Goal: Transaction & Acquisition: Subscribe to service/newsletter

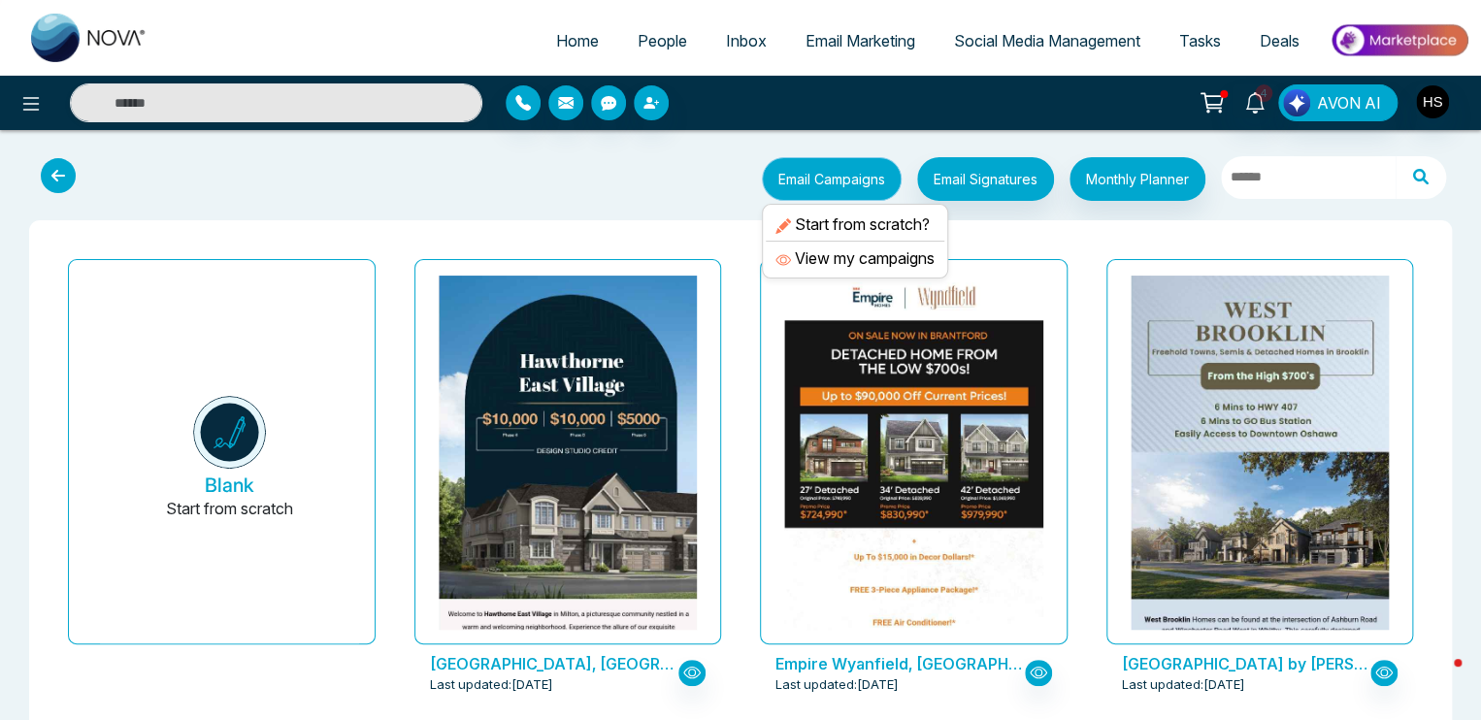
click at [866, 181] on button "Email Campaigns" at bounding box center [832, 179] width 140 height 44
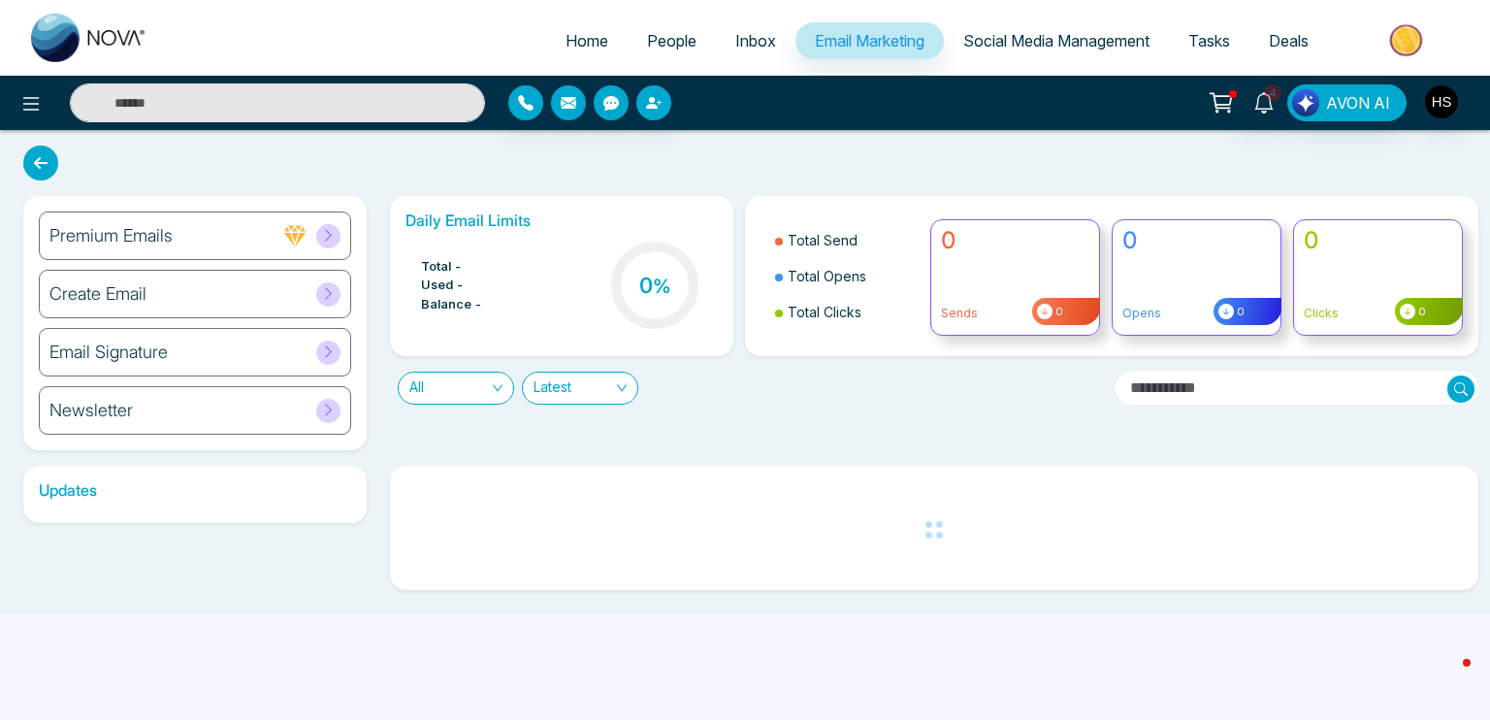
click at [269, 299] on div "Create Email" at bounding box center [195, 294] width 312 height 49
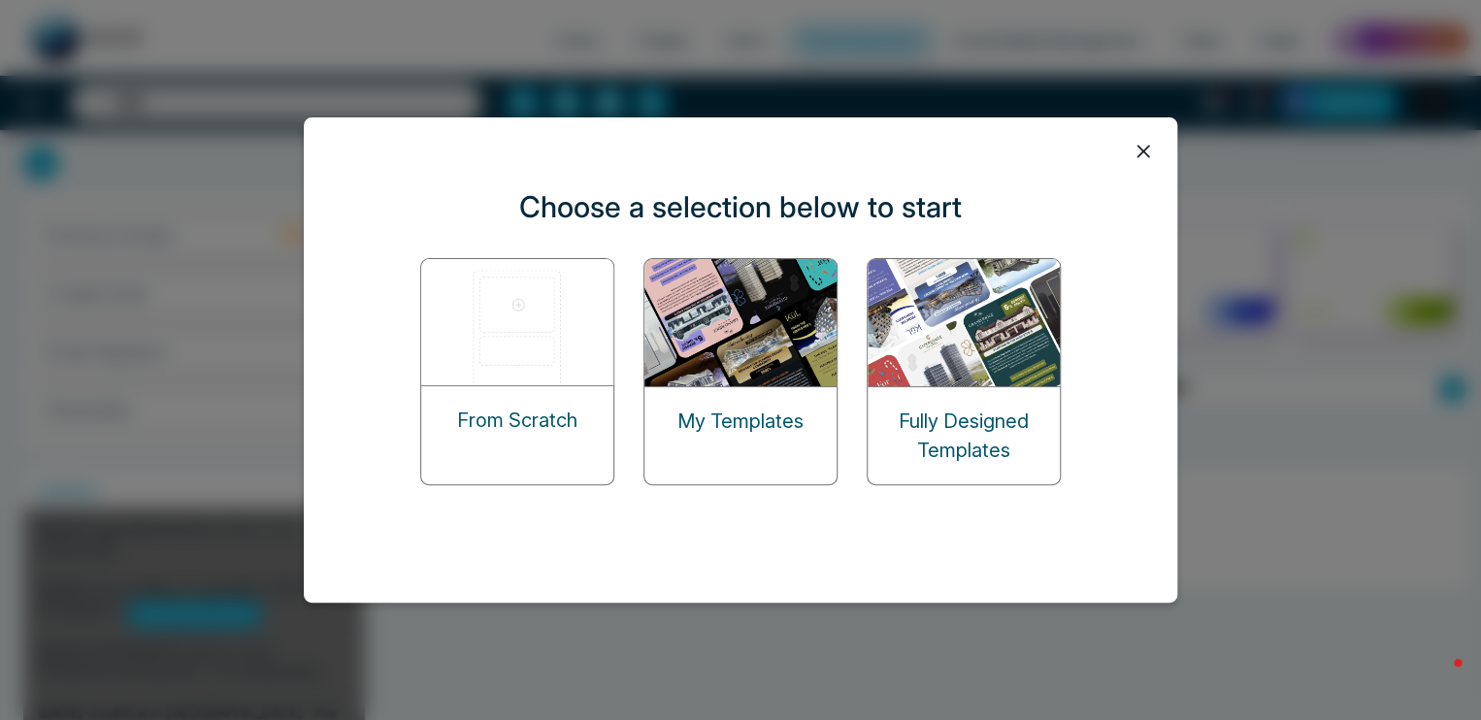
click at [514, 346] on img at bounding box center [518, 322] width 194 height 126
click at [515, 347] on img at bounding box center [518, 322] width 194 height 126
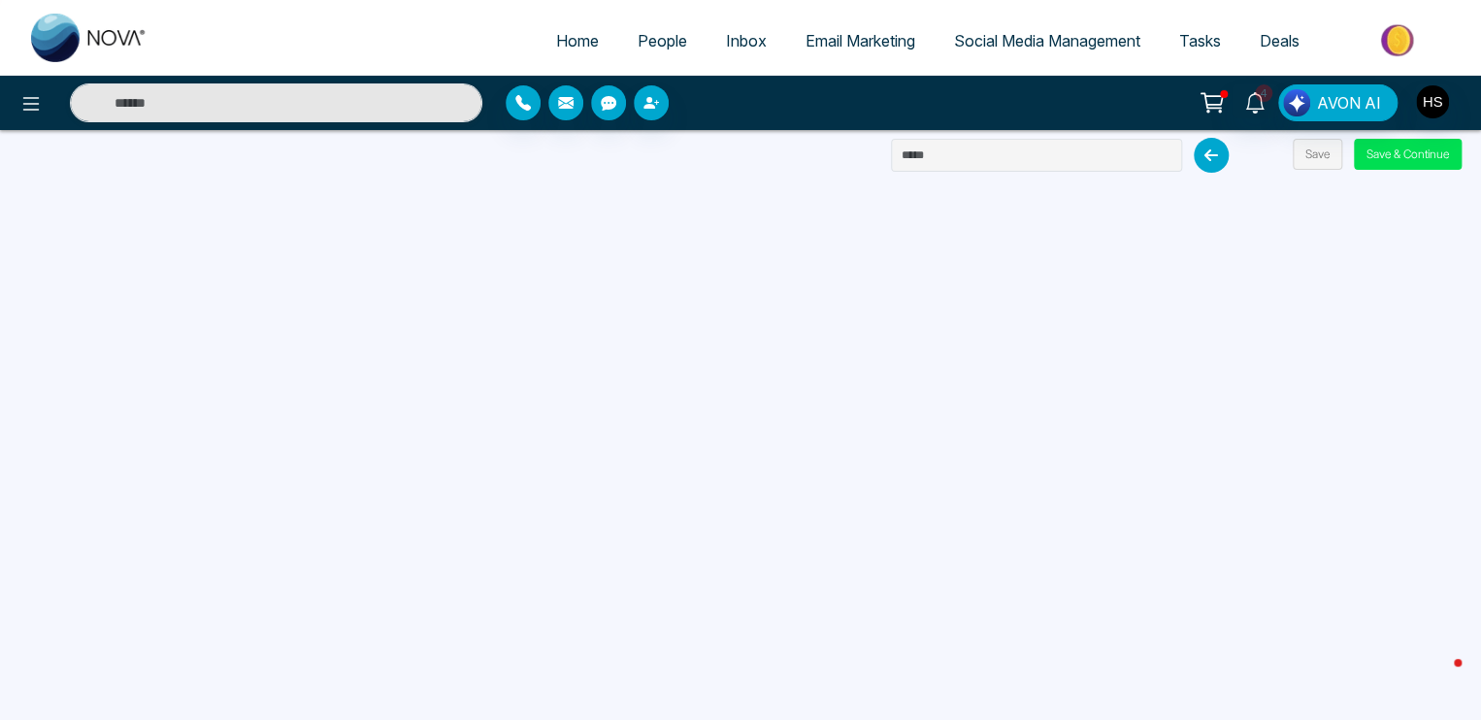
click at [1211, 156] on icon at bounding box center [1210, 155] width 35 height 35
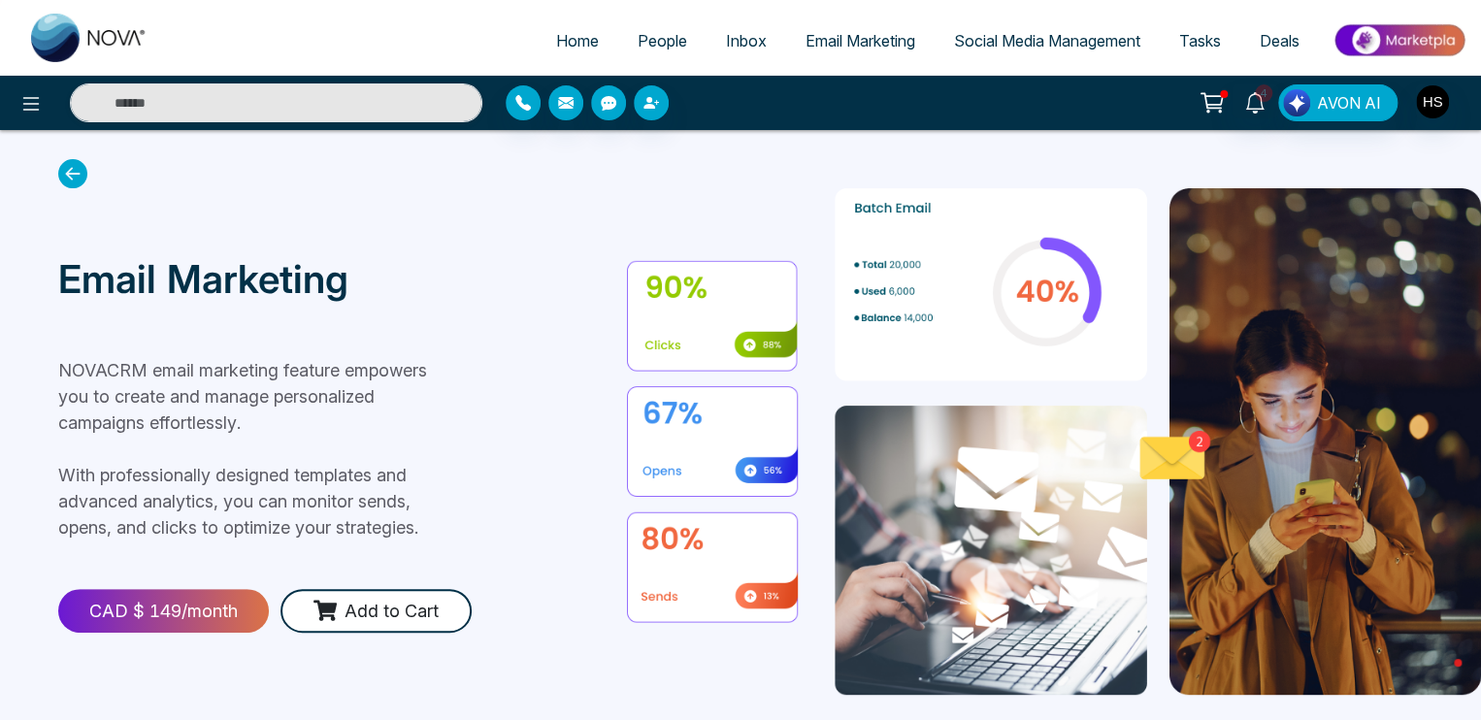
click at [872, 45] on span "Email Marketing" at bounding box center [860, 40] width 110 height 19
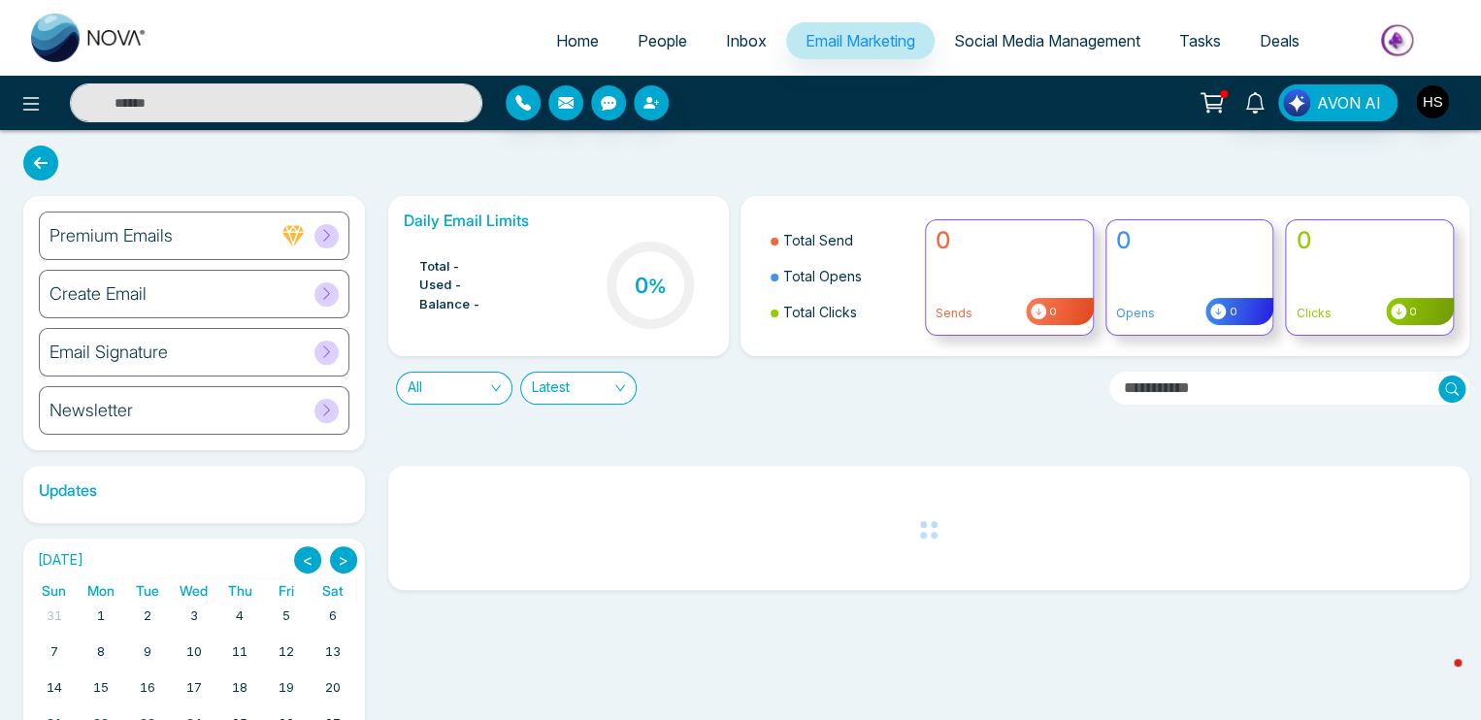
click at [230, 310] on div "Create Email" at bounding box center [194, 294] width 310 height 49
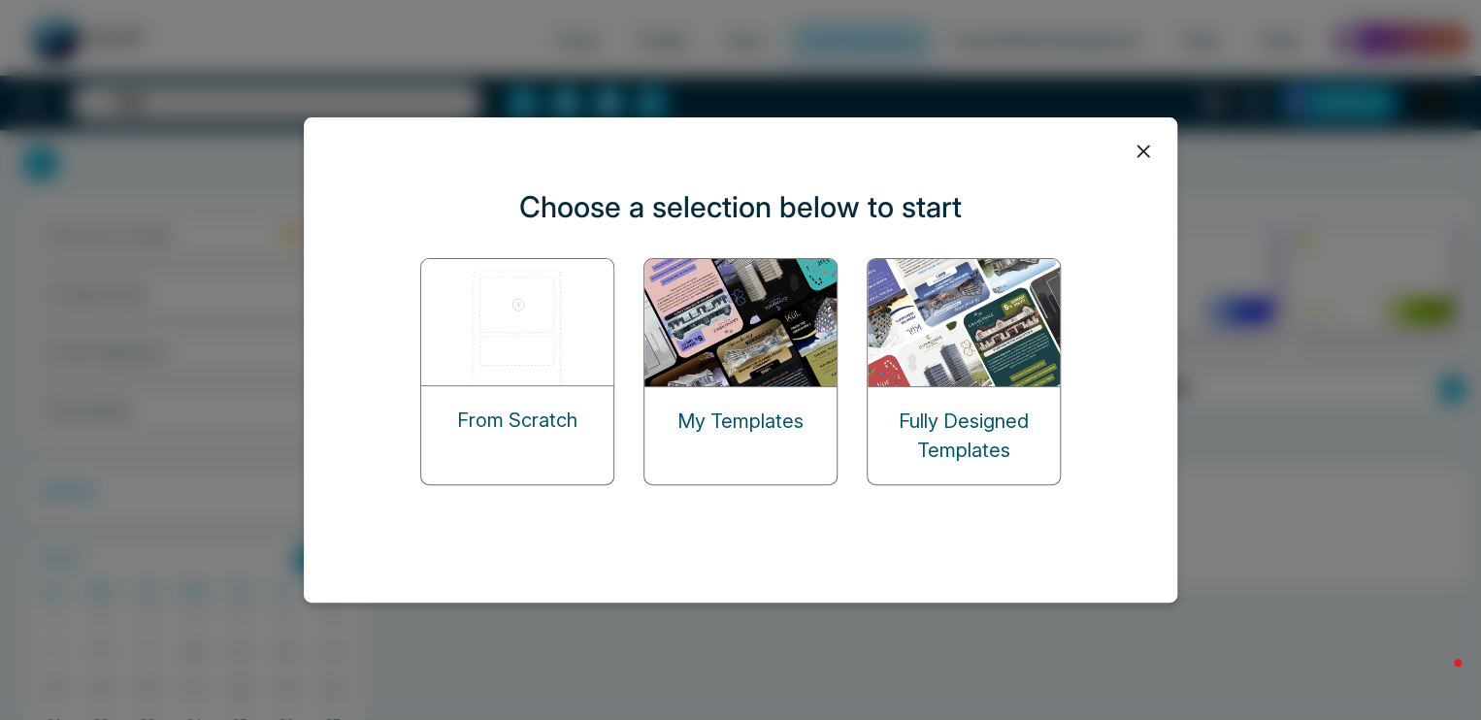
click at [550, 335] on img at bounding box center [518, 322] width 194 height 126
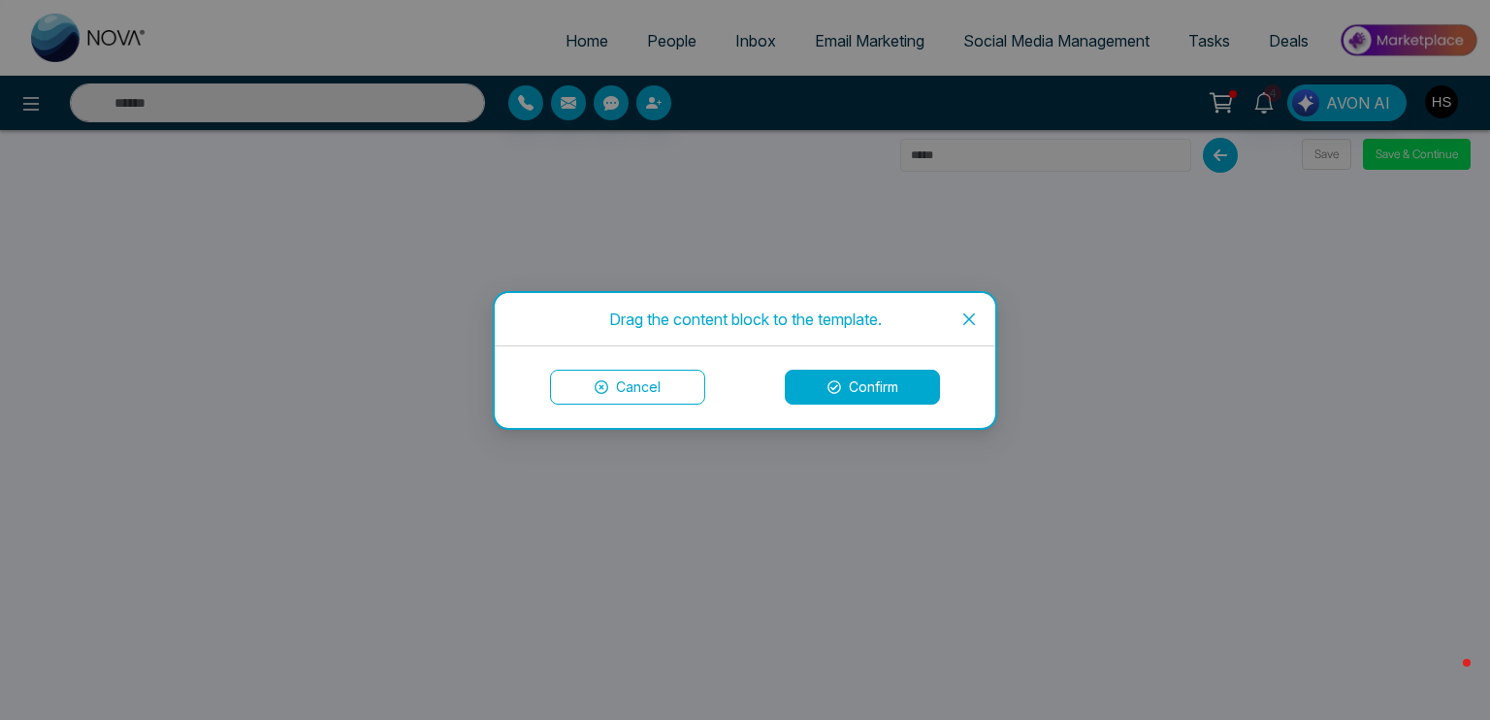
click at [841, 387] on button "Confirm" at bounding box center [862, 387] width 155 height 35
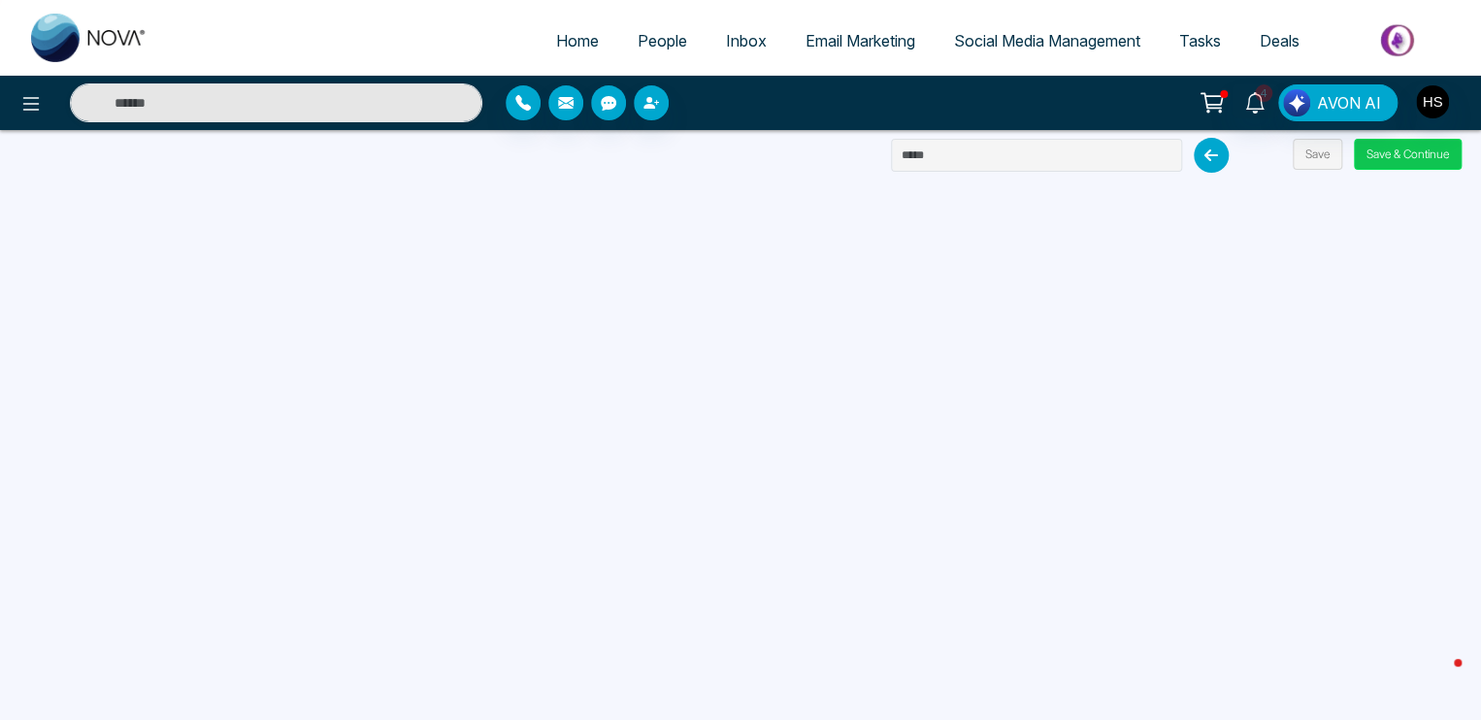
click at [1408, 154] on button "Save & Continue" at bounding box center [1408, 154] width 108 height 31
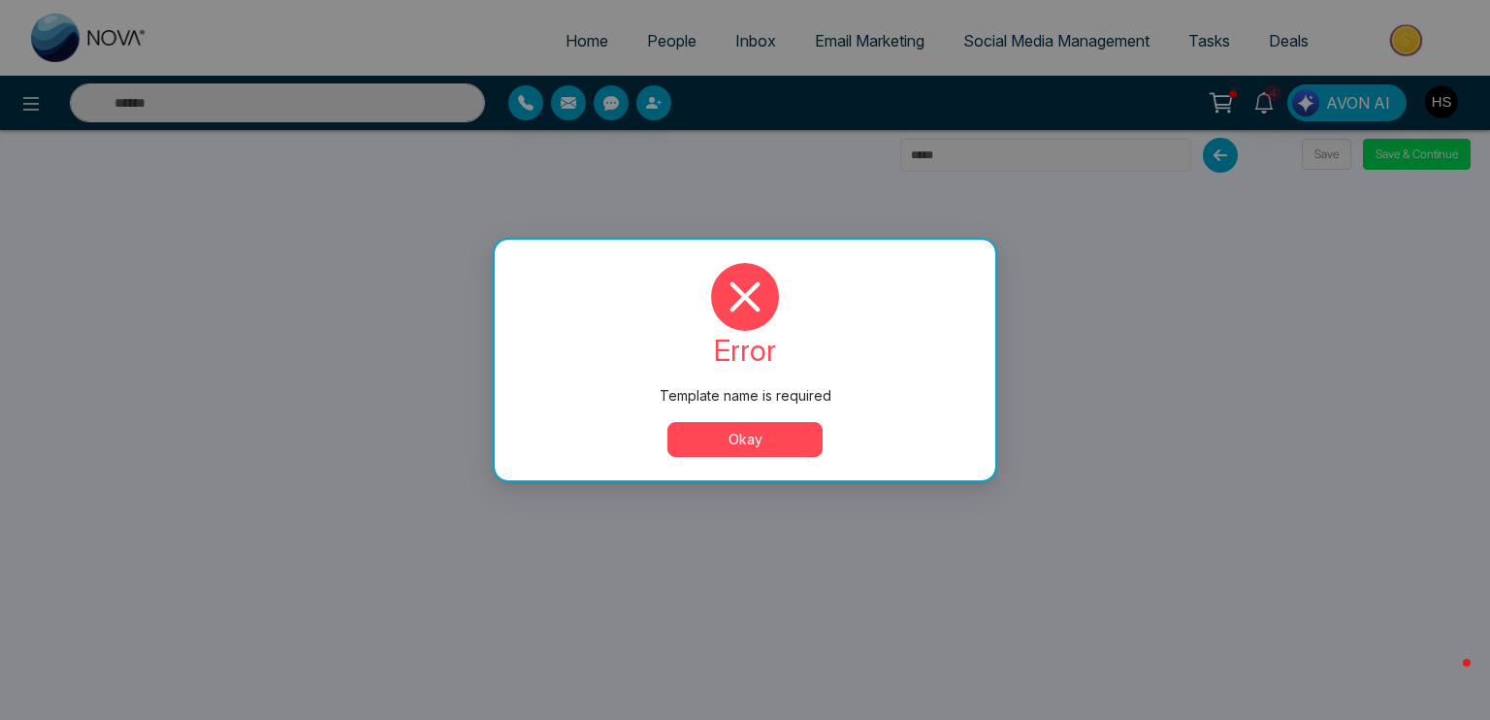
click at [762, 439] on button "Okay" at bounding box center [745, 439] width 155 height 35
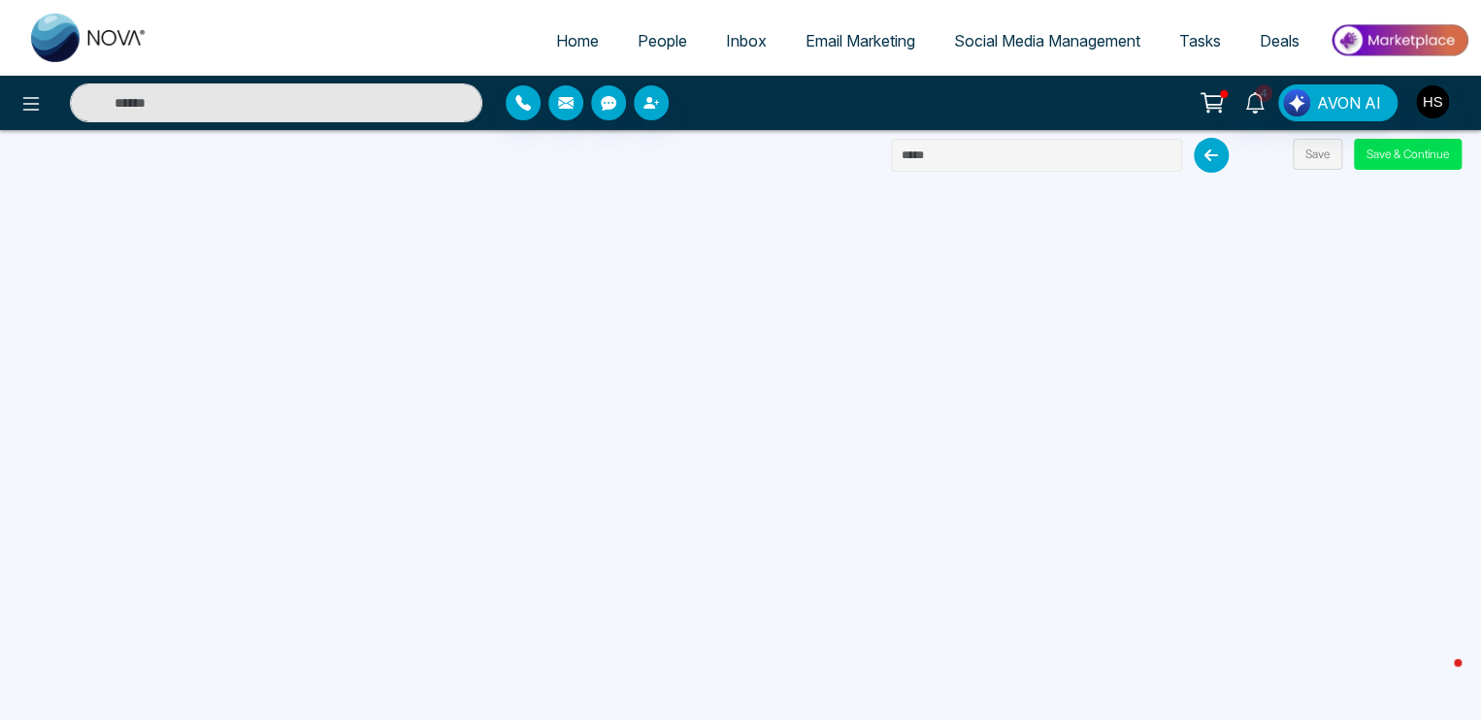
click at [959, 145] on input "text" at bounding box center [1036, 155] width 291 height 33
paste input "**********"
type input "**********"
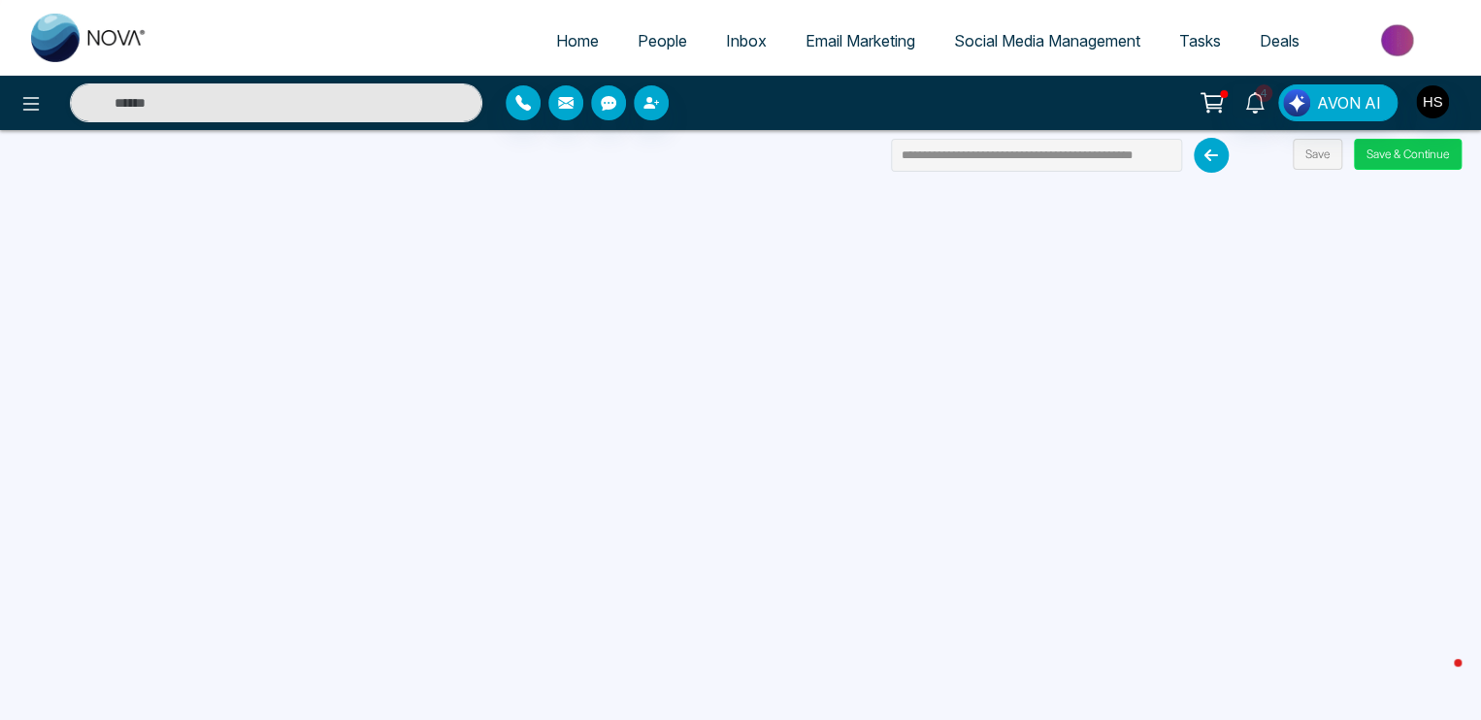
scroll to position [0, 0]
click at [1405, 147] on button "Save & Continue" at bounding box center [1408, 154] width 108 height 31
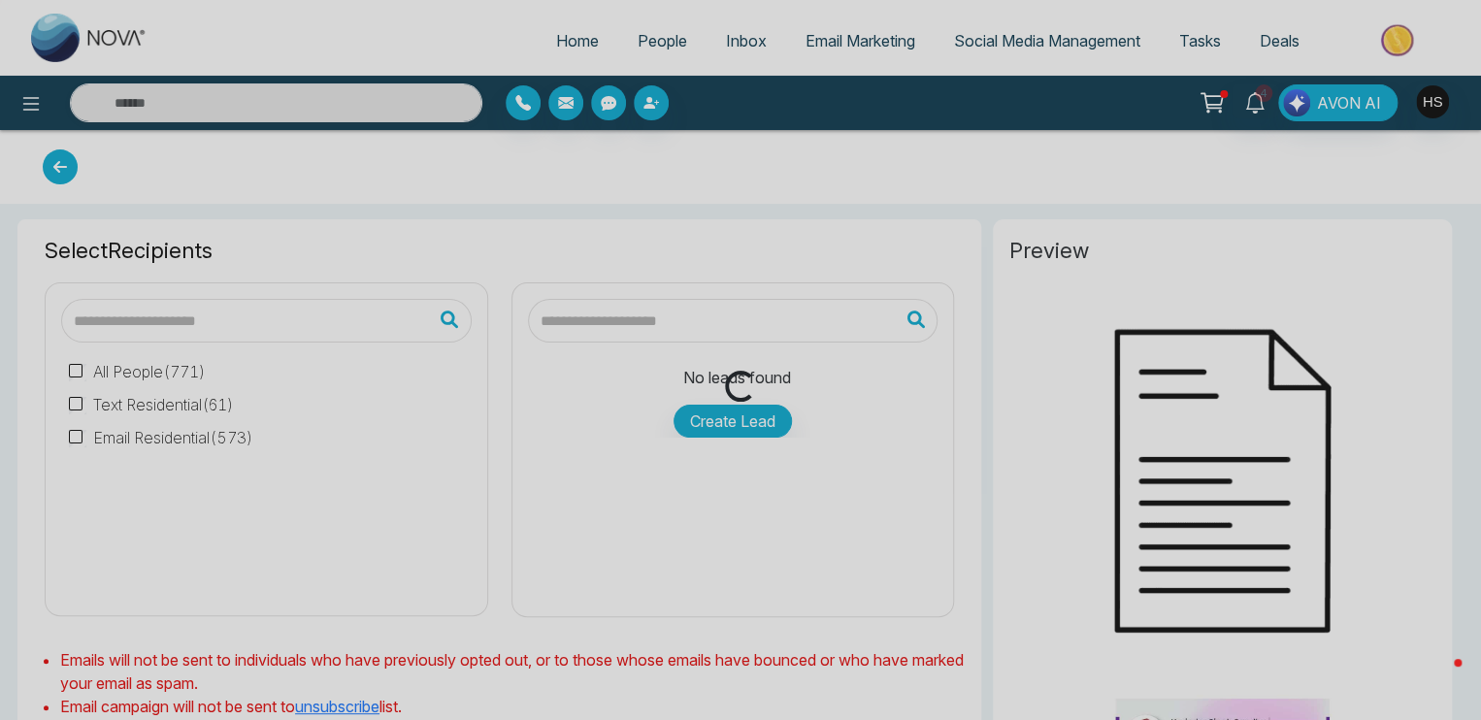
type input "**********"
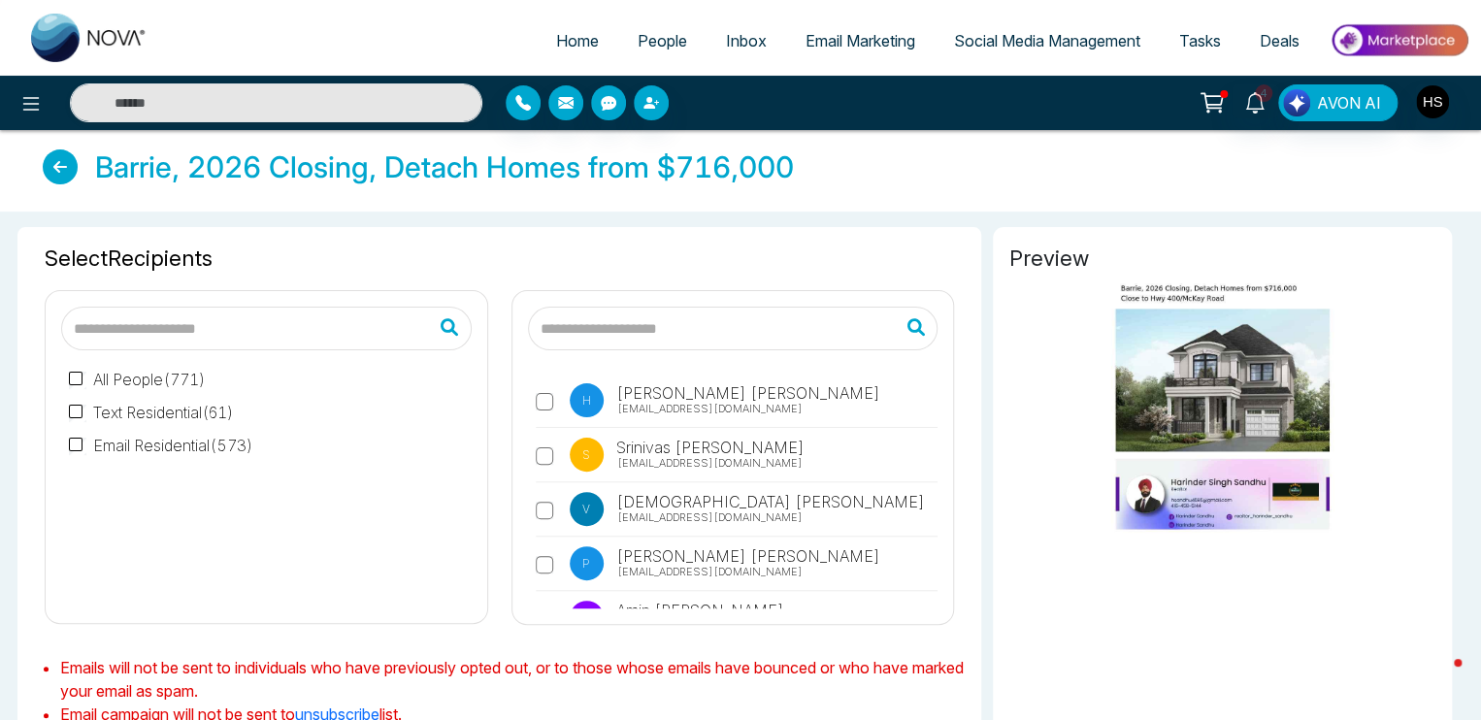
click at [268, 320] on input "text" at bounding box center [266, 329] width 410 height 44
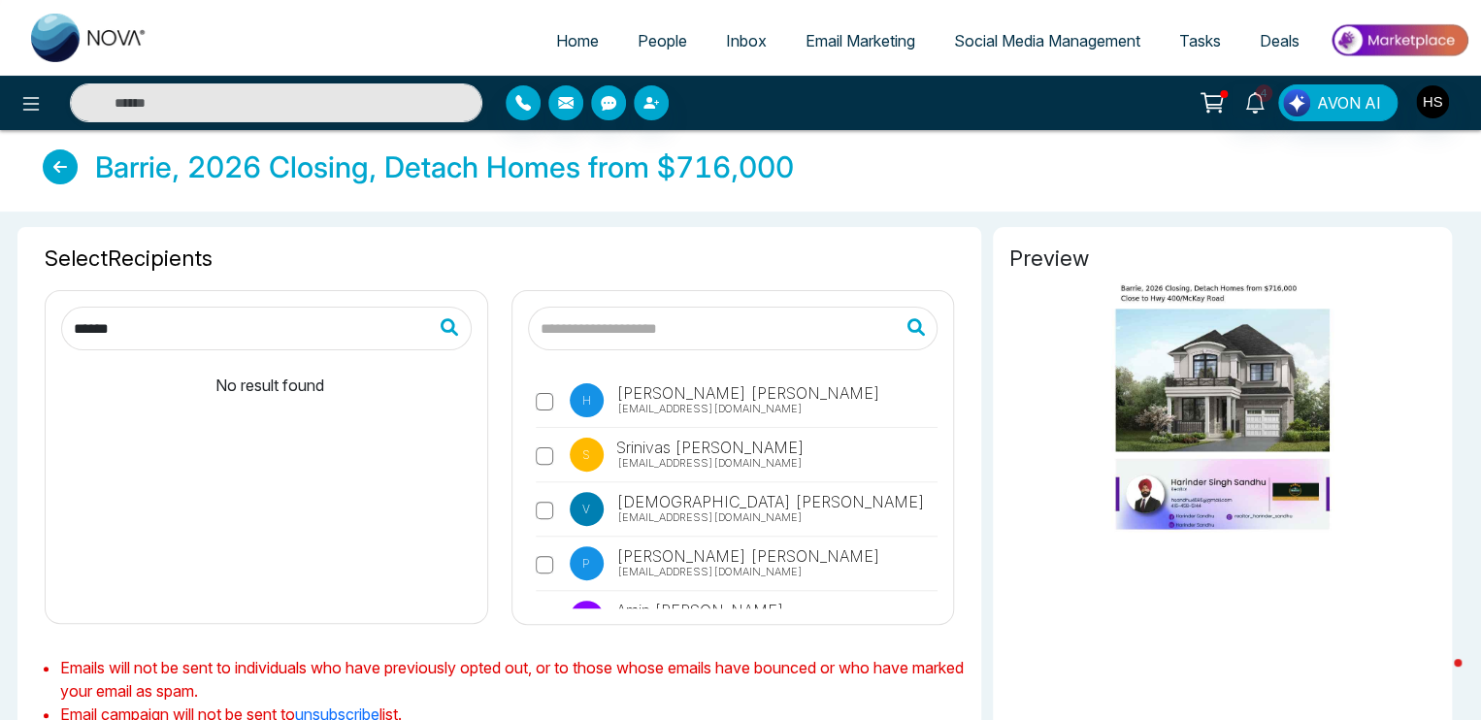
type input "******"
click at [645, 44] on span "People" at bounding box center [661, 40] width 49 height 19
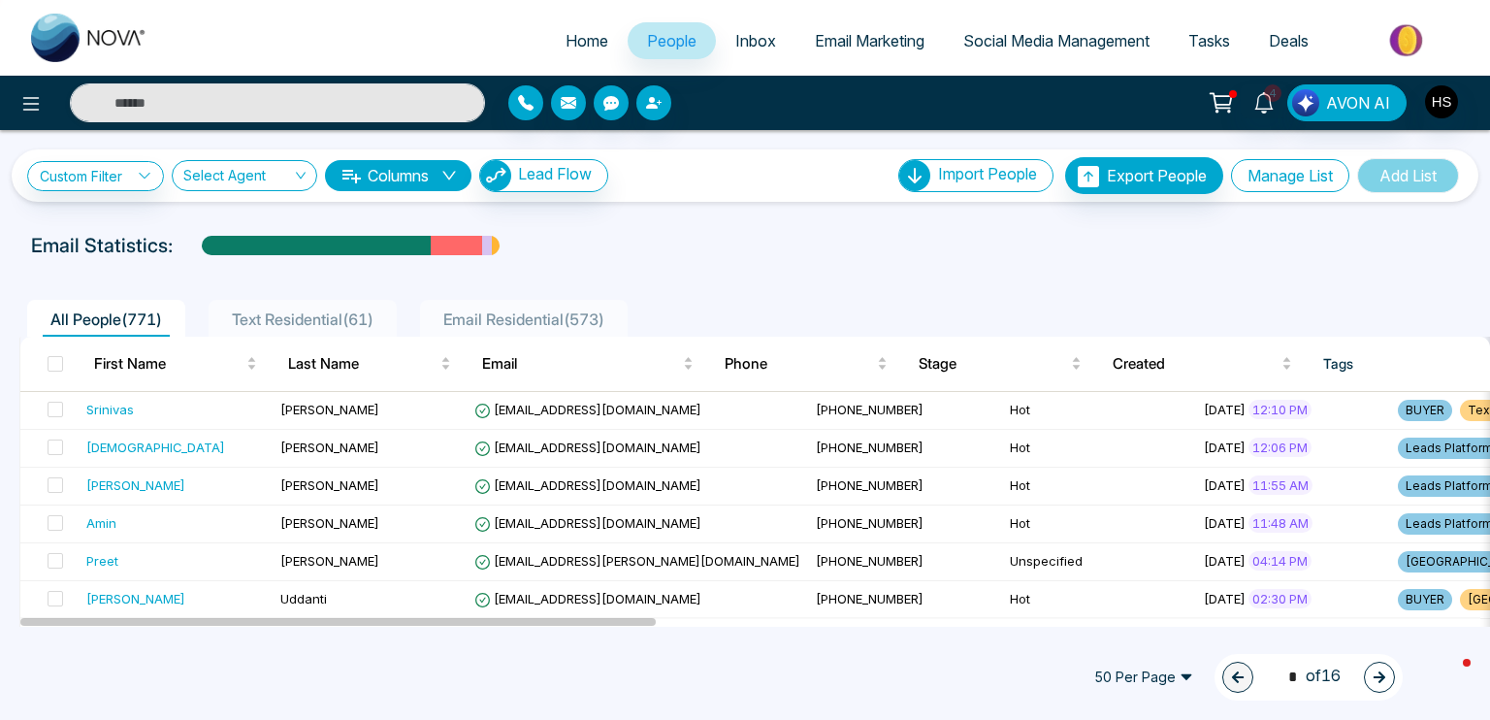
click at [1255, 183] on button "Manage List" at bounding box center [1290, 175] width 118 height 33
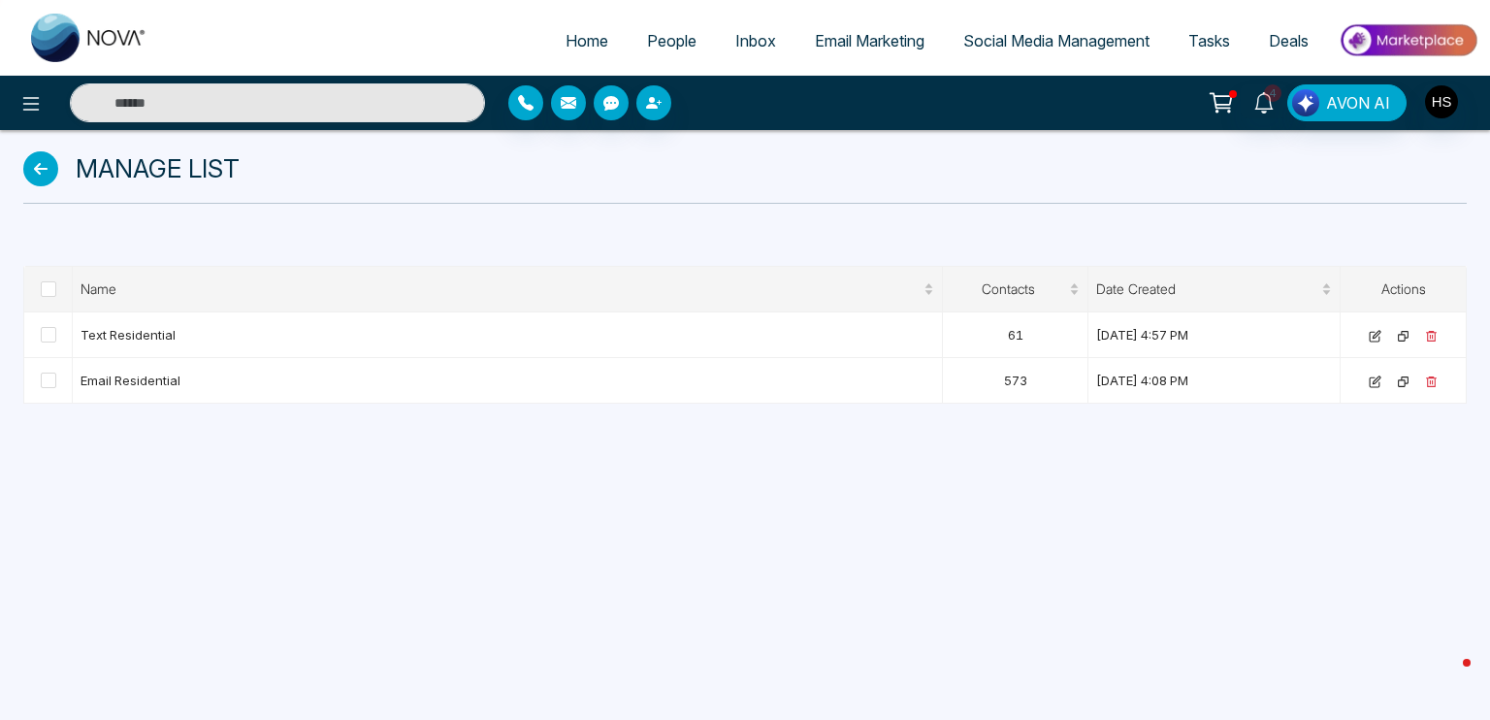
click at [45, 170] on icon at bounding box center [40, 168] width 35 height 35
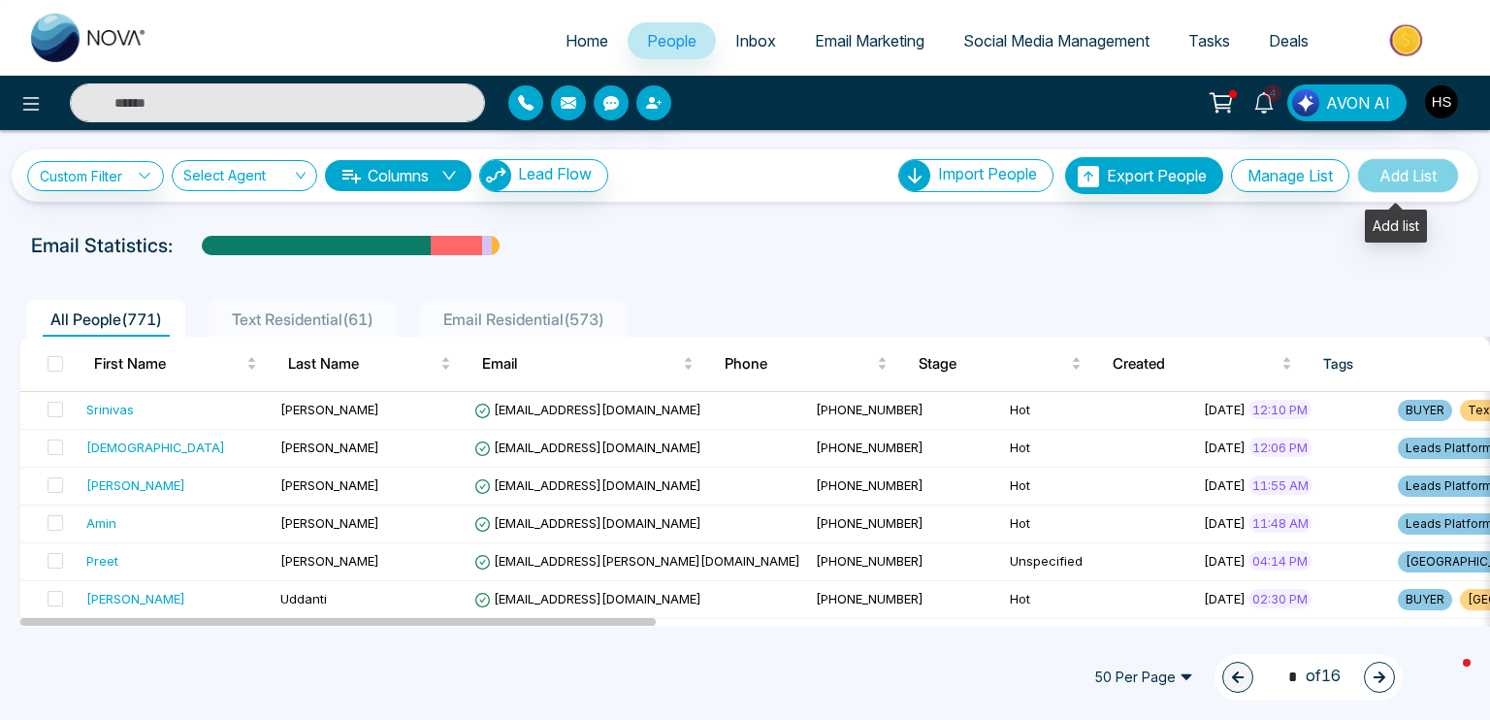
click at [1392, 179] on span "Add List" at bounding box center [1408, 175] width 102 height 35
click at [1257, 176] on button "Manage List" at bounding box center [1290, 175] width 118 height 33
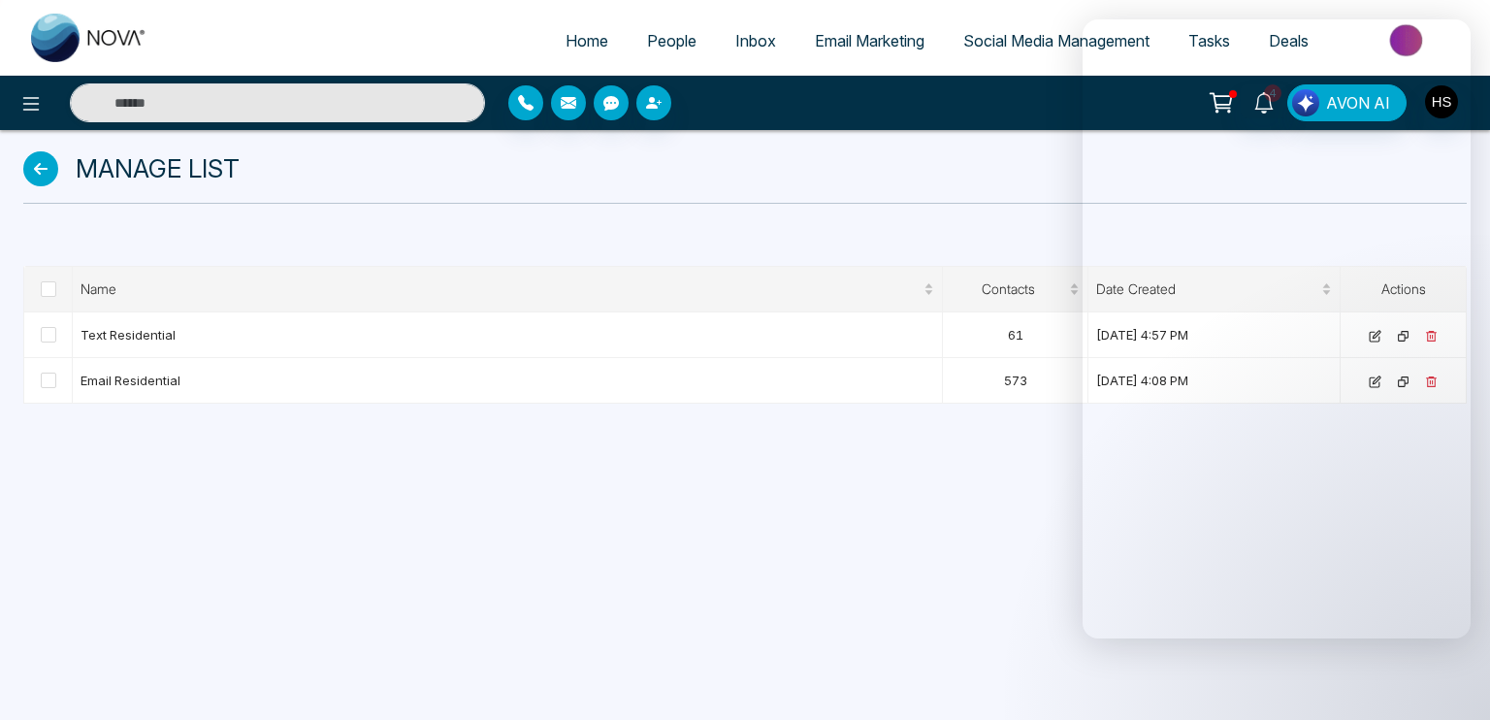
click at [665, 46] on span "People" at bounding box center [671, 40] width 49 height 19
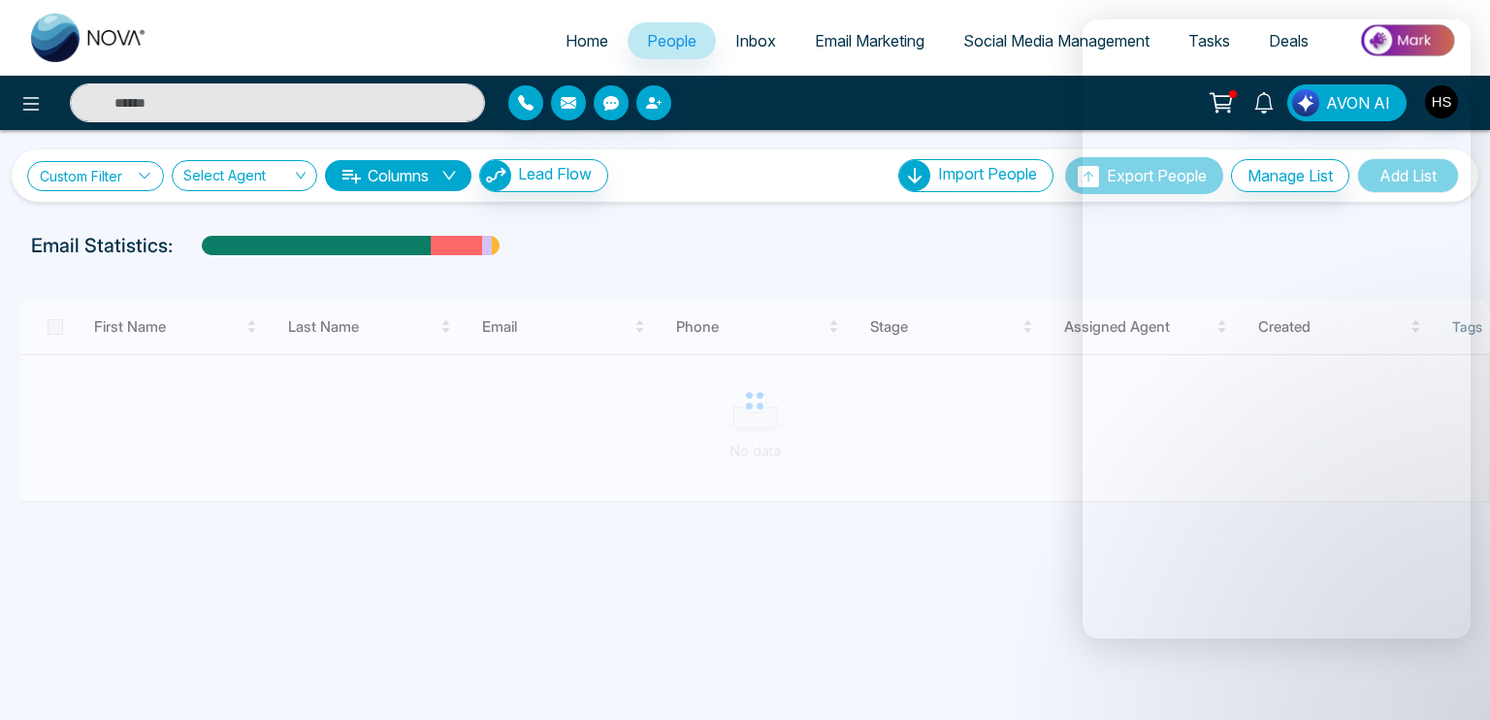
click at [119, 184] on link "Custom Filter" at bounding box center [95, 176] width 137 height 30
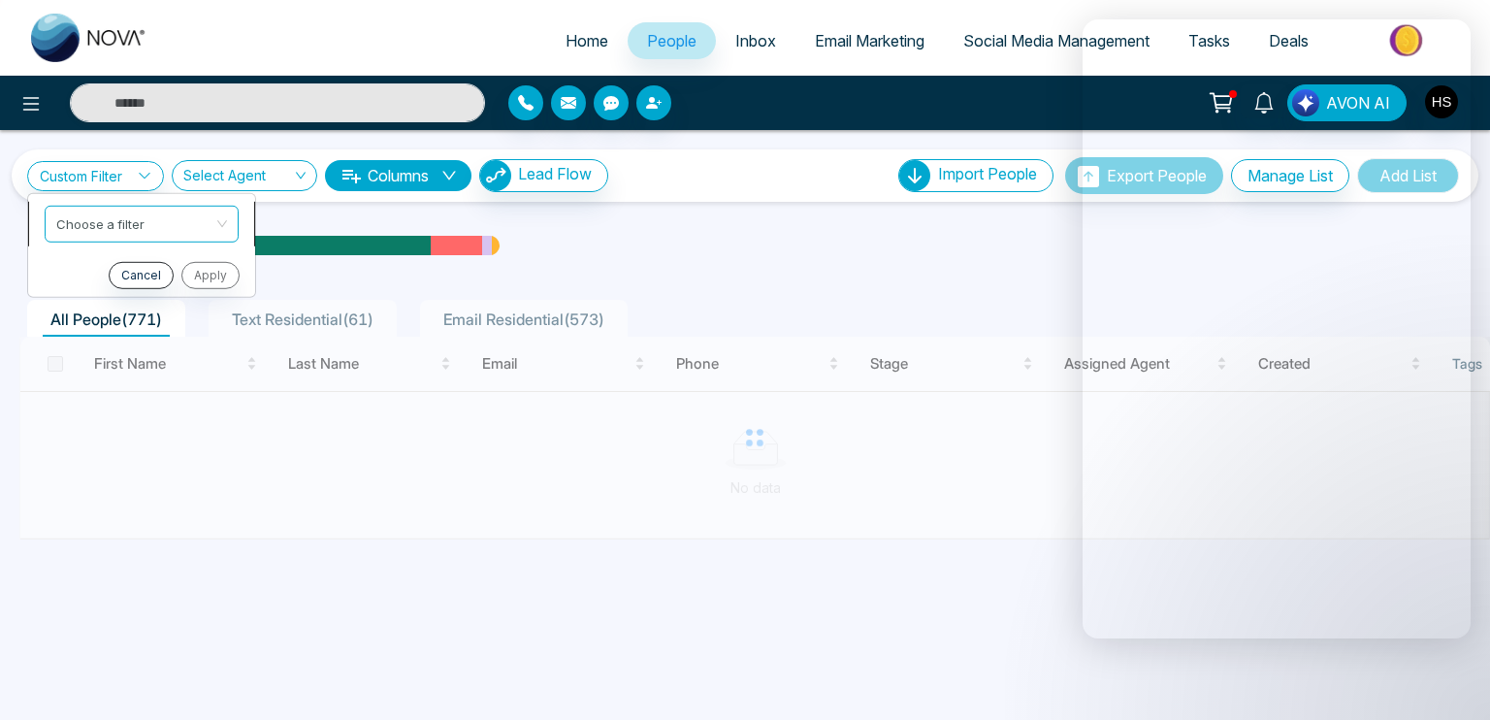
click at [96, 228] on input "search" at bounding box center [134, 220] width 157 height 29
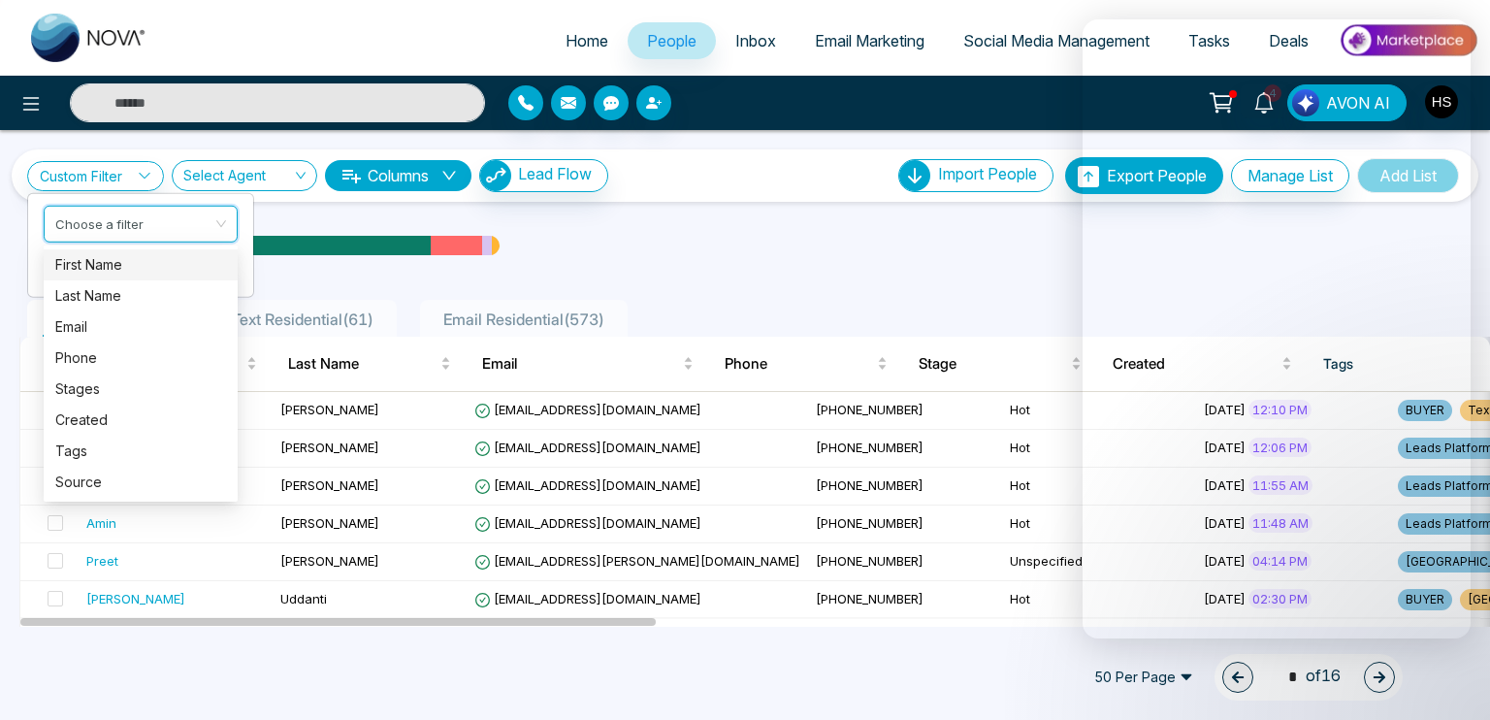
click at [120, 266] on div "First Name" at bounding box center [140, 264] width 171 height 21
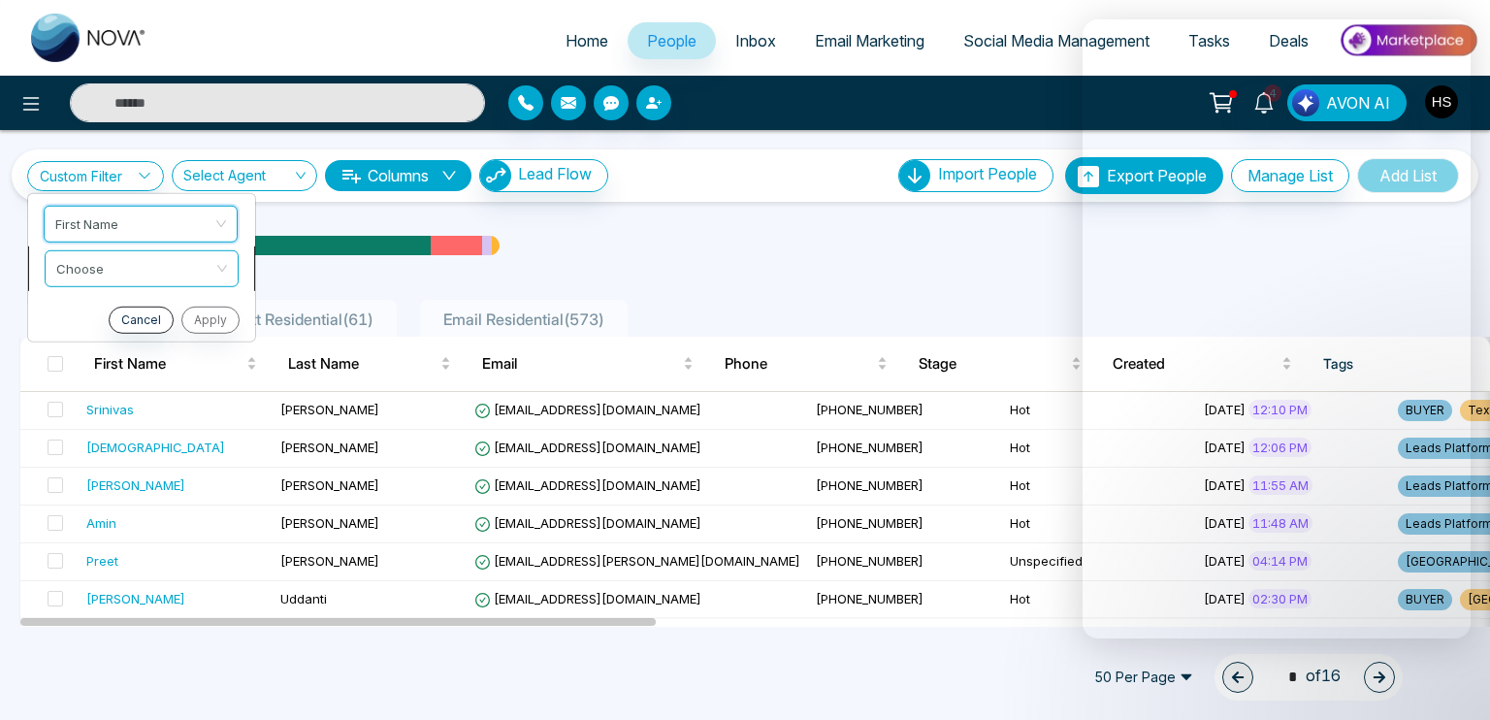
click at [118, 276] on input "search" at bounding box center [134, 264] width 157 height 29
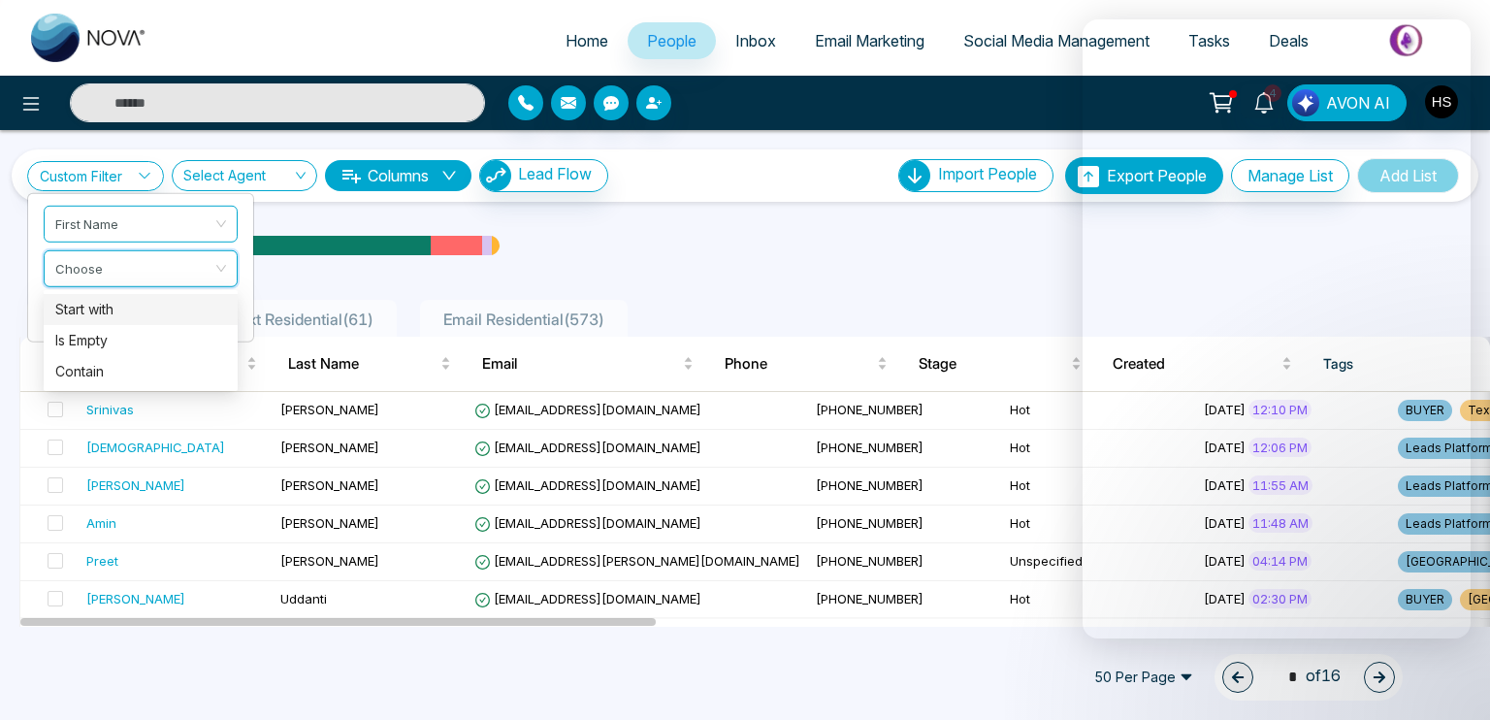
click at [113, 306] on div "Start with" at bounding box center [140, 309] width 171 height 21
click at [111, 313] on input "text" at bounding box center [141, 316] width 194 height 37
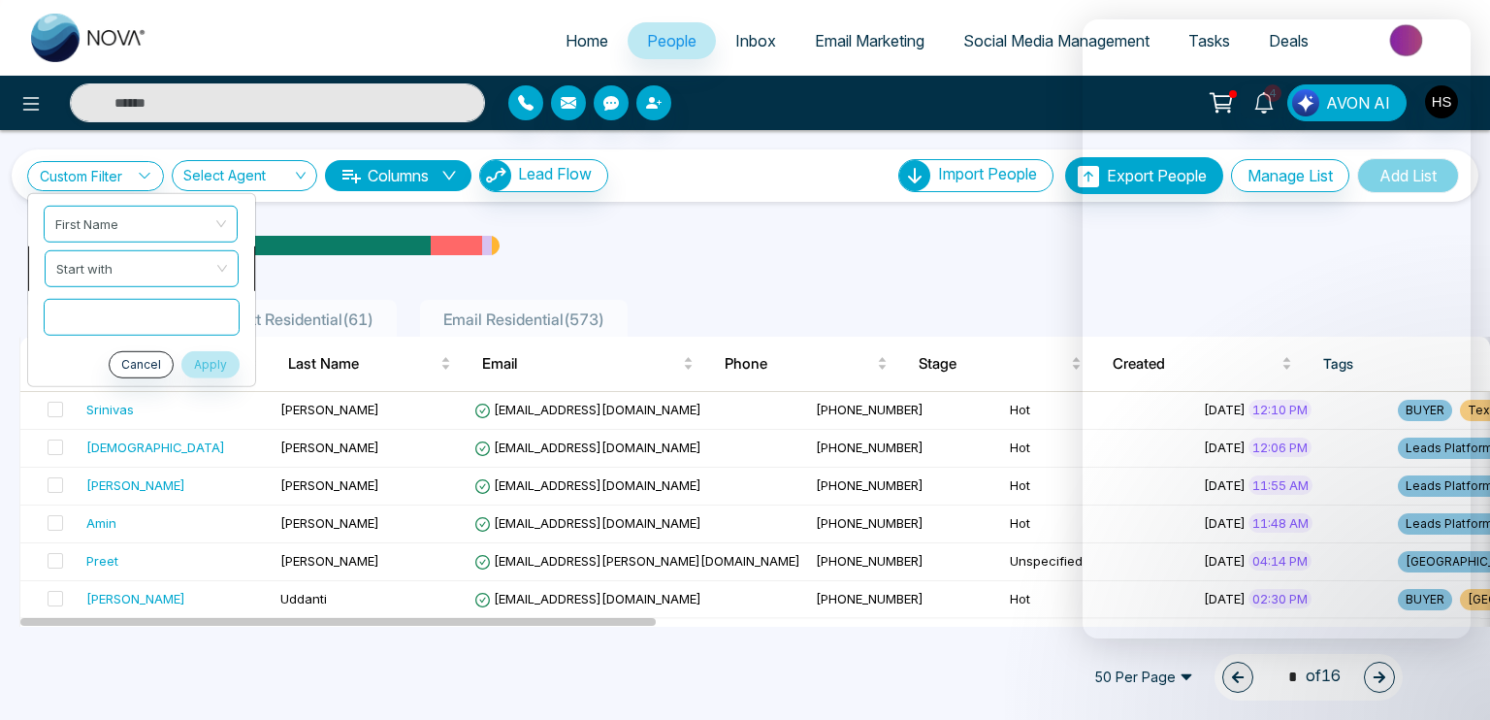
click at [122, 266] on span "Start with" at bounding box center [141, 267] width 171 height 35
click at [152, 214] on span "First Name" at bounding box center [141, 223] width 171 height 35
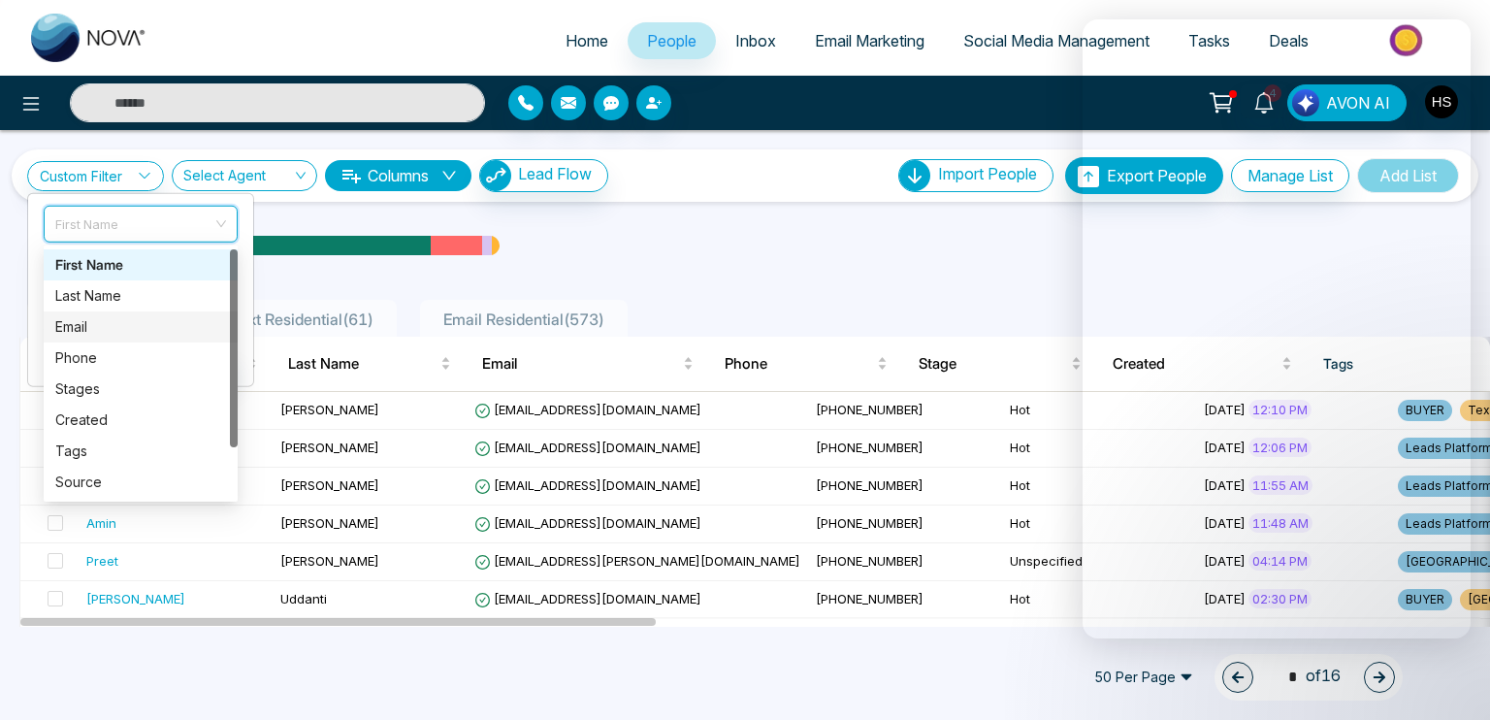
click at [111, 337] on div "Email" at bounding box center [140, 326] width 171 height 21
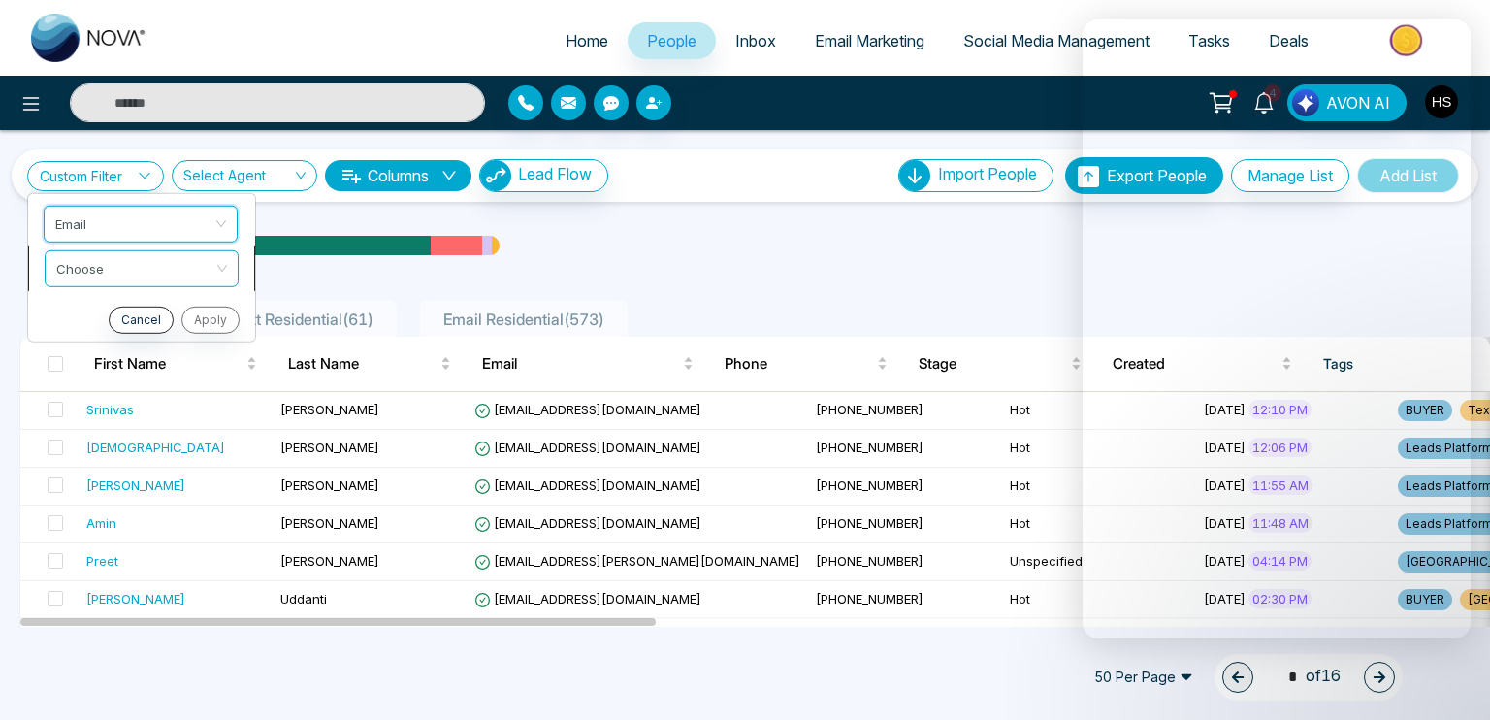
click at [120, 263] on input "search" at bounding box center [134, 264] width 157 height 29
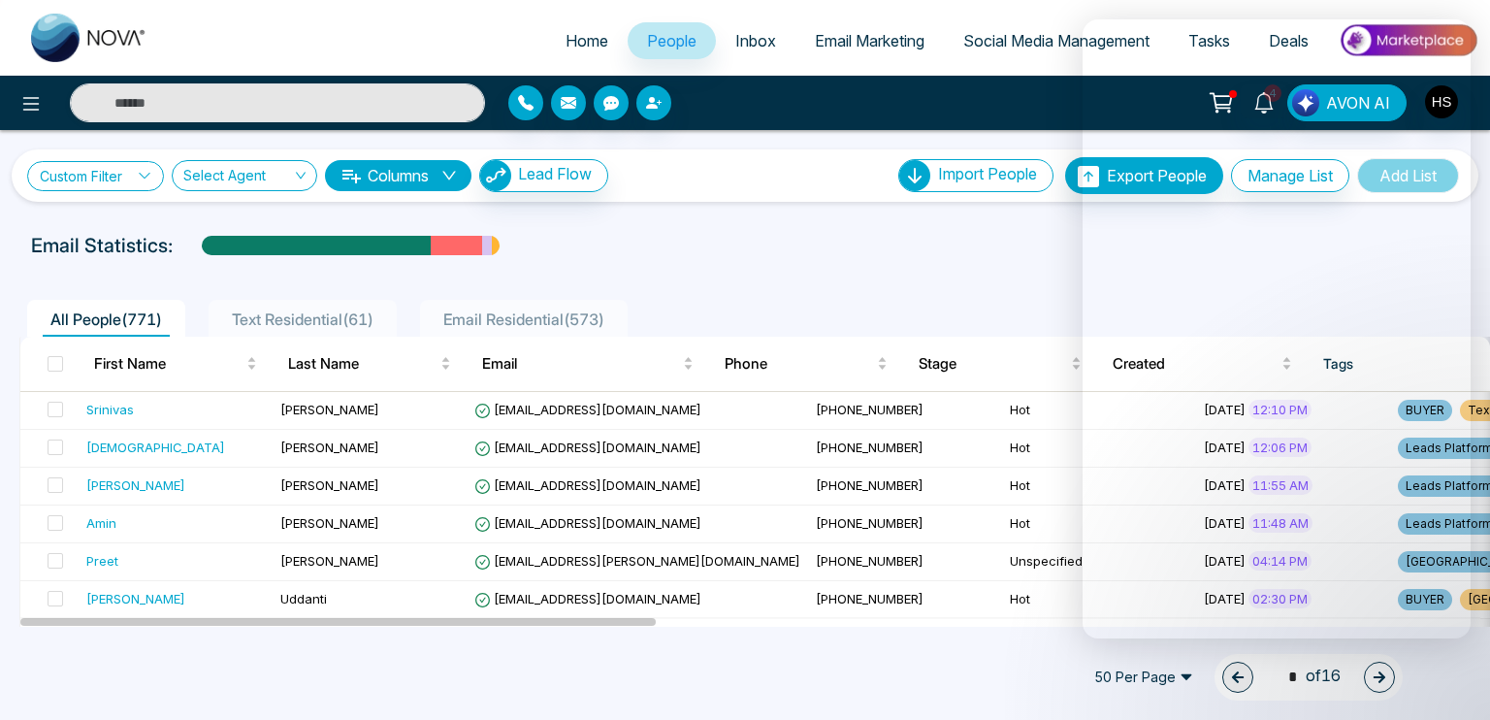
click at [90, 161] on link "Custom Filter" at bounding box center [95, 176] width 137 height 30
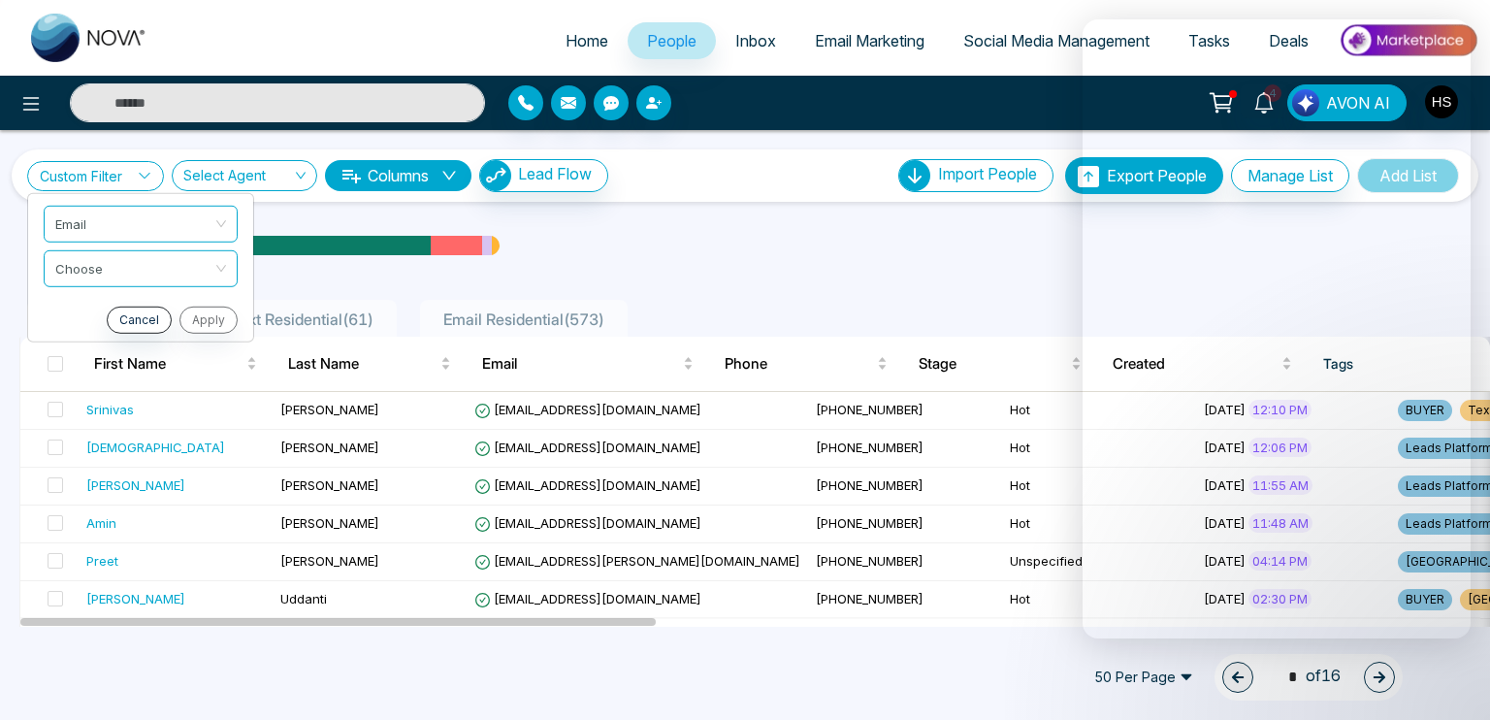
click at [139, 176] on link "Custom Filter" at bounding box center [95, 176] width 137 height 30
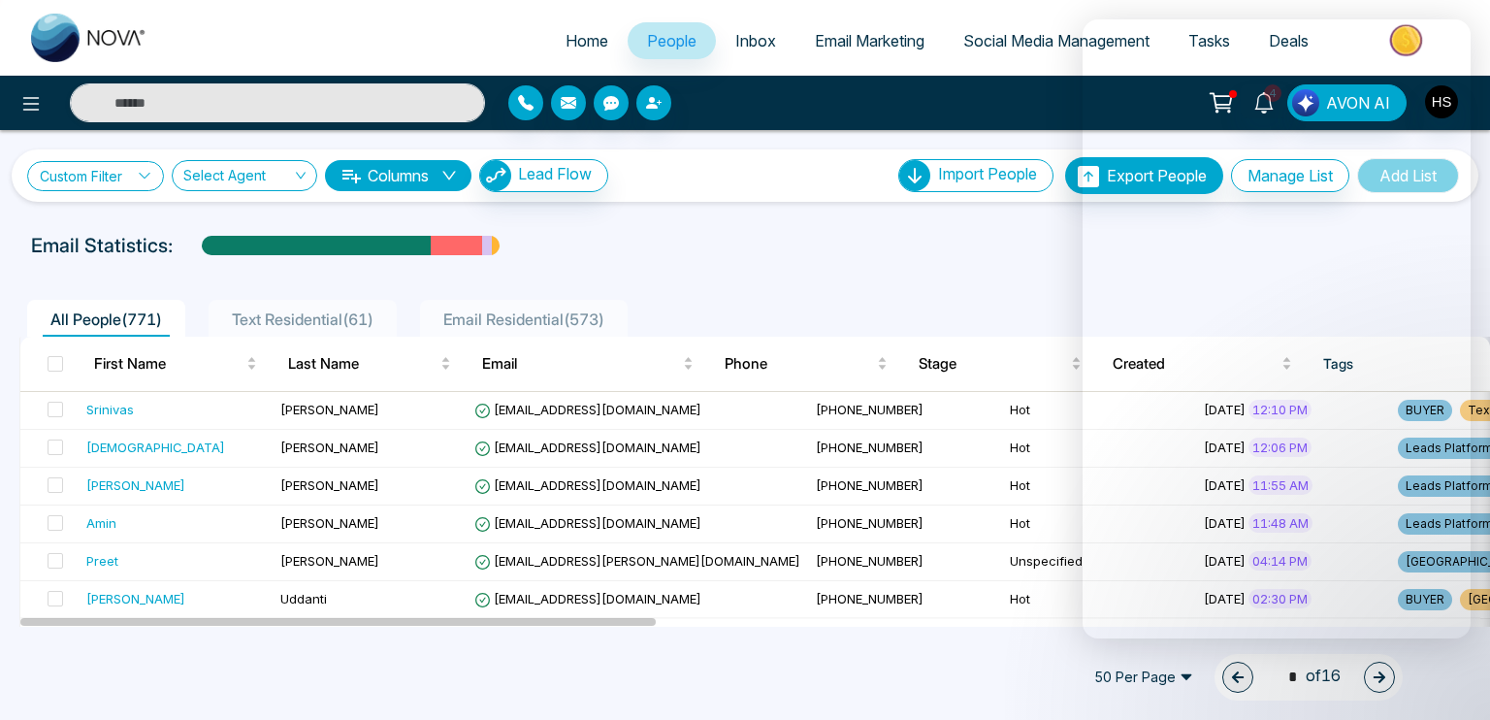
click at [137, 177] on link "Custom Filter" at bounding box center [95, 176] width 137 height 30
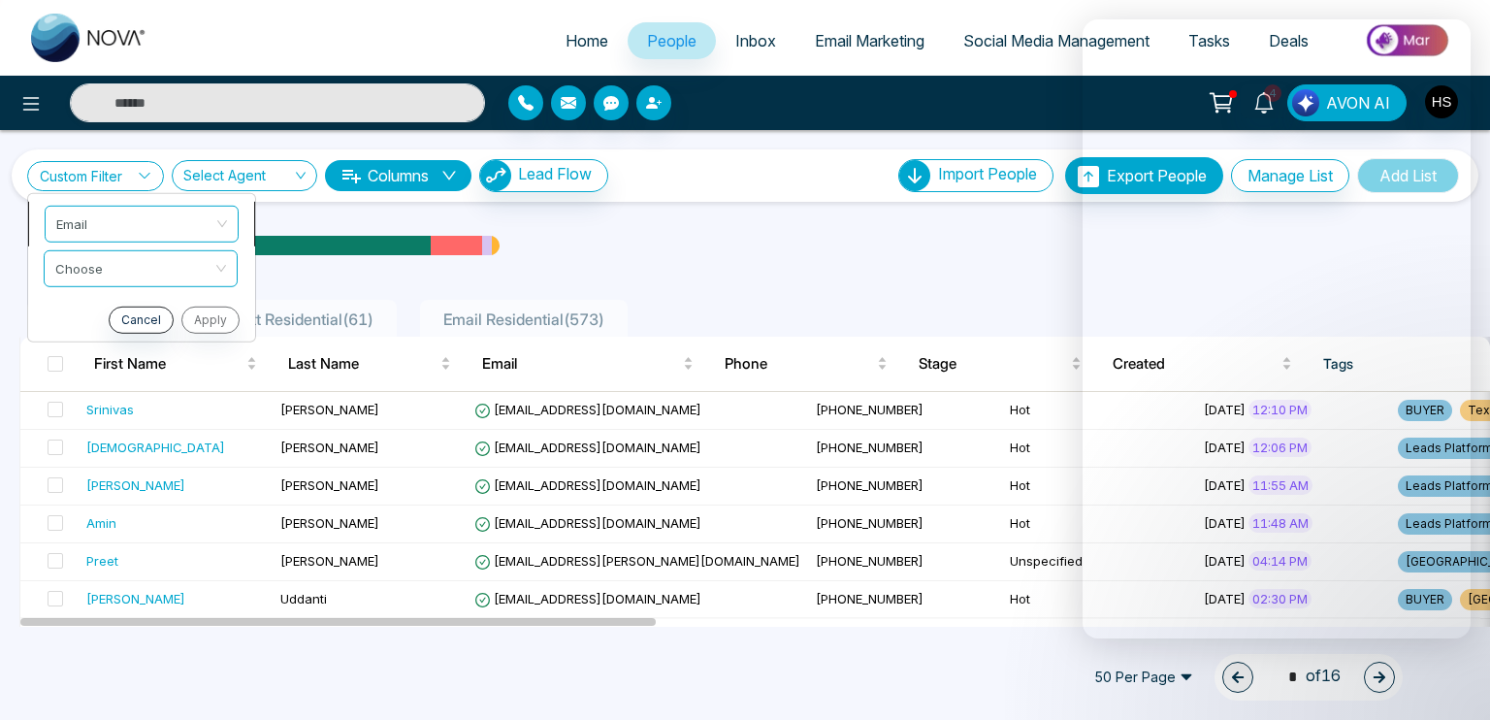
click at [126, 230] on span "Email" at bounding box center [141, 223] width 171 height 35
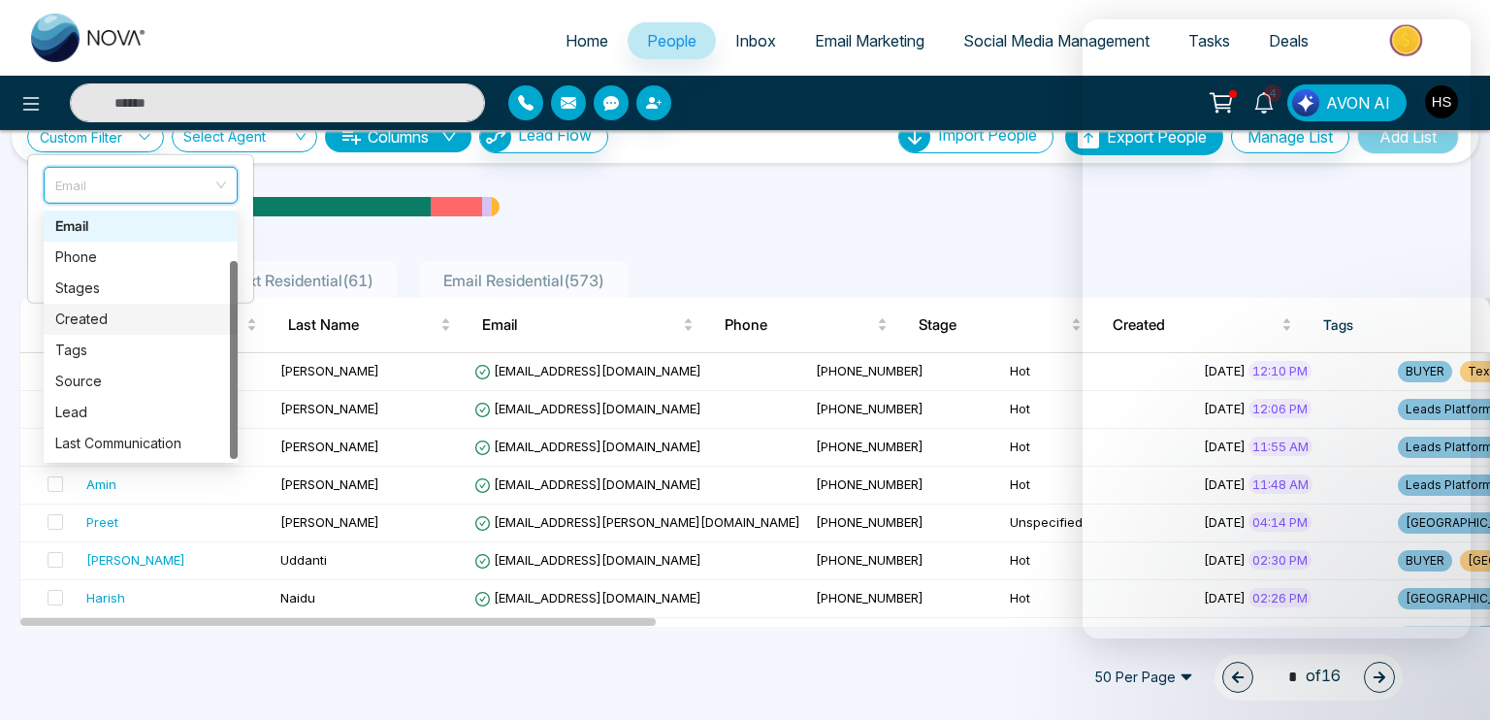
scroll to position [97, 0]
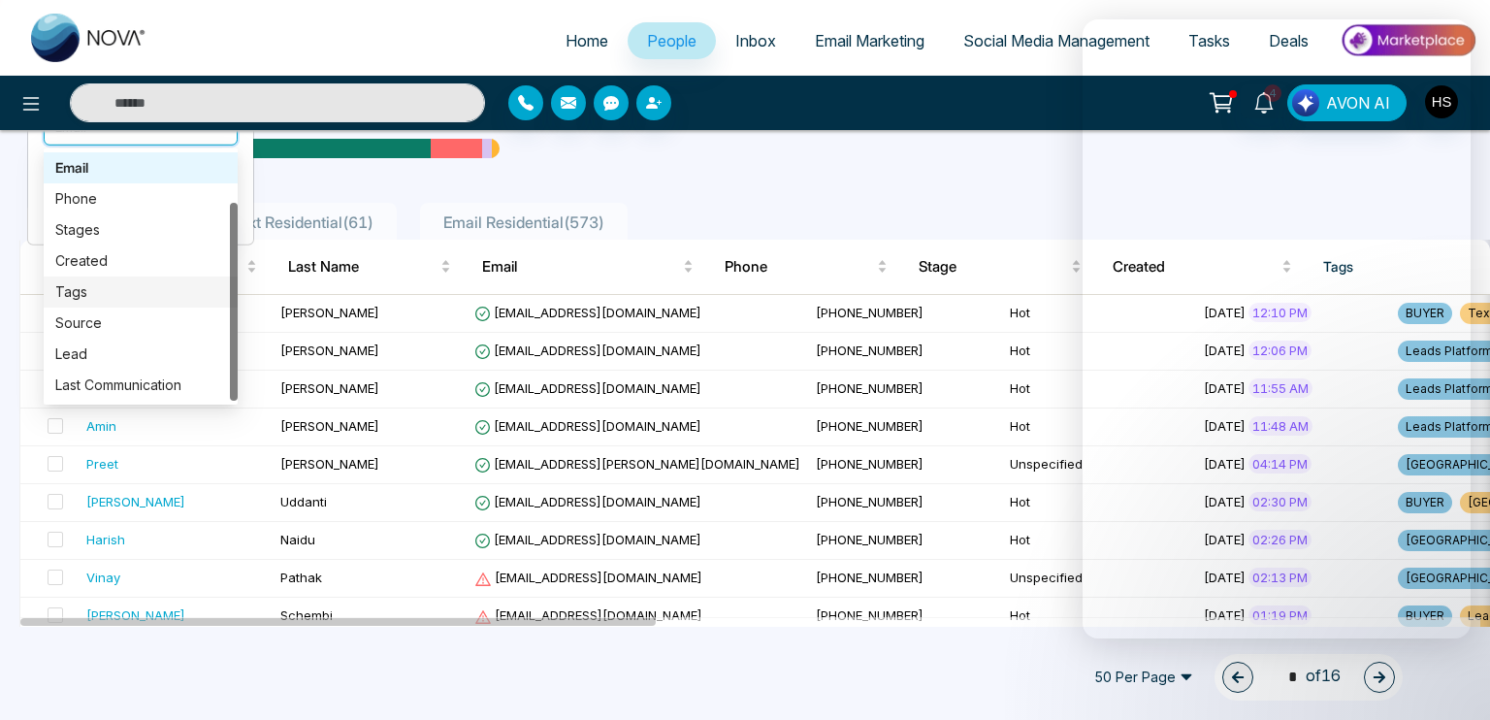
click at [93, 287] on div "Tags" at bounding box center [140, 291] width 171 height 21
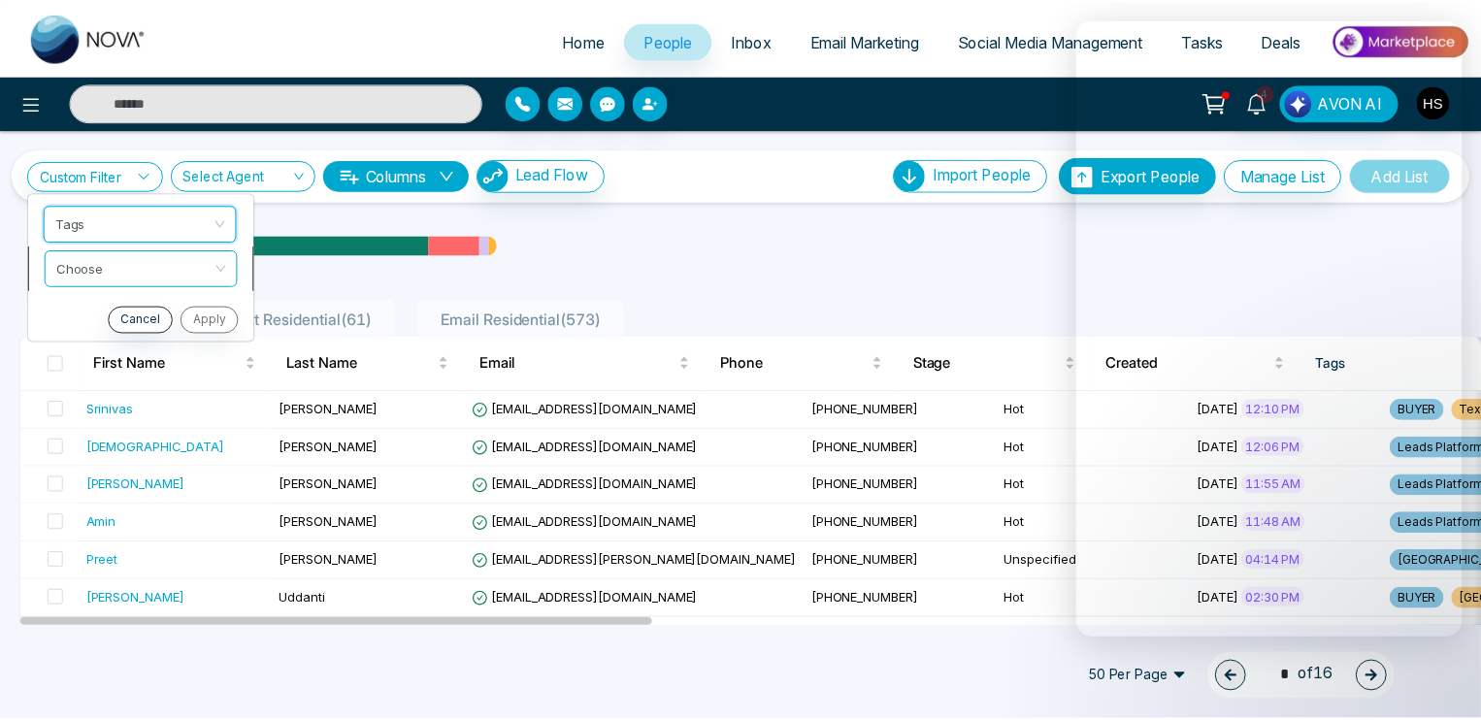
scroll to position [0, 0]
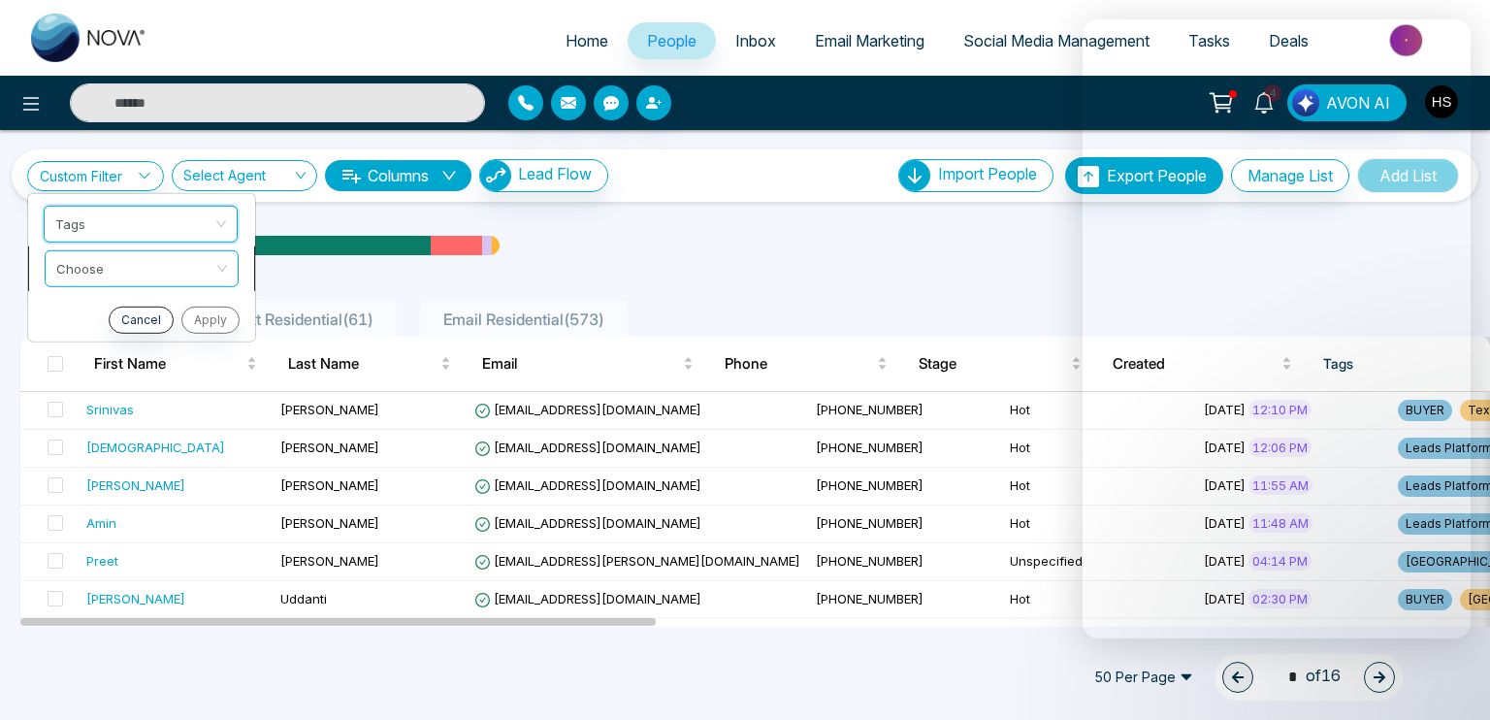
click at [213, 267] on div "Choose" at bounding box center [142, 267] width 194 height 37
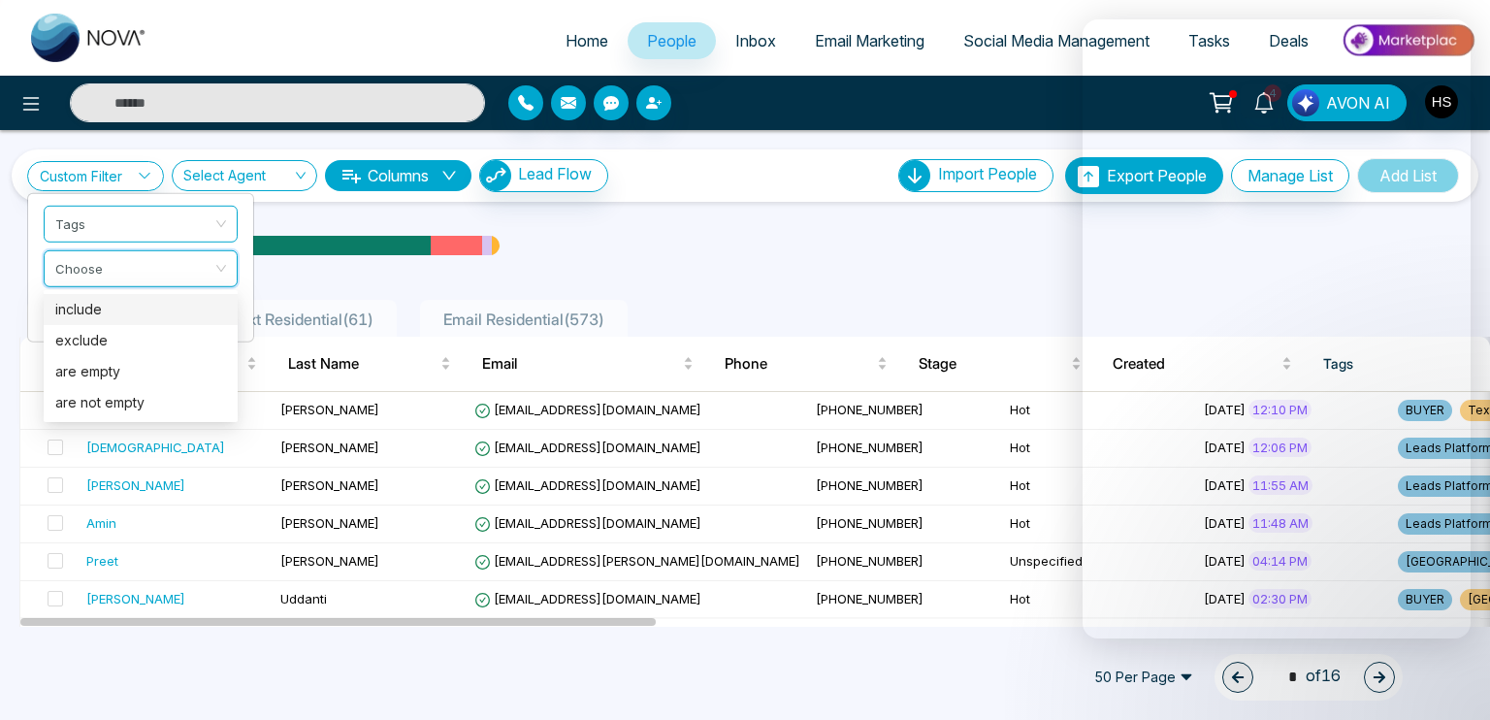
click at [166, 312] on div "include" at bounding box center [140, 309] width 171 height 21
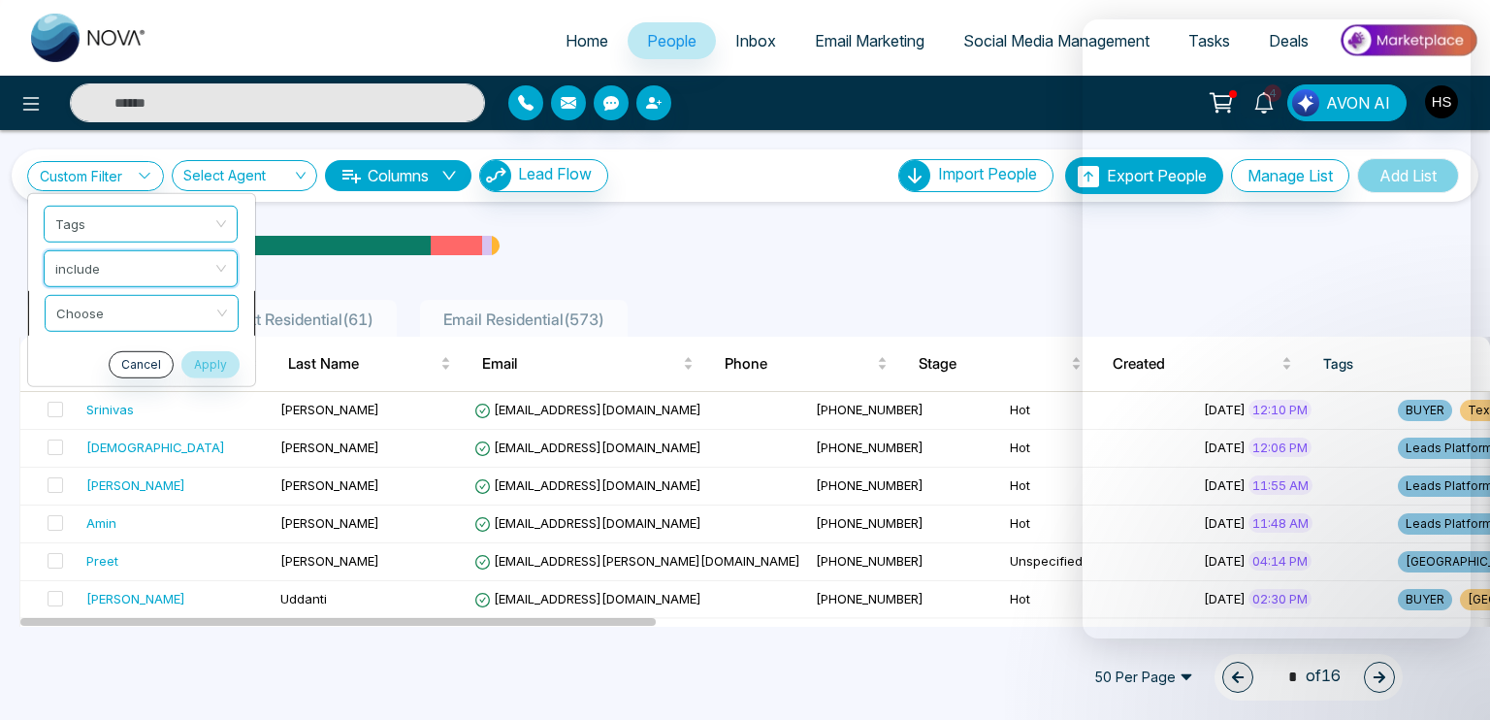
click at [167, 325] on span at bounding box center [134, 312] width 157 height 35
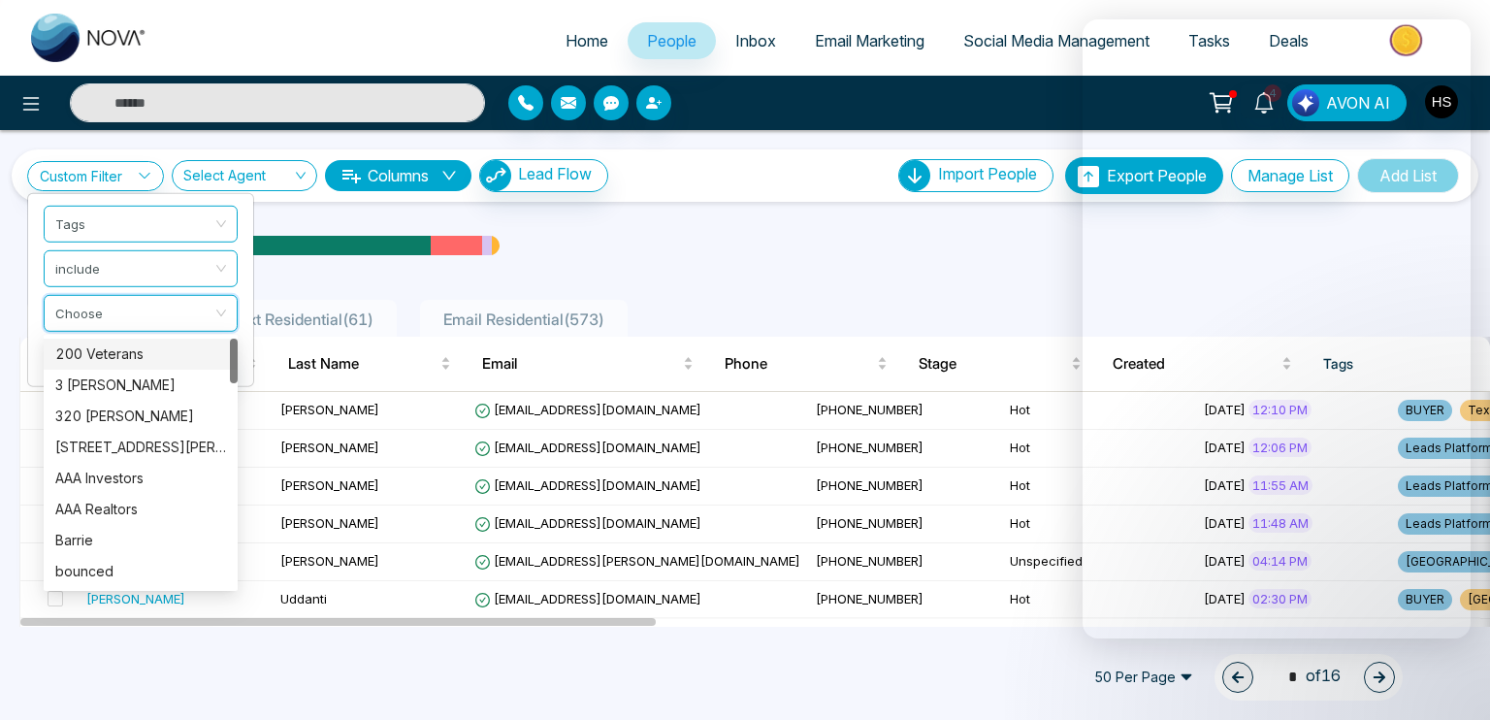
click at [151, 365] on div "200 Veterans" at bounding box center [141, 354] width 194 height 31
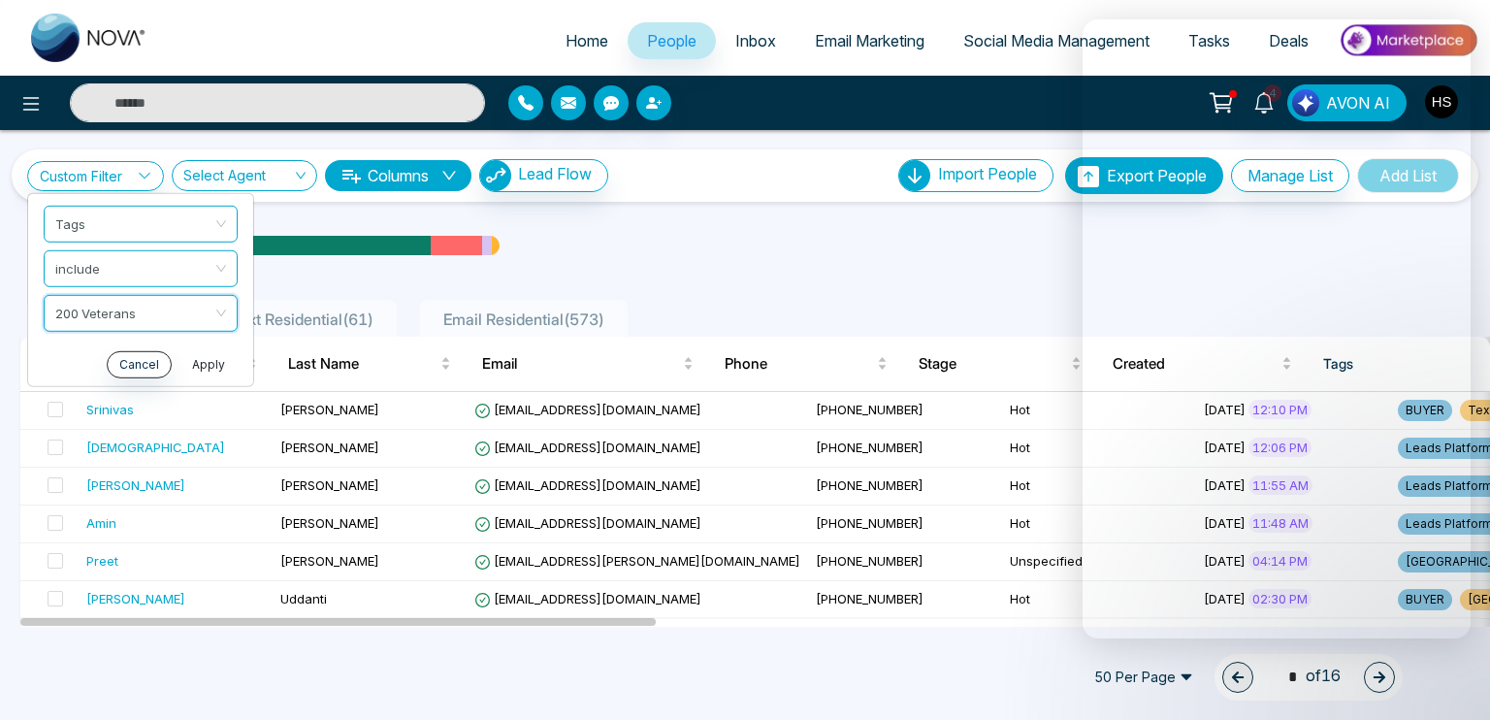
click at [217, 357] on button "Apply" at bounding box center [209, 363] width 58 height 27
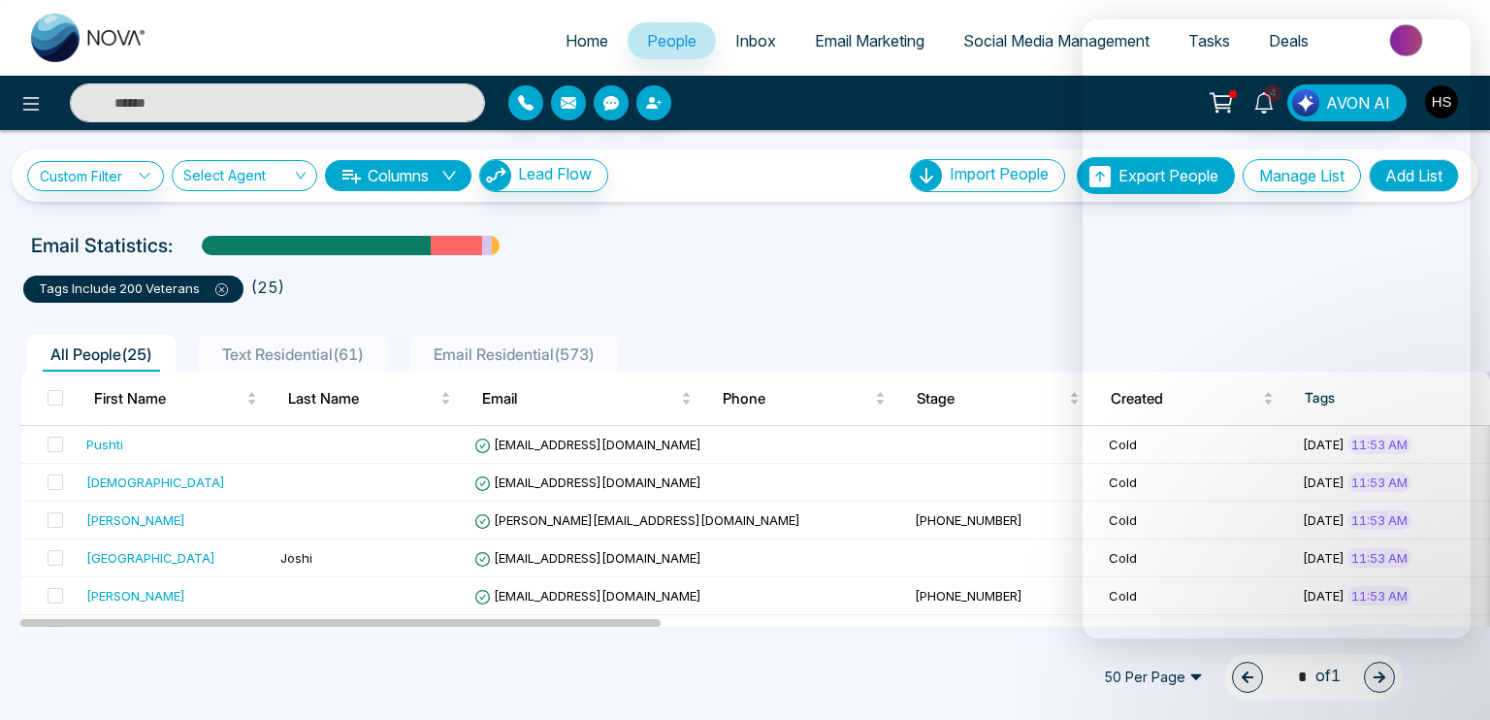
click at [872, 245] on div "Email Statistics:" at bounding box center [503, 245] width 944 height 29
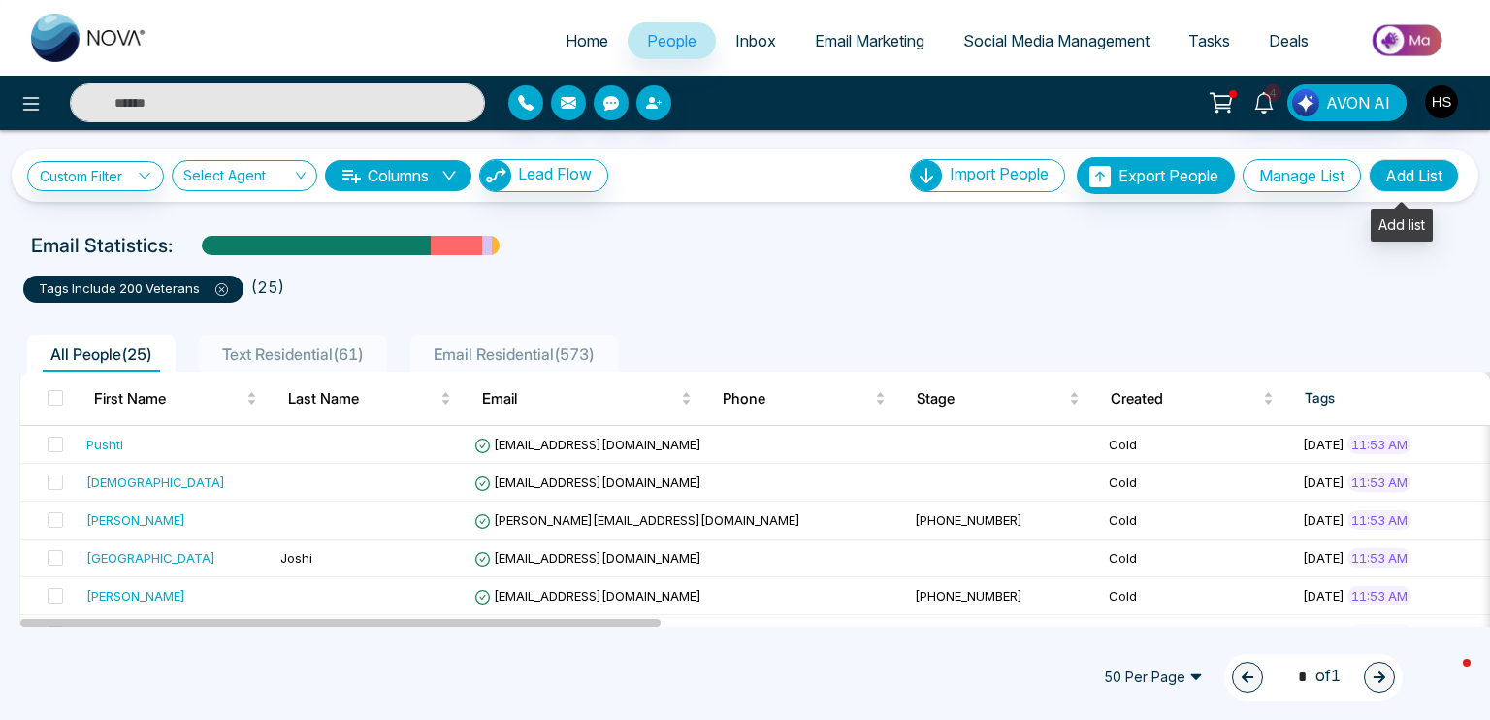
click at [1408, 171] on button "Add List" at bounding box center [1414, 175] width 90 height 33
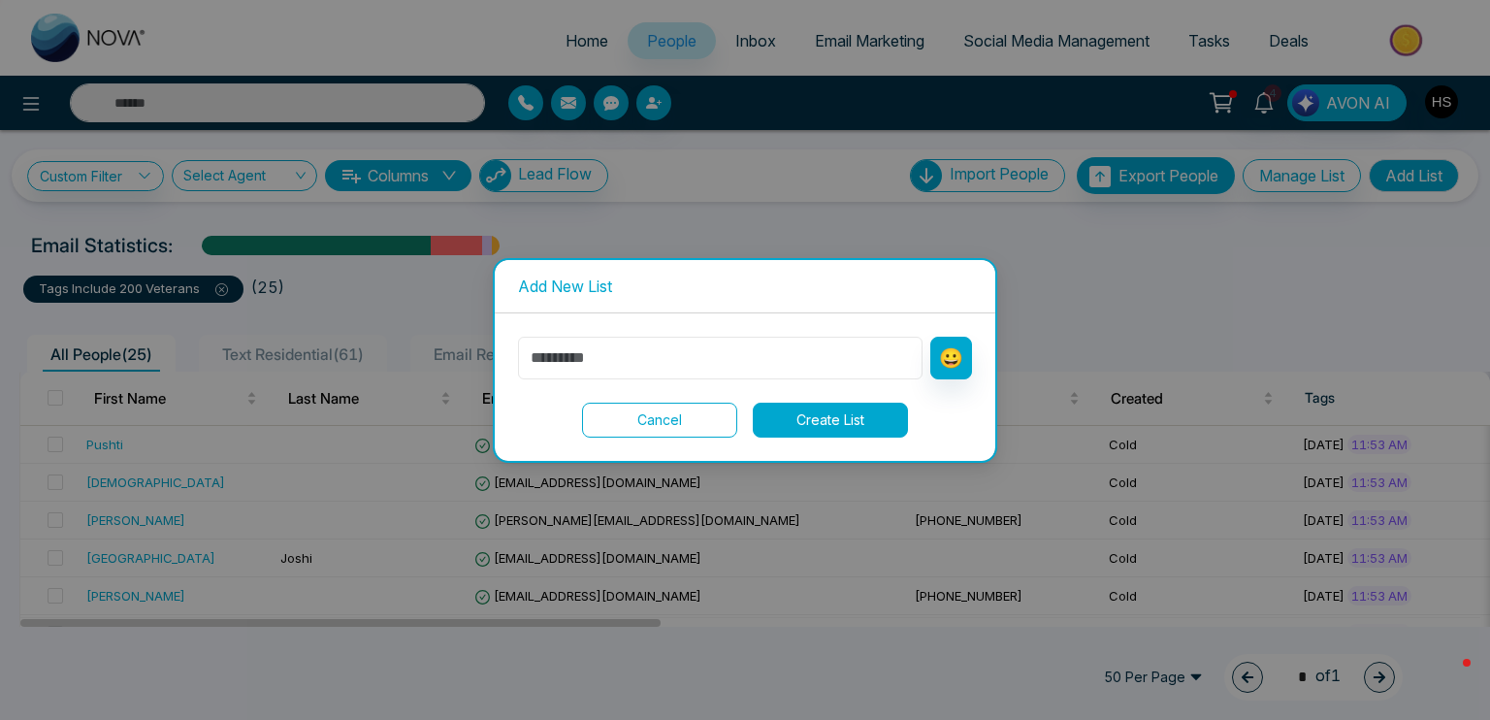
click at [649, 362] on input "text" at bounding box center [720, 358] width 405 height 43
type input "*"
type input "******"
click at [797, 429] on button "Create List" at bounding box center [830, 420] width 155 height 35
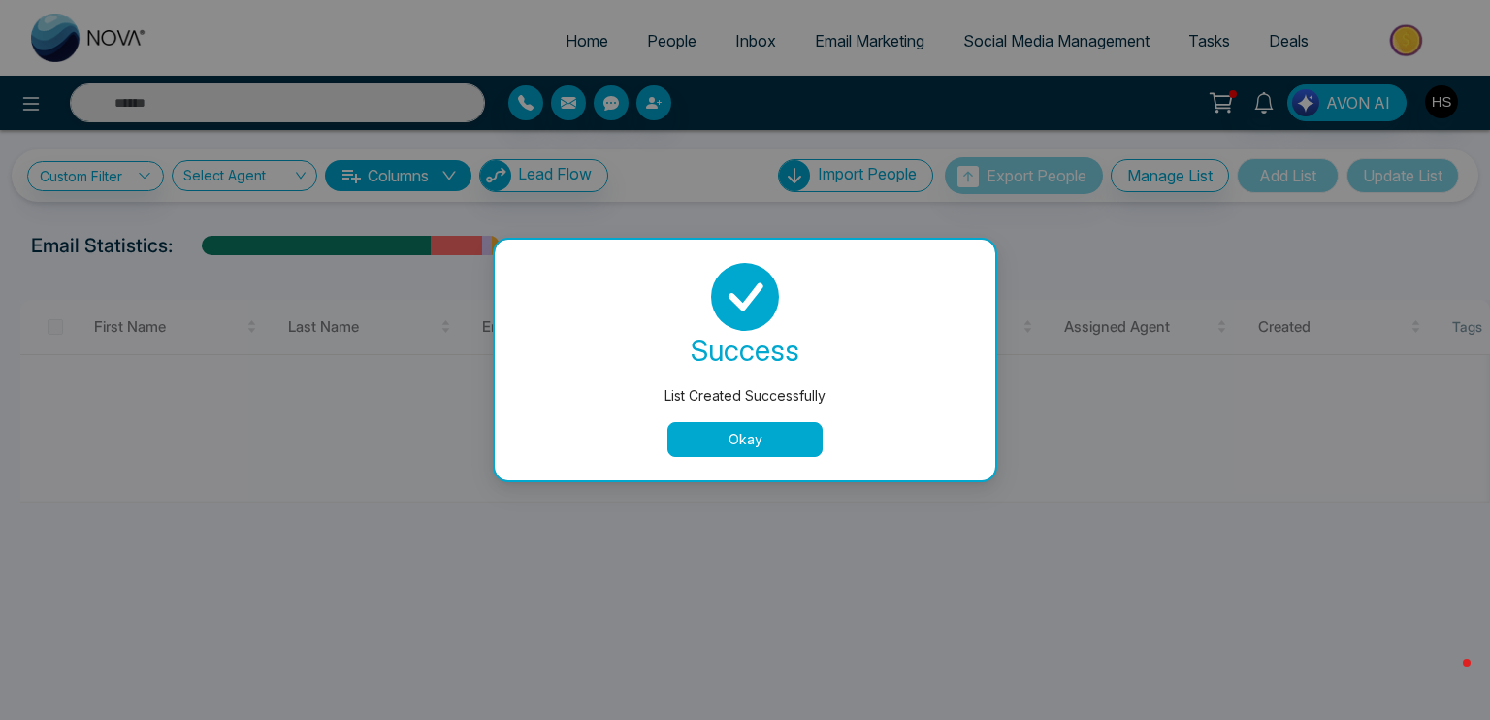
click at [782, 444] on button "Okay" at bounding box center [745, 439] width 155 height 35
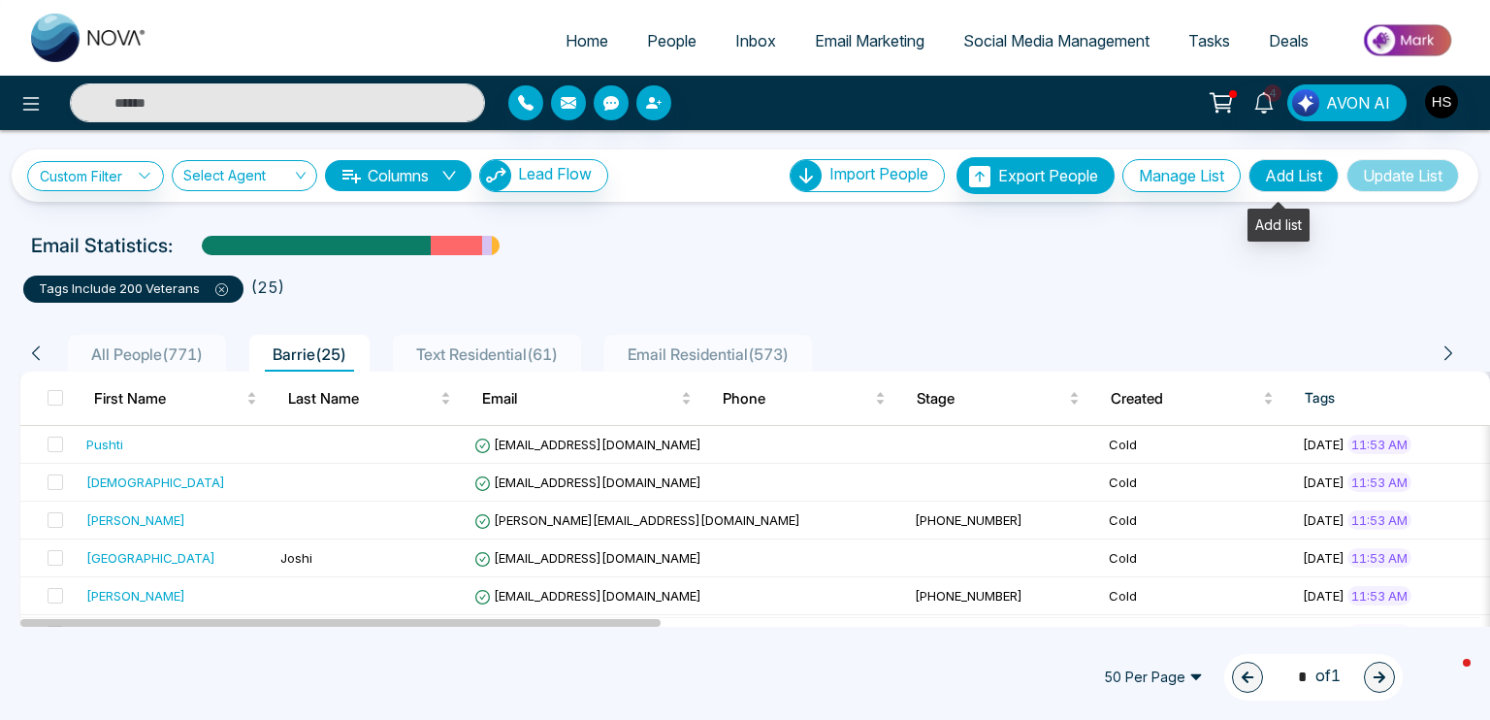
click at [1292, 166] on button "Add List" at bounding box center [1294, 175] width 90 height 33
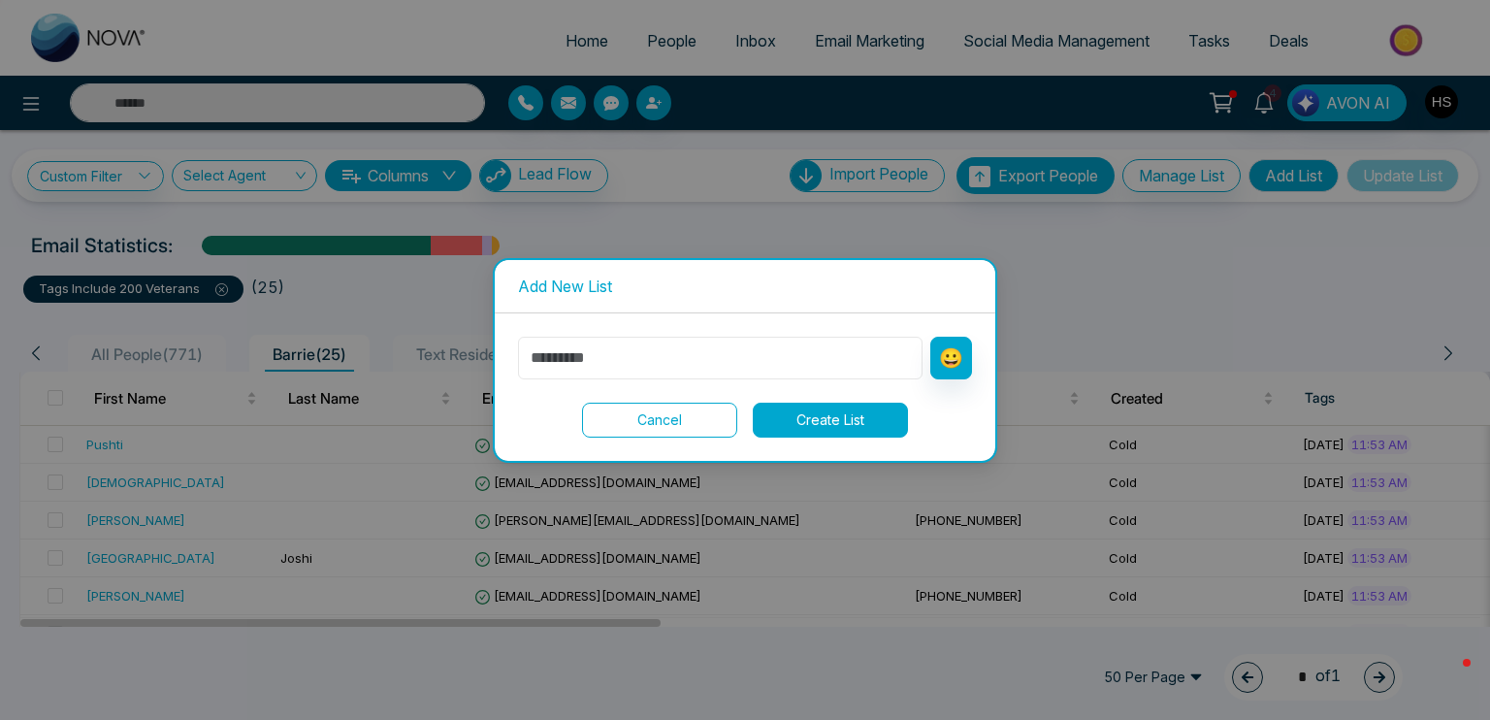
click at [747, 344] on input "text" at bounding box center [720, 358] width 405 height 43
type input "********"
click at [842, 411] on button "Create List" at bounding box center [830, 420] width 155 height 35
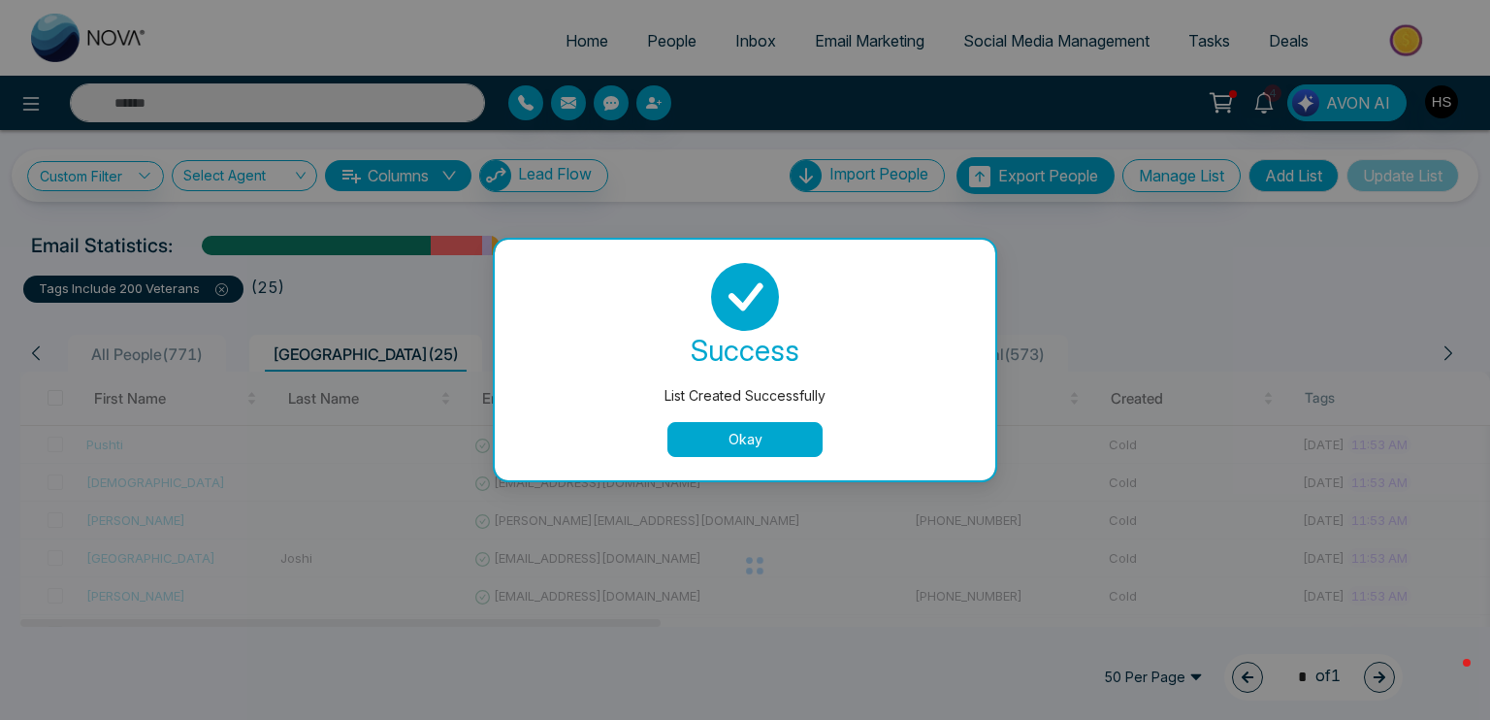
click at [754, 442] on button "Okay" at bounding box center [745, 439] width 155 height 35
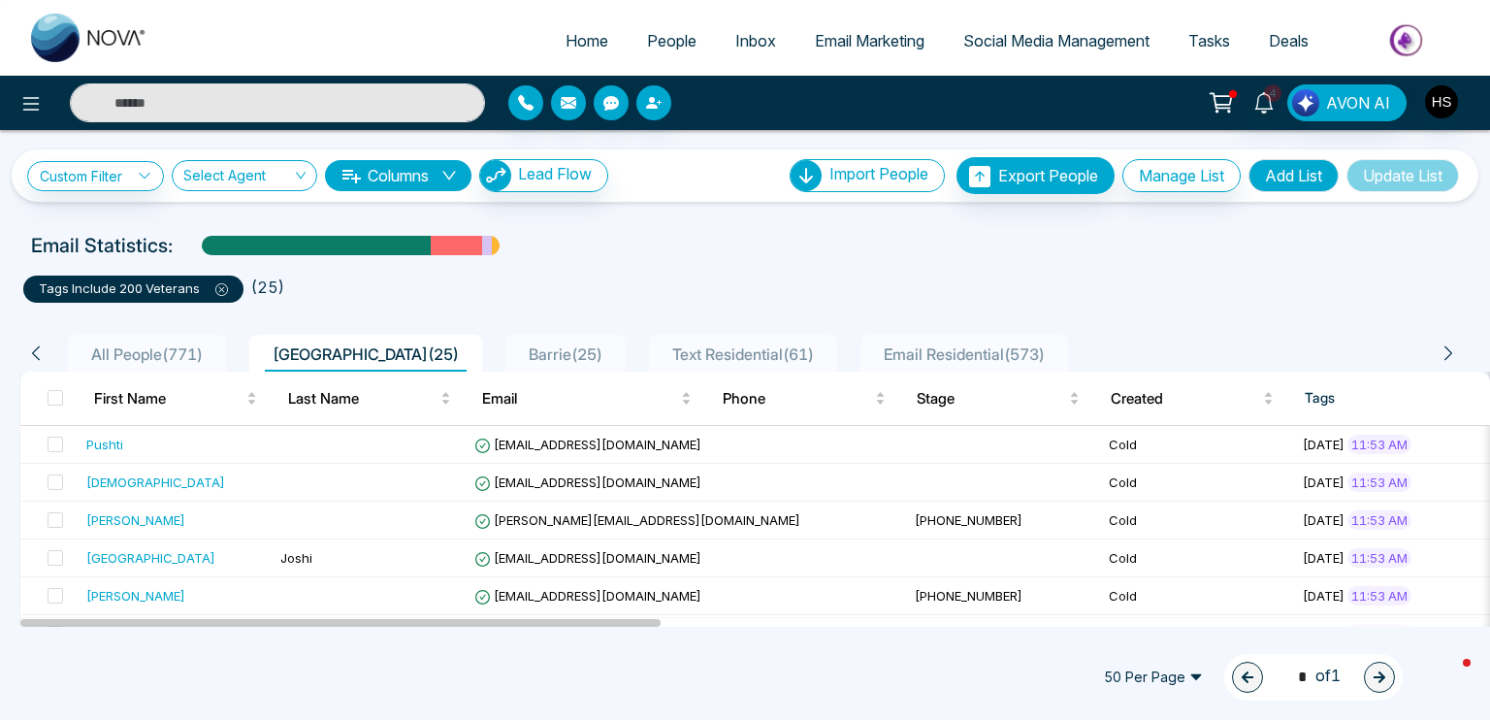
click at [521, 343] on div "Barrie ( 25 )" at bounding box center [565, 354] width 89 height 23
click at [843, 48] on span "Email Marketing" at bounding box center [870, 40] width 110 height 19
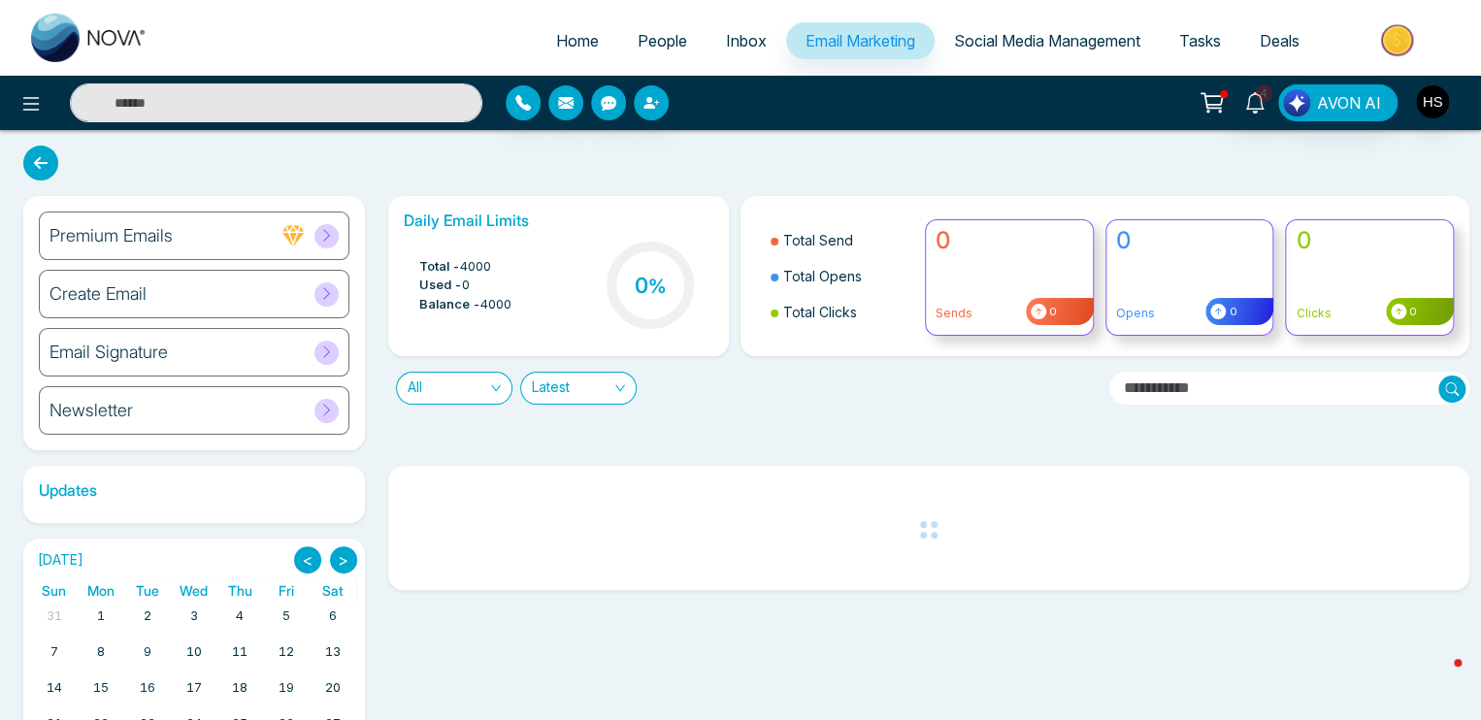
click at [205, 298] on div "Create Email" at bounding box center [194, 294] width 310 height 49
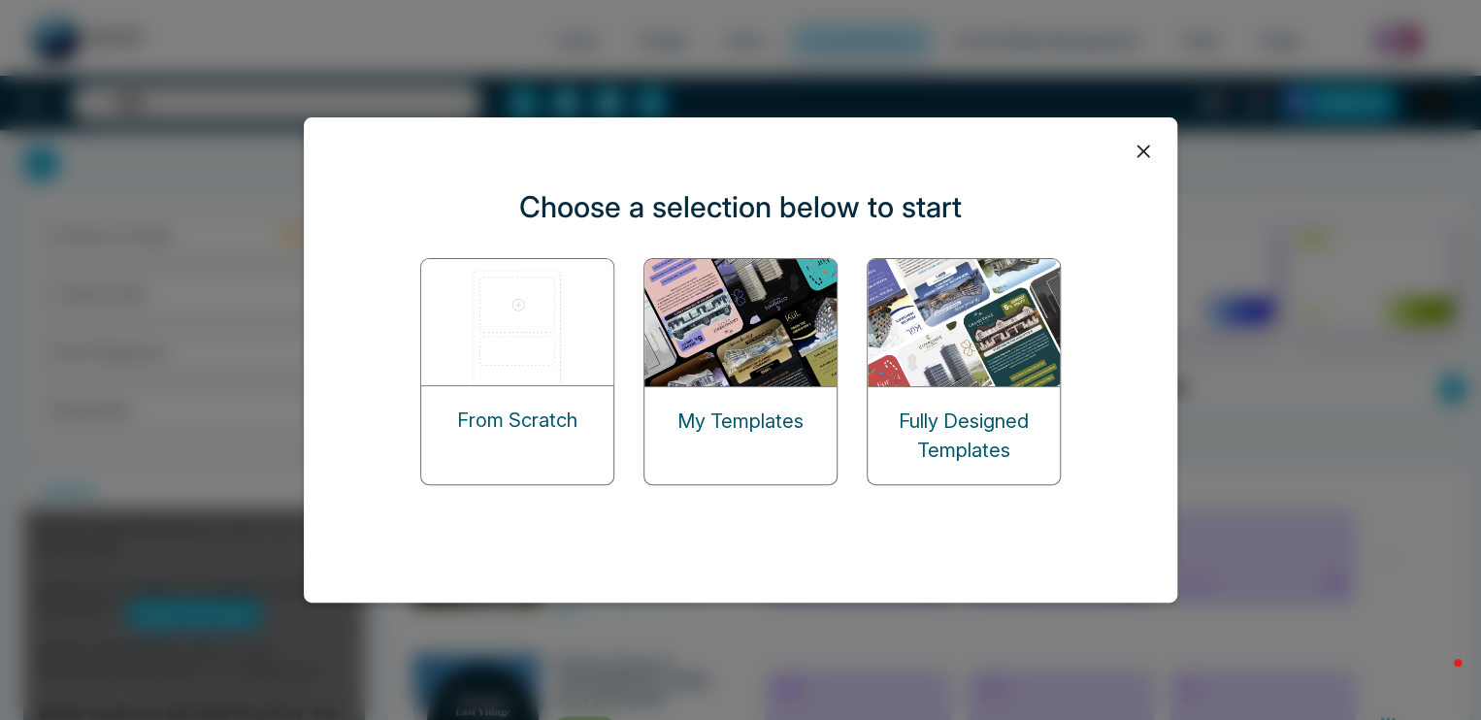
click at [524, 386] on div "From Scratch" at bounding box center [517, 420] width 192 height 68
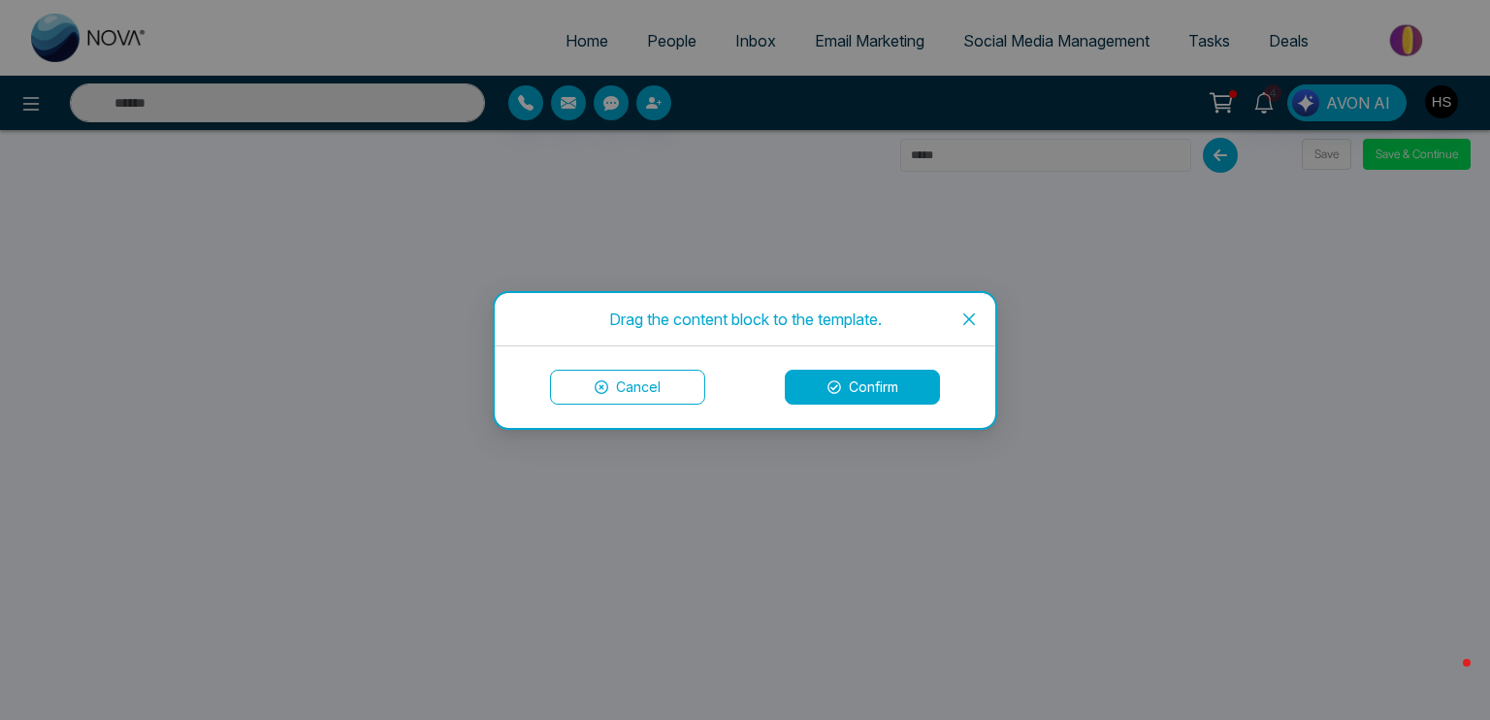
click at [853, 391] on button "Confirm" at bounding box center [862, 387] width 155 height 35
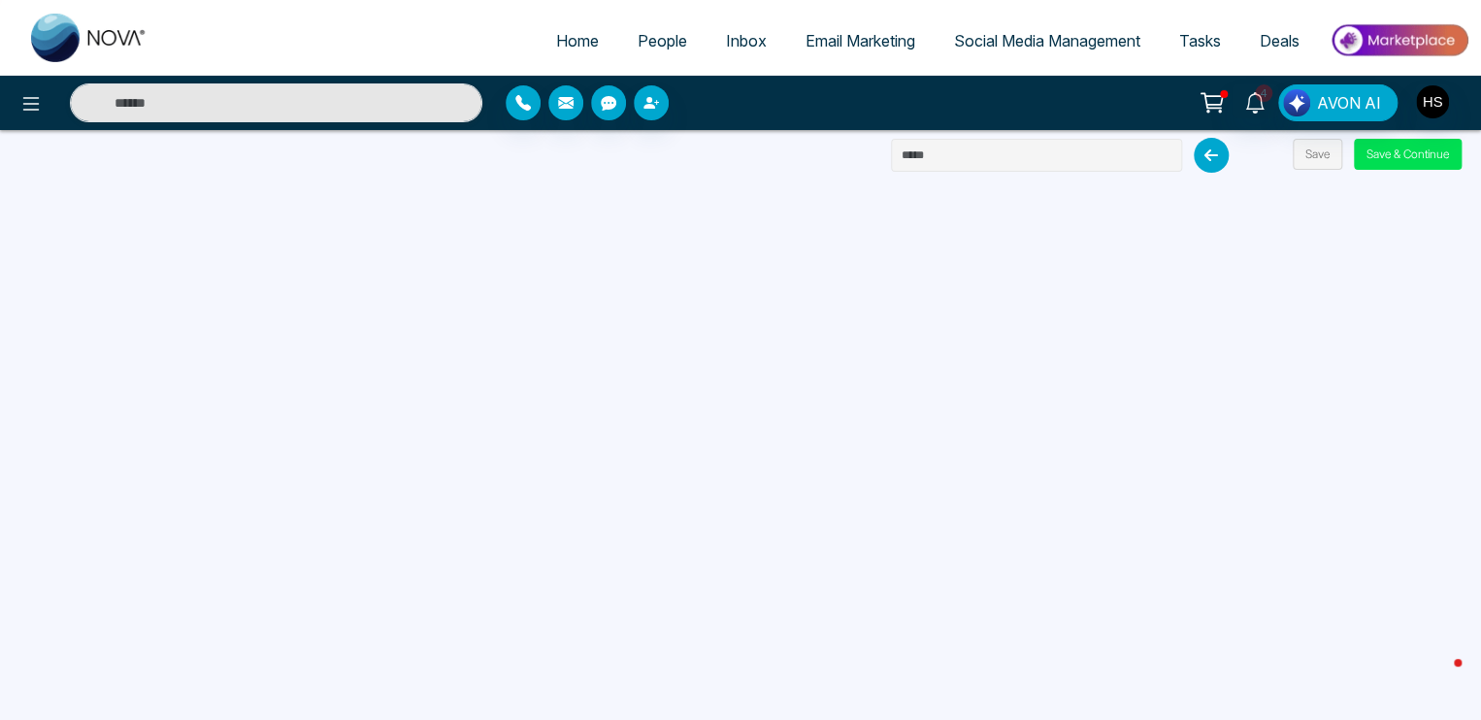
click at [997, 166] on input "text" at bounding box center [1036, 155] width 291 height 33
paste input "**********"
type input "**********"
click at [1378, 149] on button "Save & Continue" at bounding box center [1408, 154] width 108 height 31
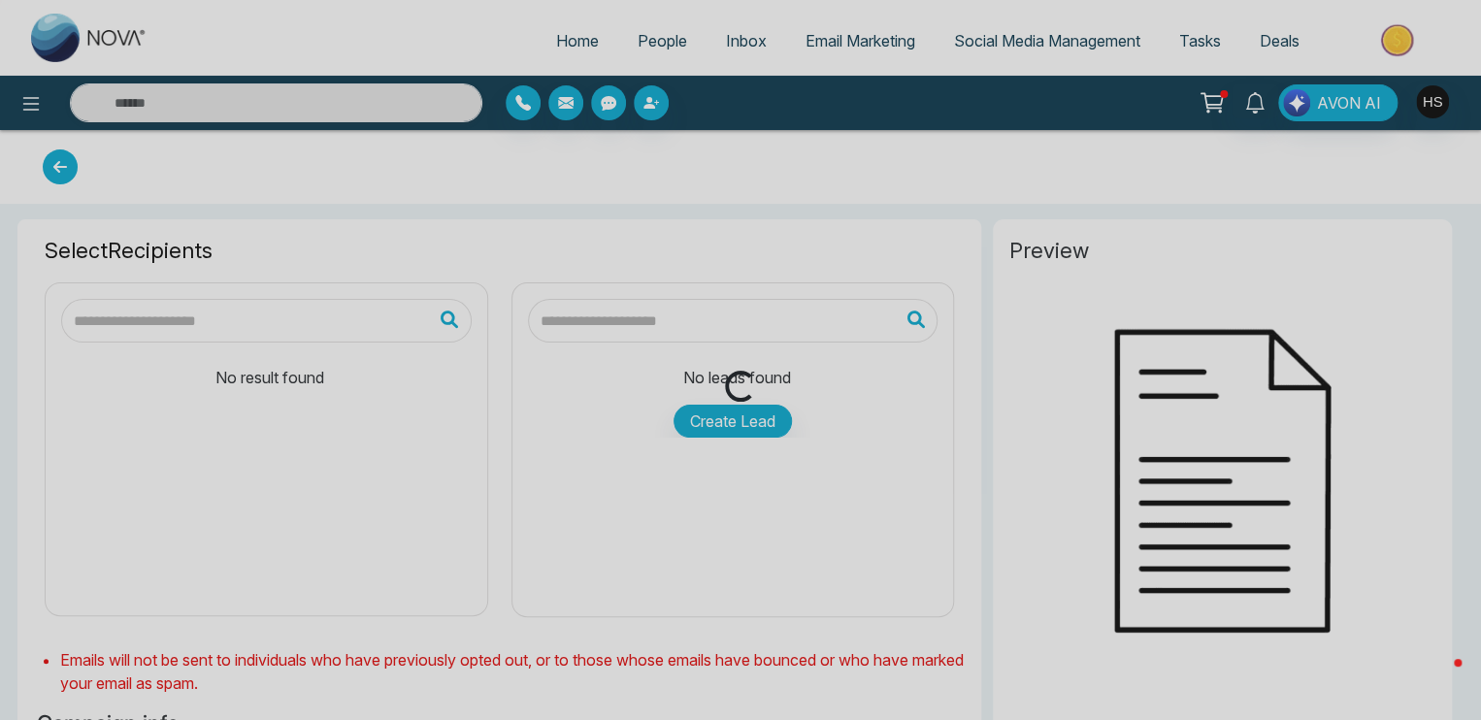
type input "**********"
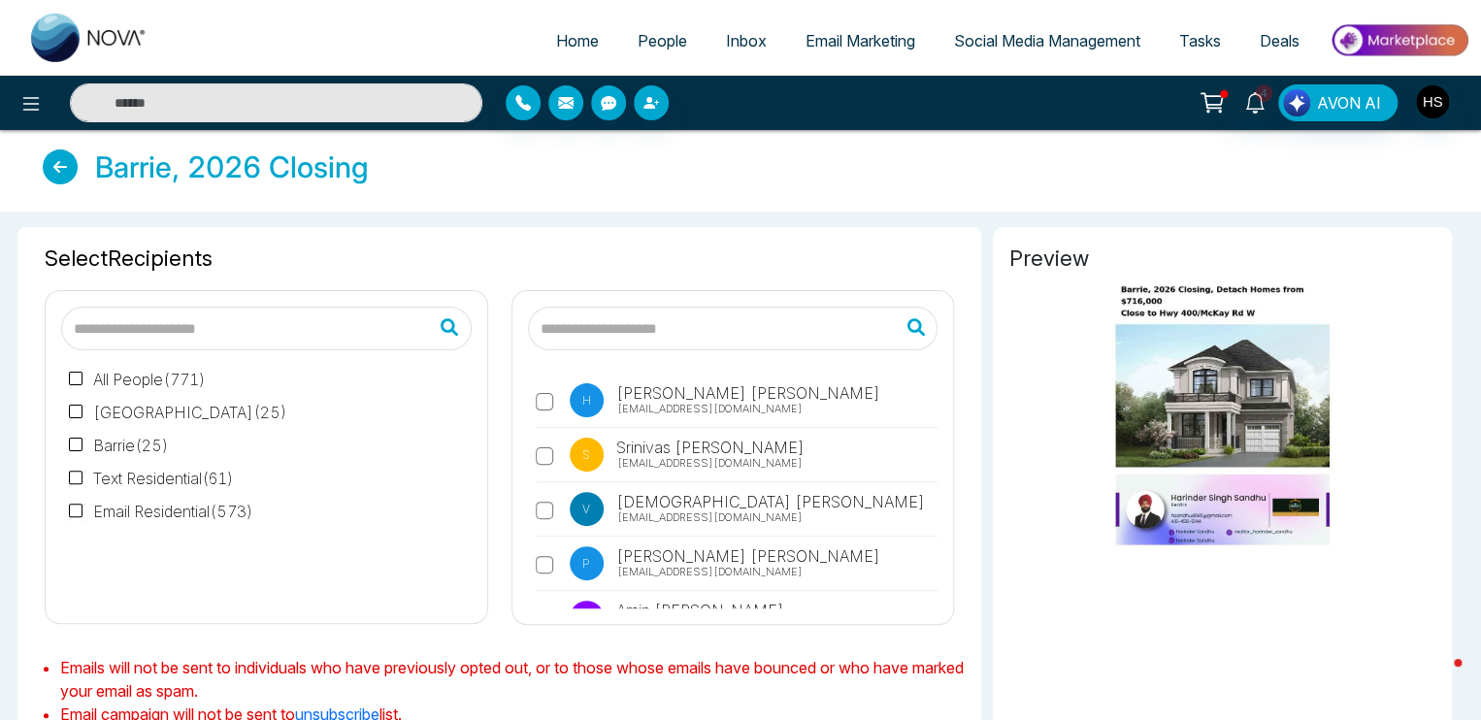
click at [349, 344] on input "text" at bounding box center [266, 329] width 410 height 44
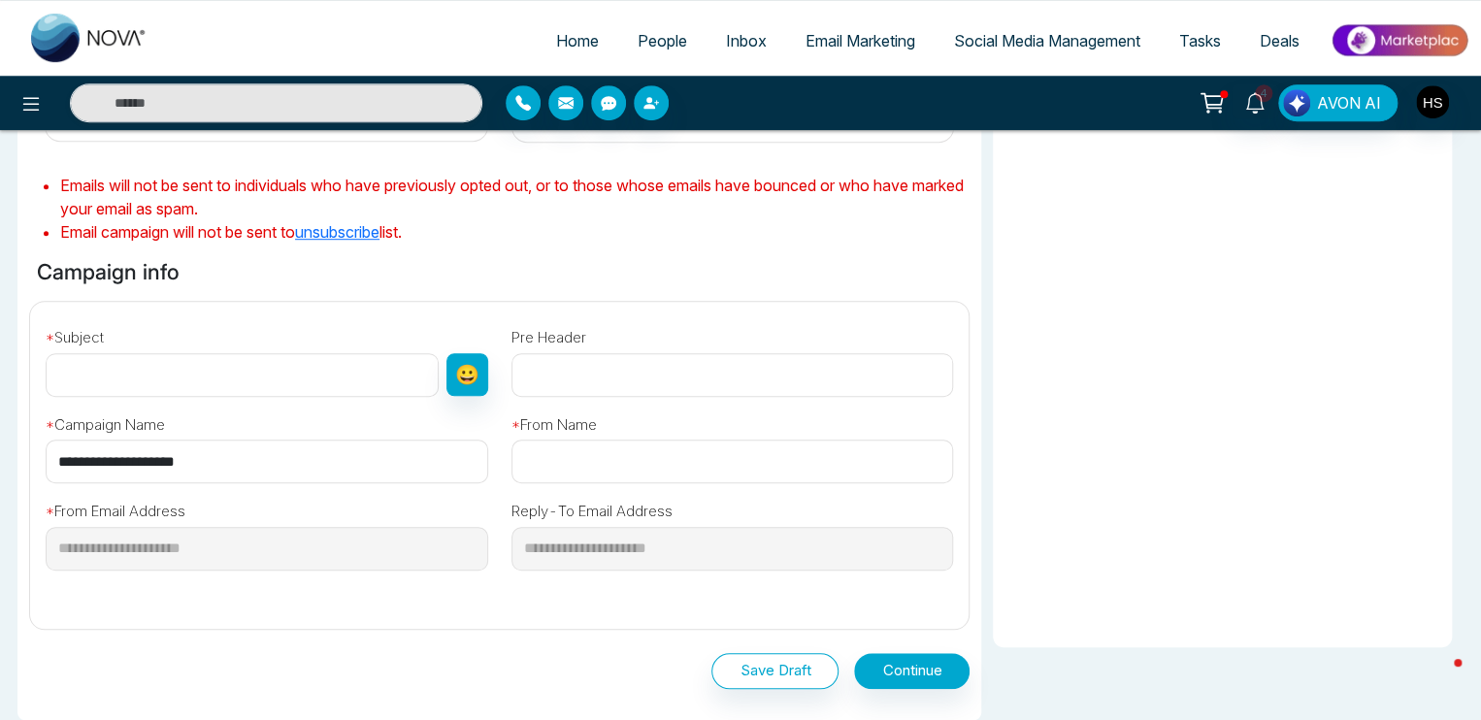
scroll to position [485, 0]
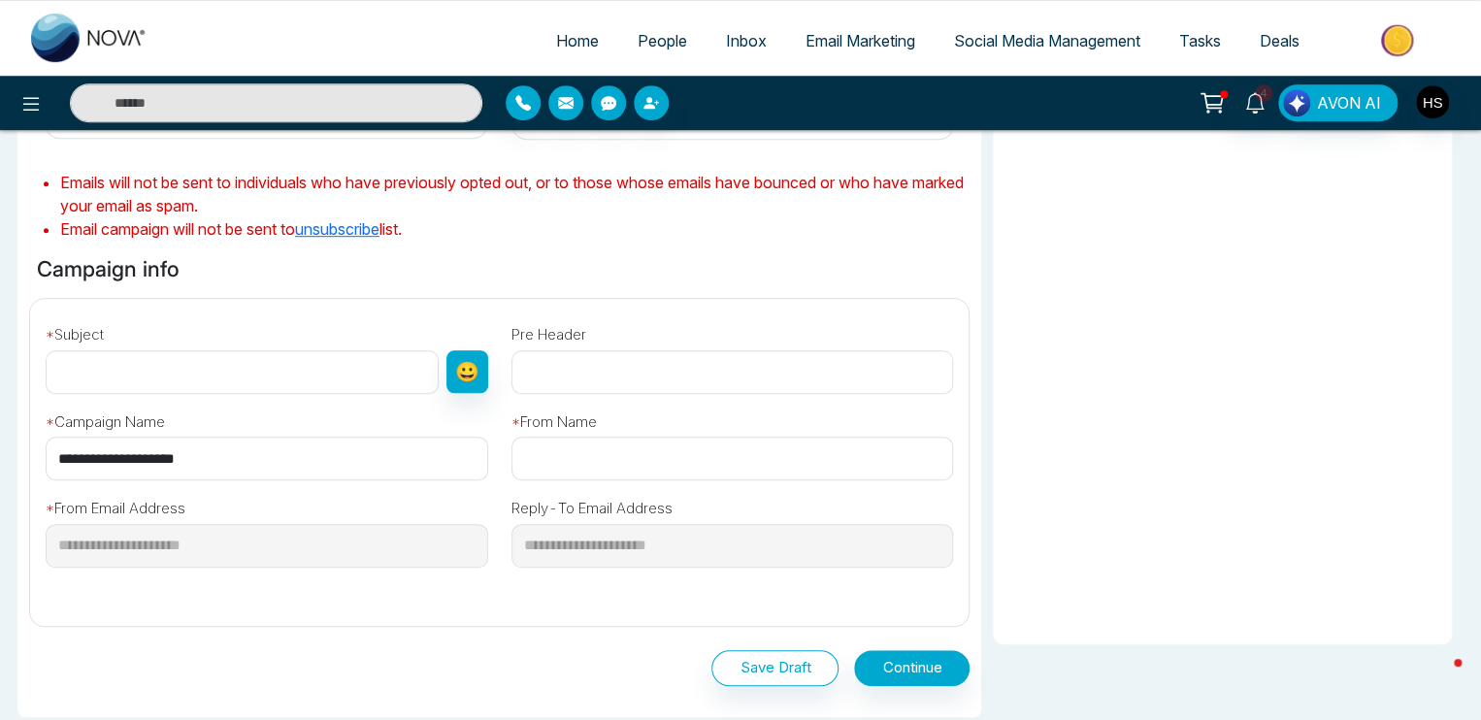
click at [108, 391] on input "text" at bounding box center [242, 372] width 393 height 44
paste input "**********"
type input "**********"
click at [587, 390] on input "text" at bounding box center [732, 372] width 442 height 44
paste input "**********"
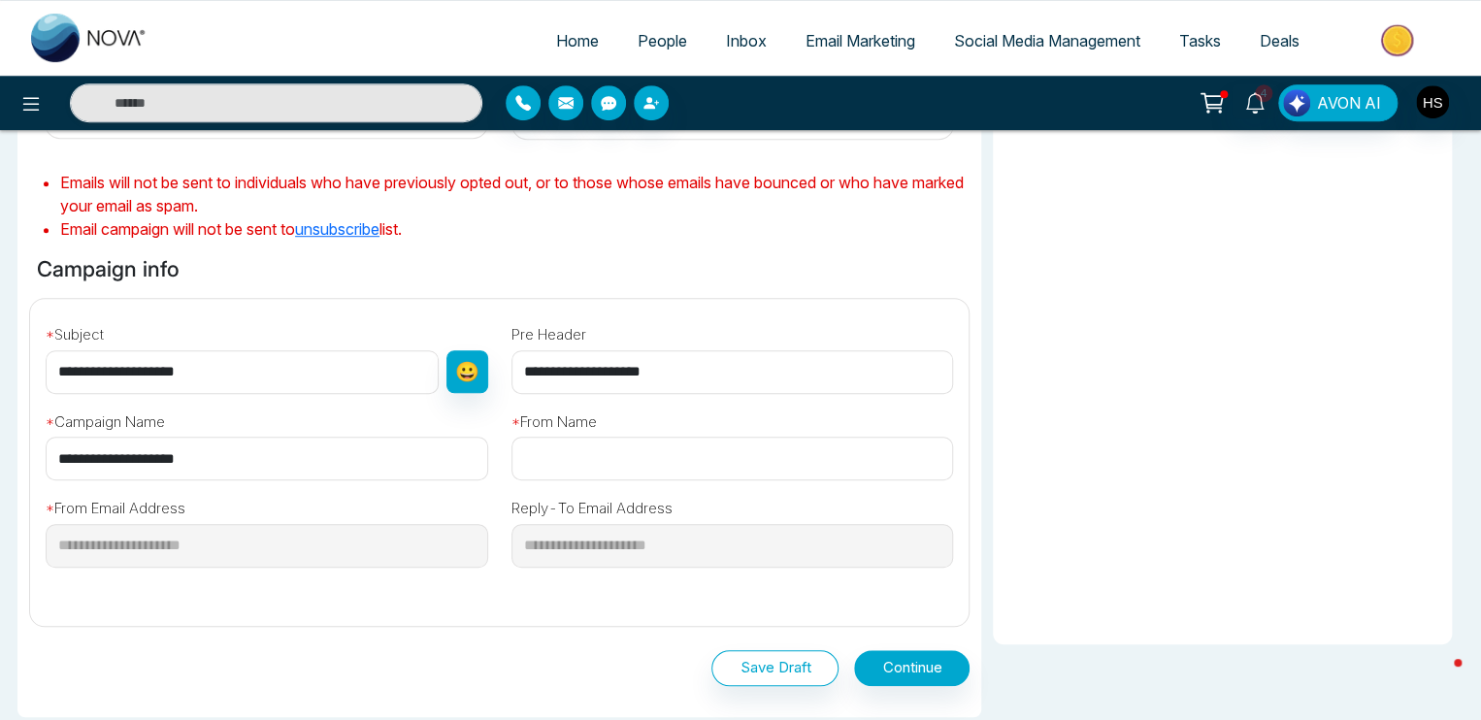
type input "**********"
click at [573, 449] on input "text" at bounding box center [732, 459] width 442 height 44
type input "*"
type input "**********"
click at [522, 608] on div "**********" at bounding box center [499, 454] width 962 height 311
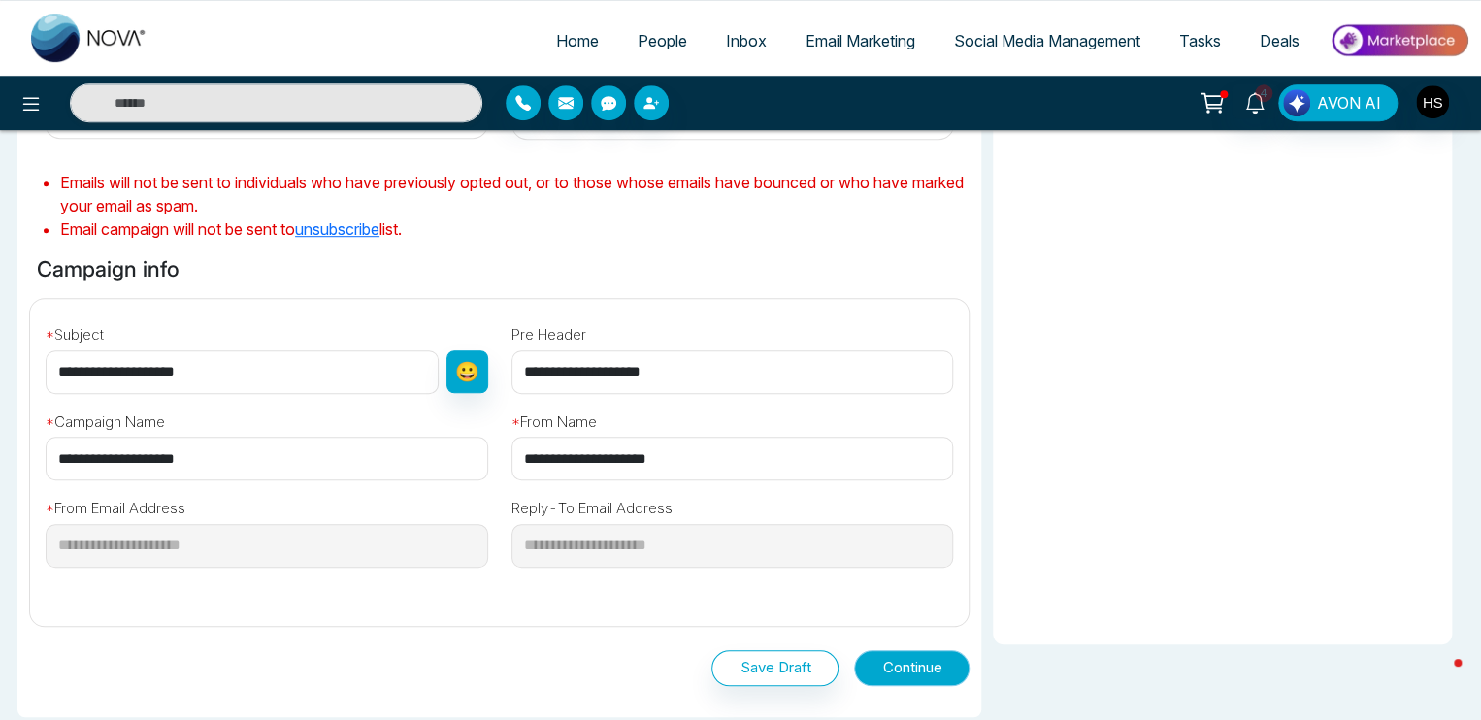
click at [907, 667] on button "Continue" at bounding box center [911, 668] width 115 height 36
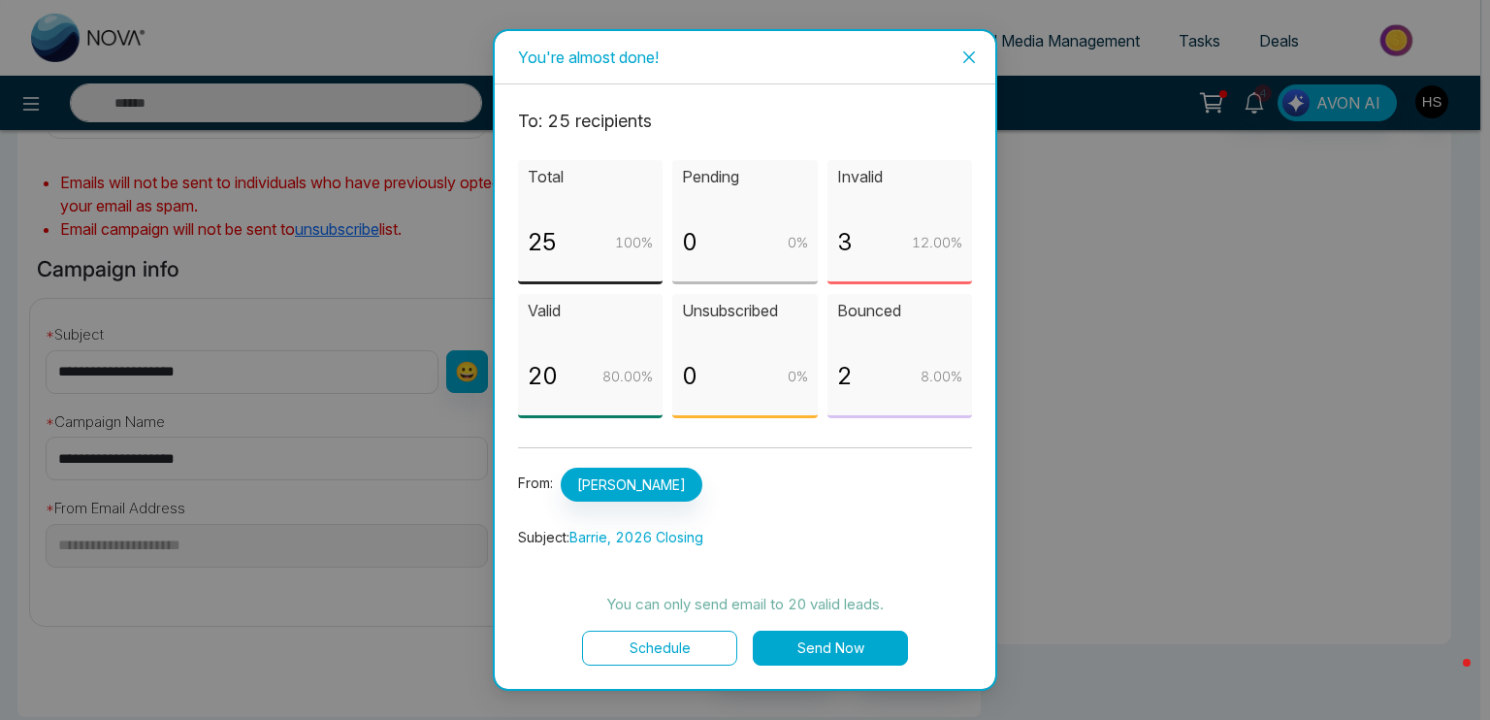
click at [885, 647] on button "Send Now" at bounding box center [830, 648] width 155 height 35
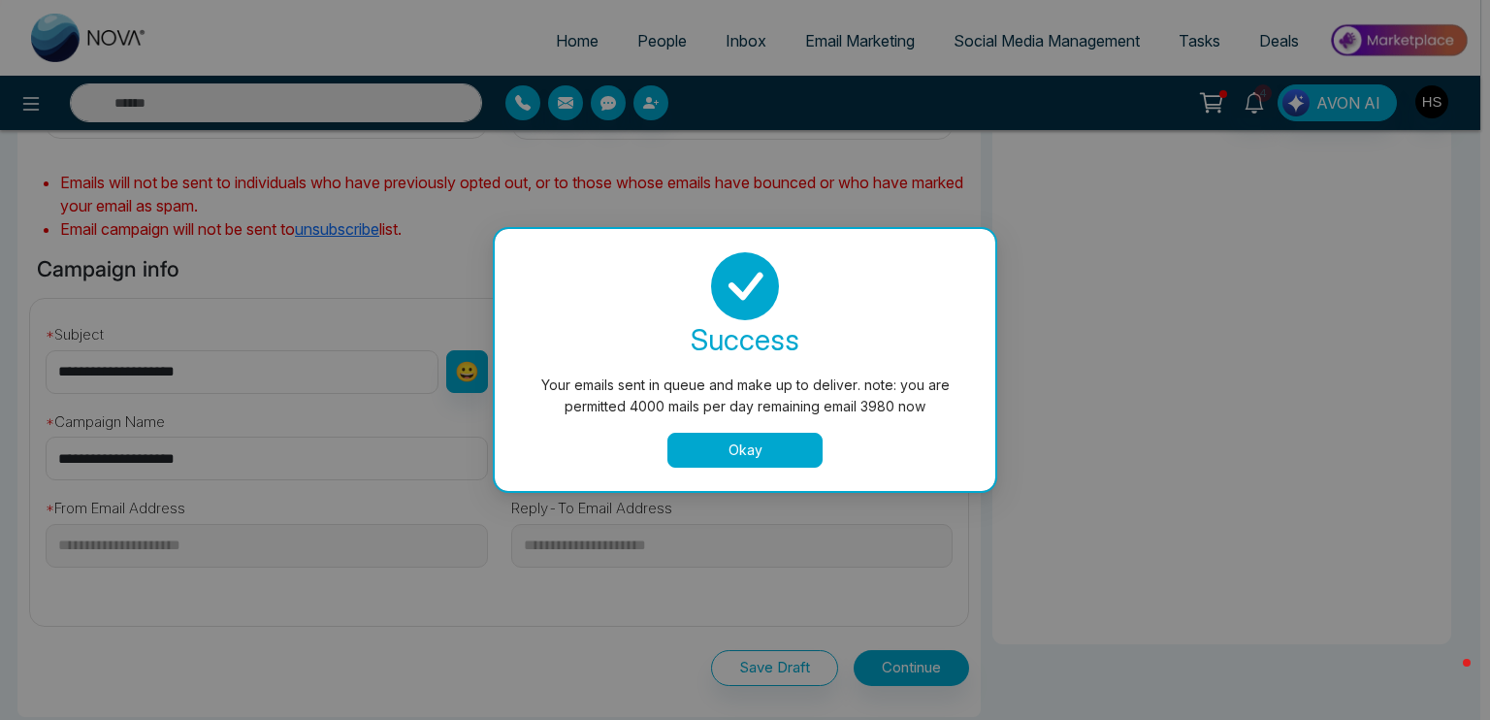
click at [724, 441] on button "Okay" at bounding box center [745, 450] width 155 height 35
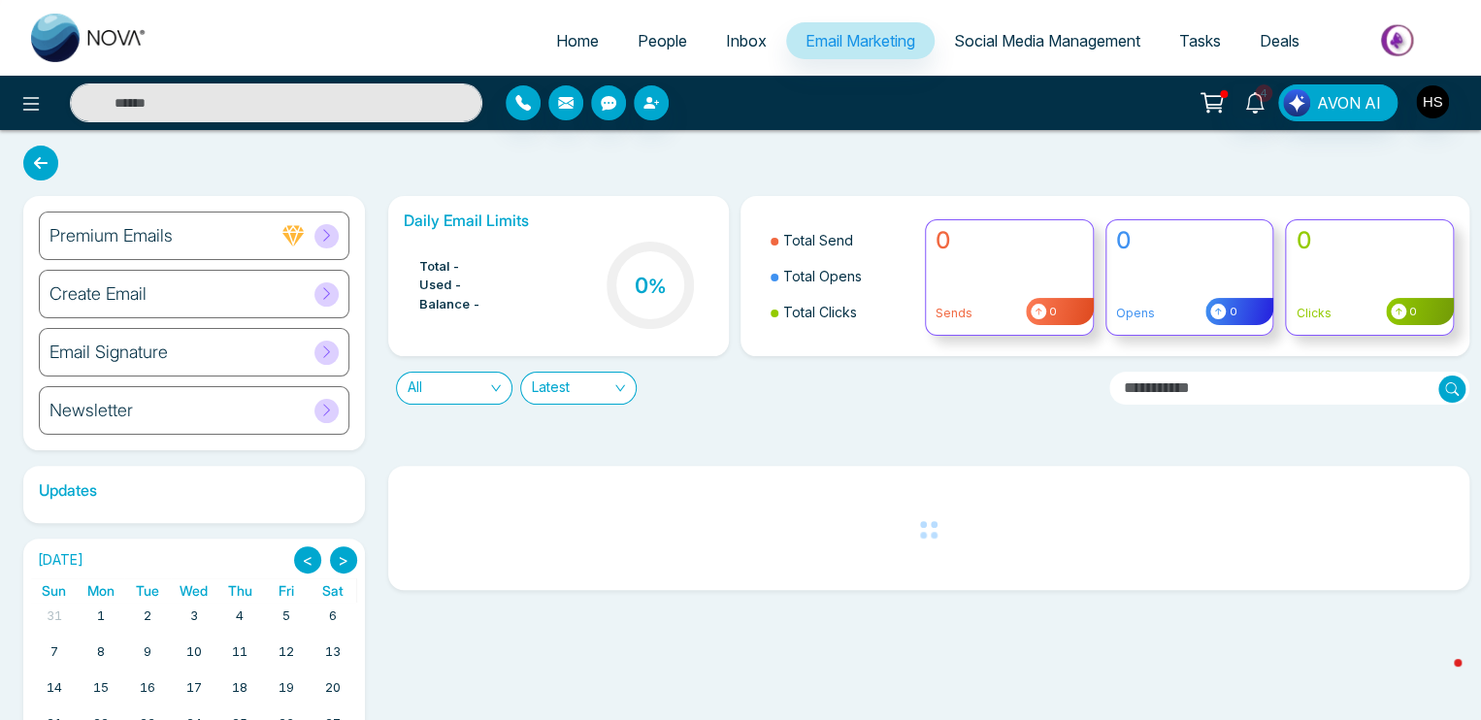
click at [1013, 34] on span "Social Media Management" at bounding box center [1047, 40] width 186 height 19
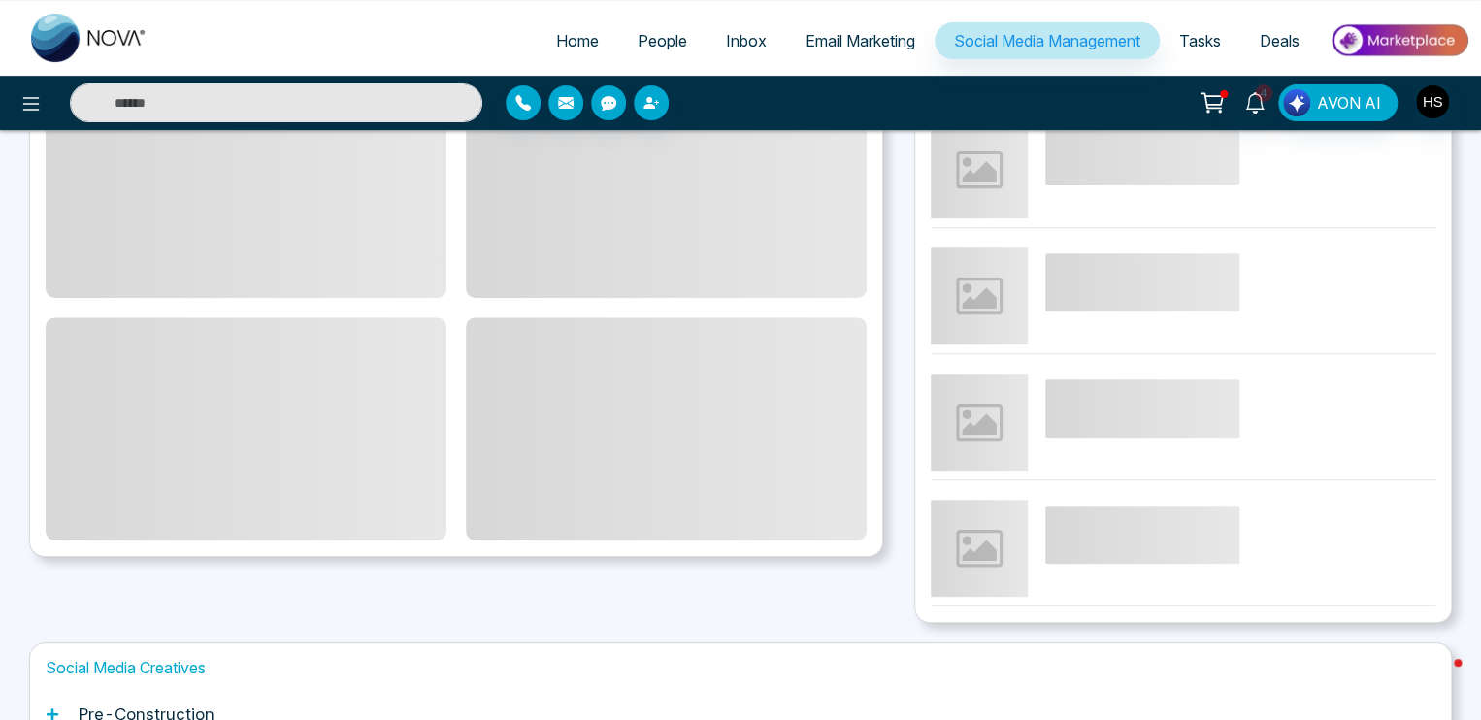
scroll to position [532, 0]
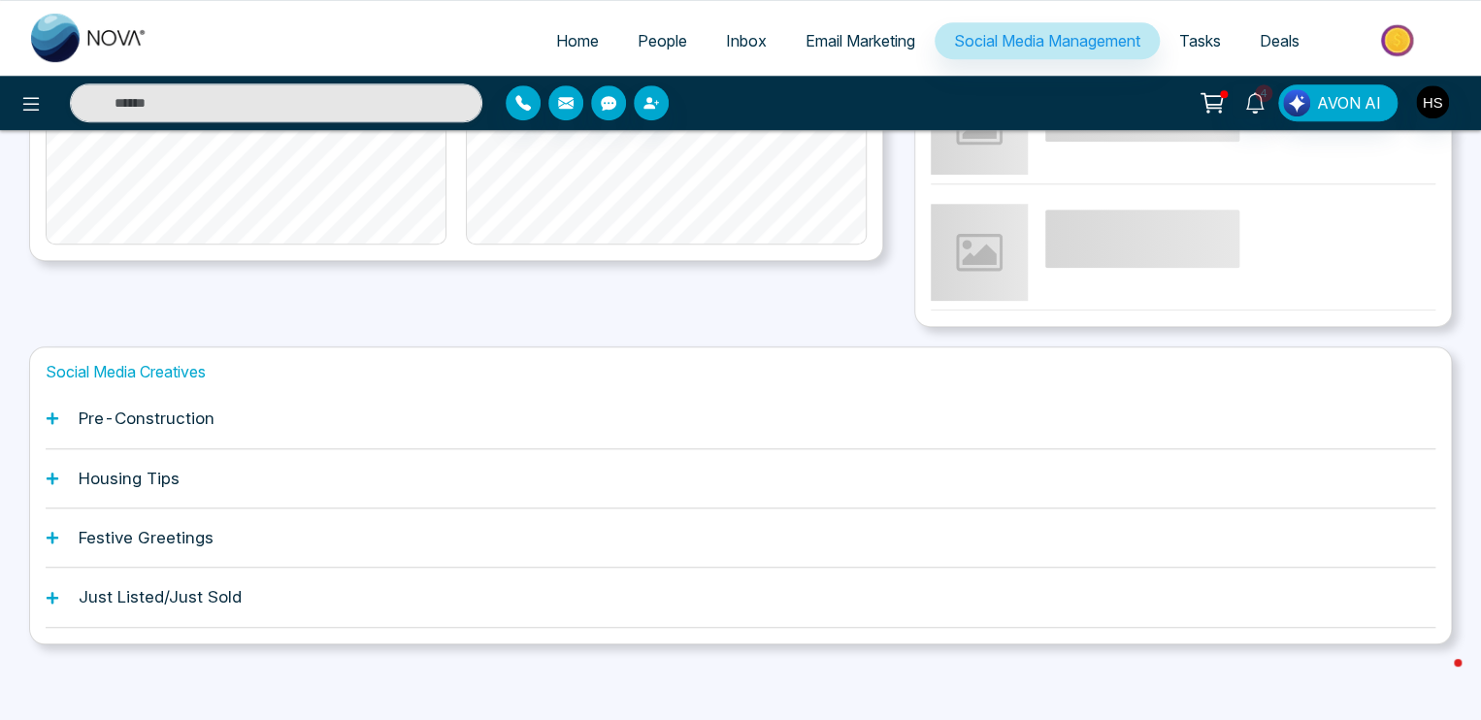
click at [119, 407] on div "Pre-Construction" at bounding box center [740, 418] width 1389 height 59
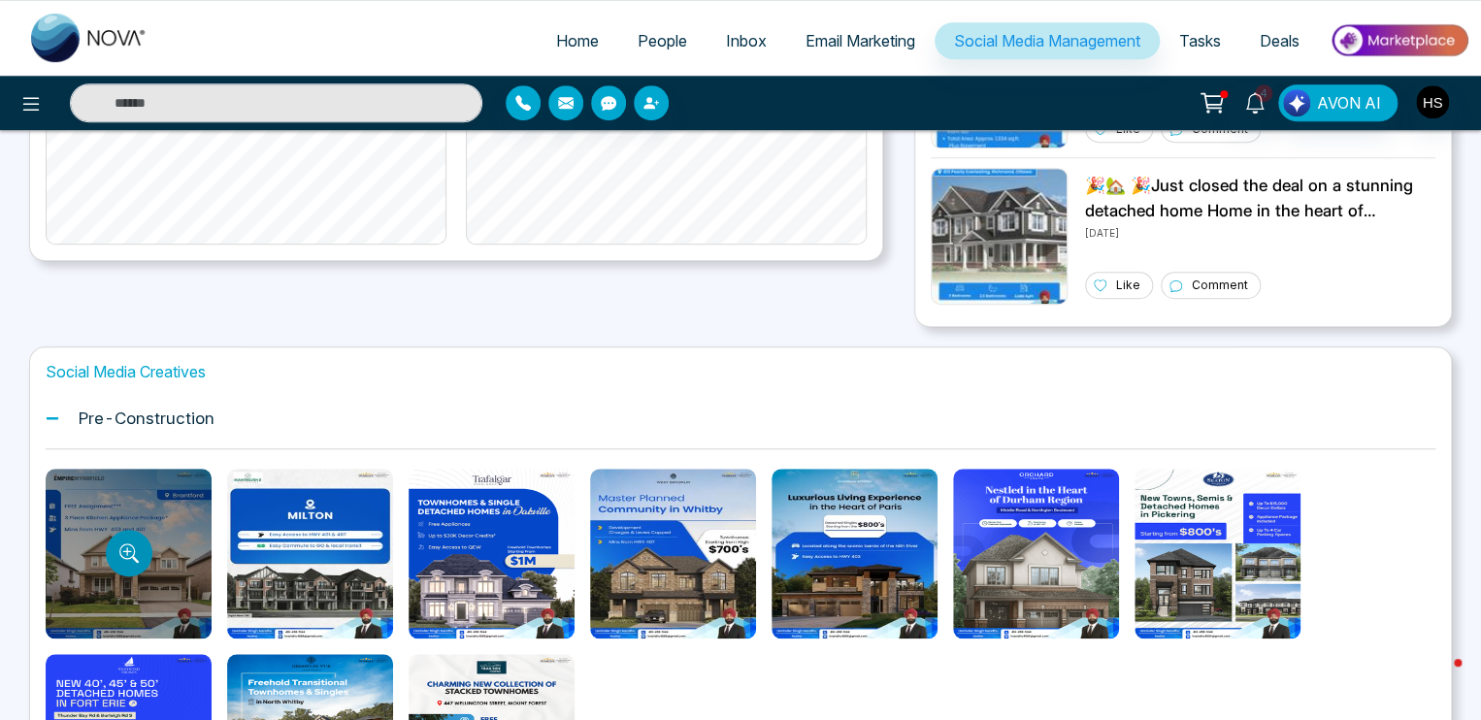
click at [119, 549] on icon "Preview template" at bounding box center [128, 552] width 19 height 19
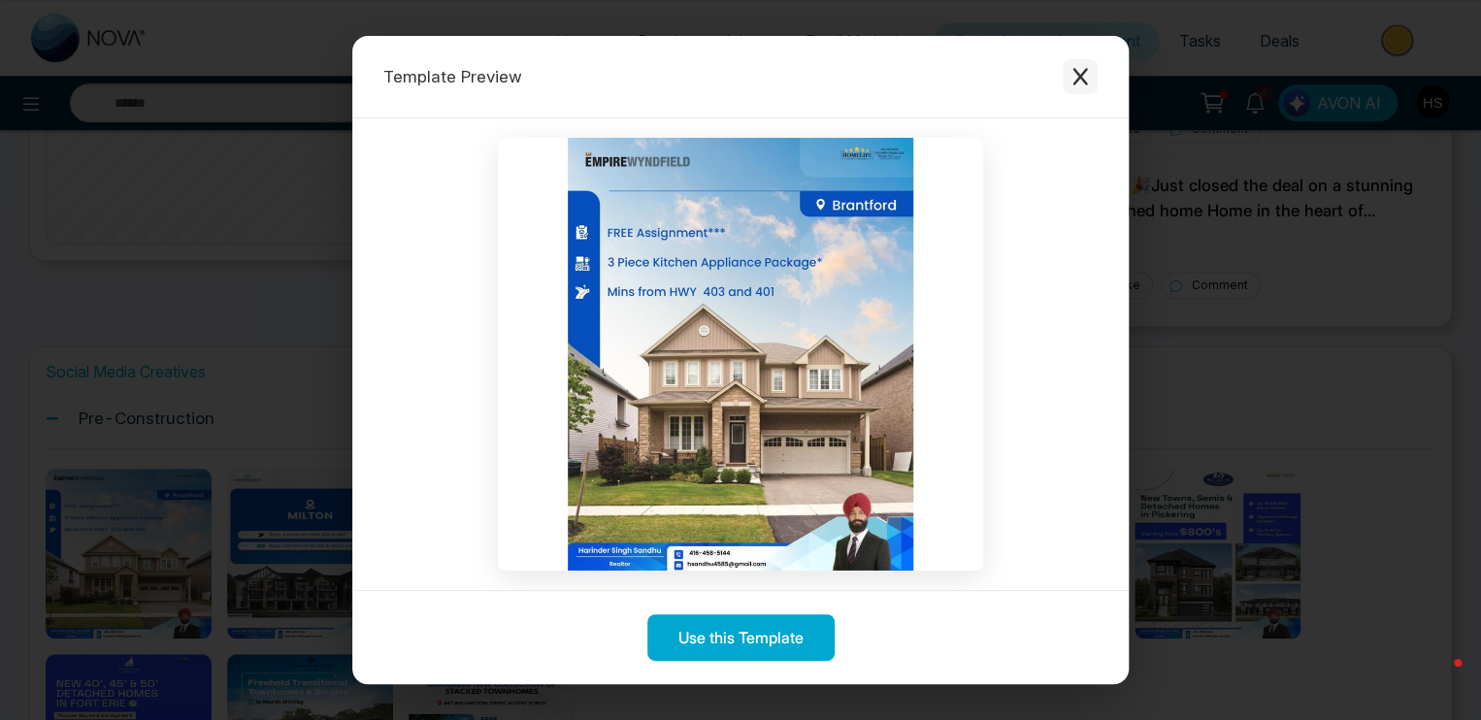
click at [1079, 75] on icon "Close modal" at bounding box center [1079, 76] width 15 height 17
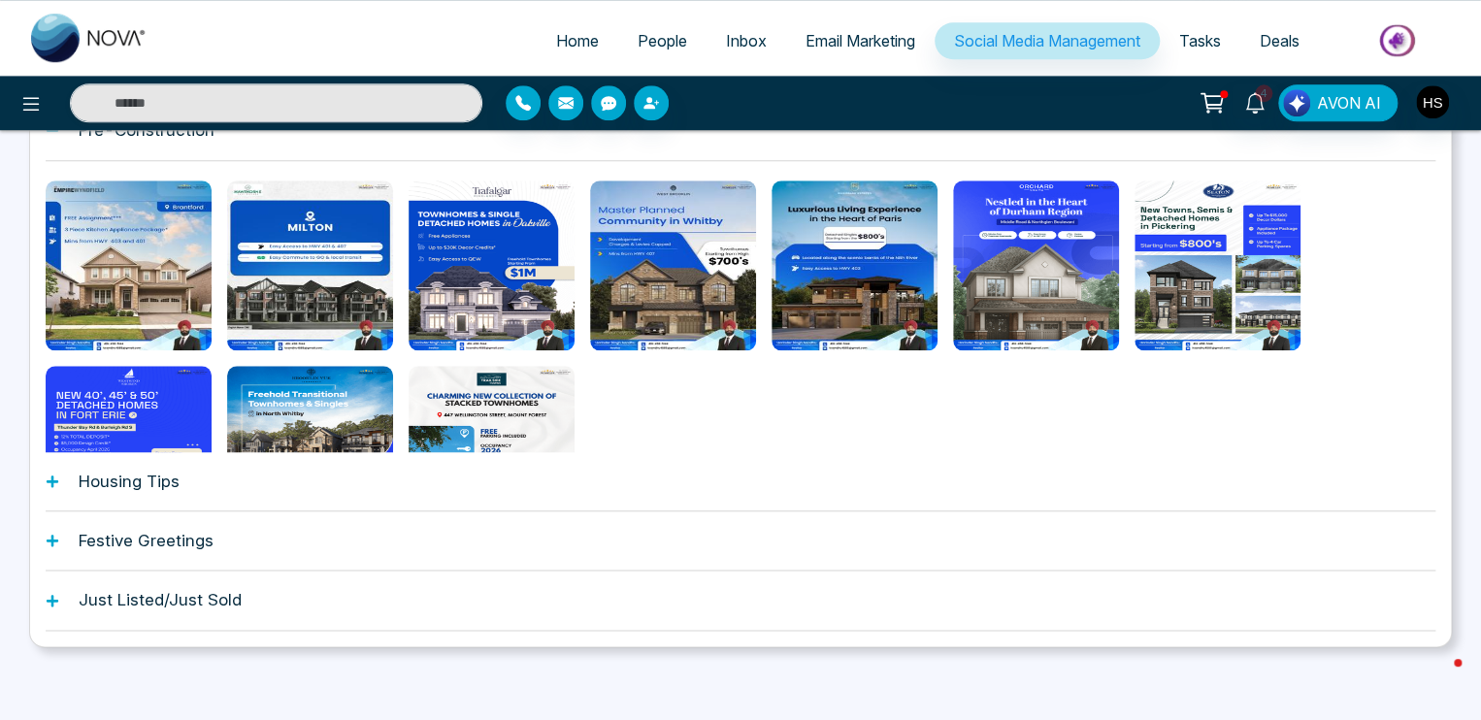
scroll to position [823, 0]
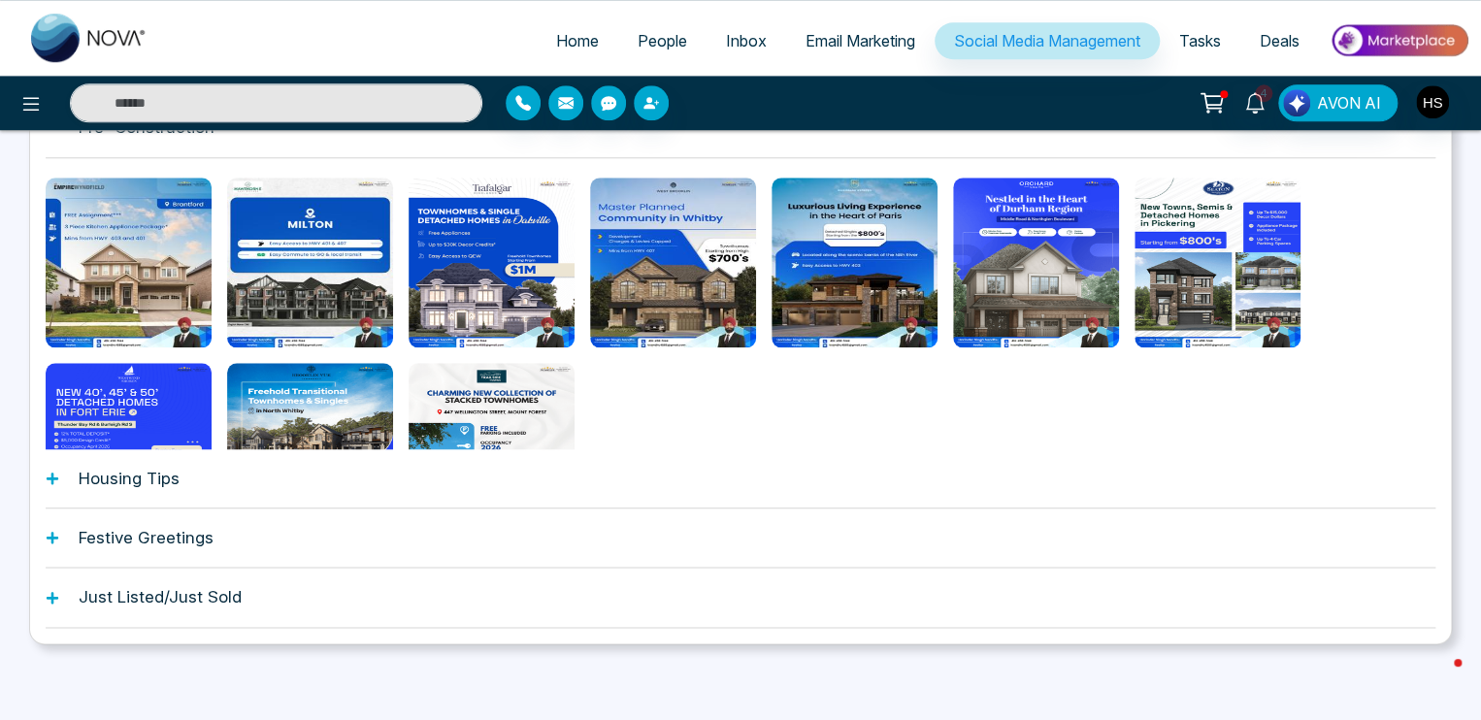
click at [100, 575] on div "Just Listed/Just Sold" at bounding box center [740, 597] width 1389 height 59
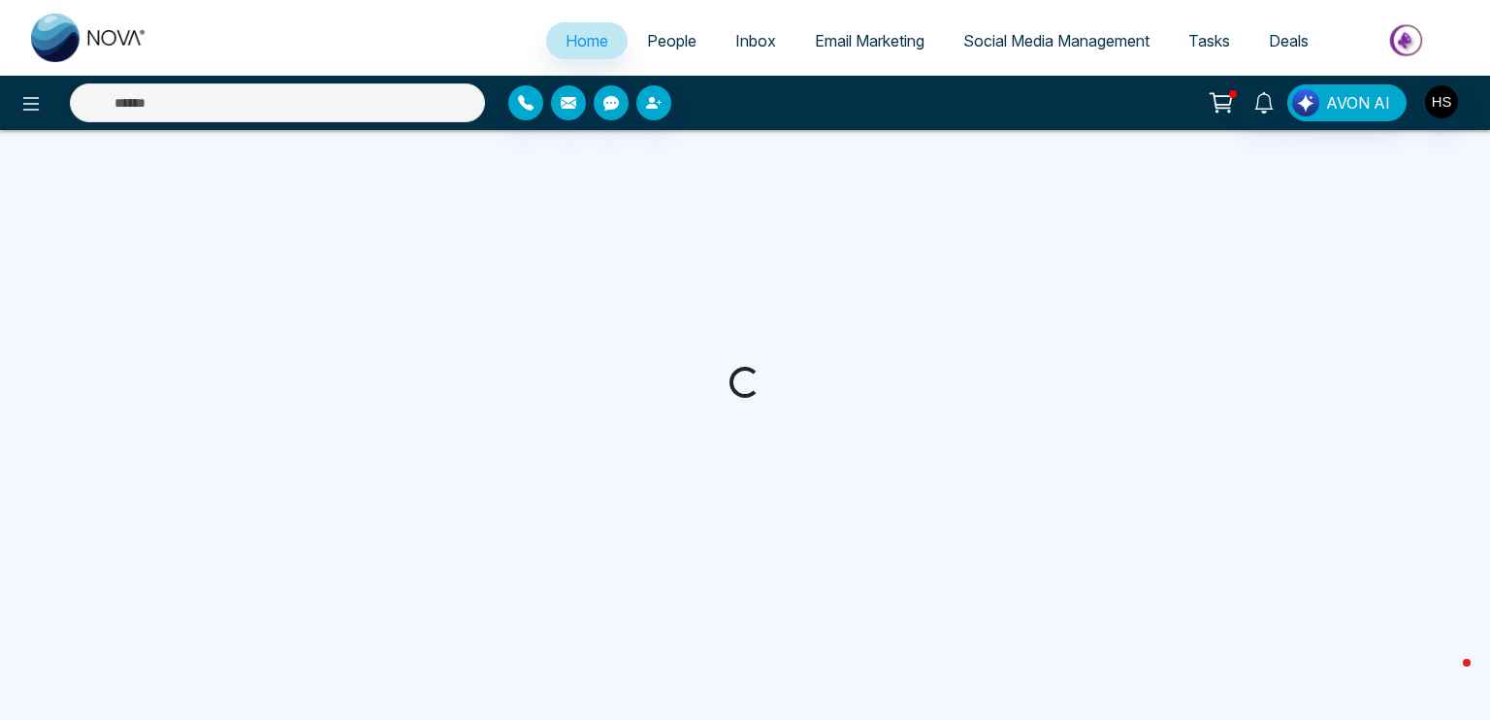
select select "*"
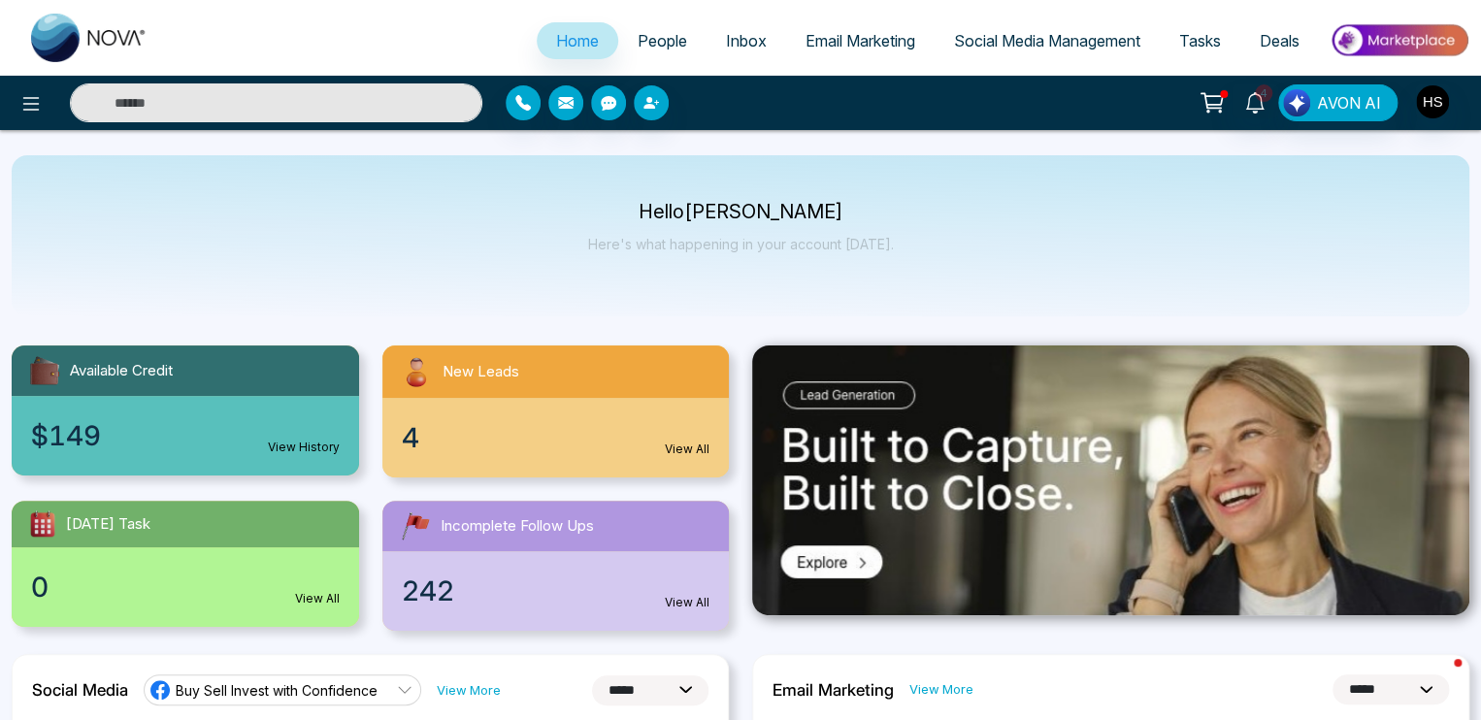
click at [331, 98] on input "text" at bounding box center [276, 102] width 412 height 39
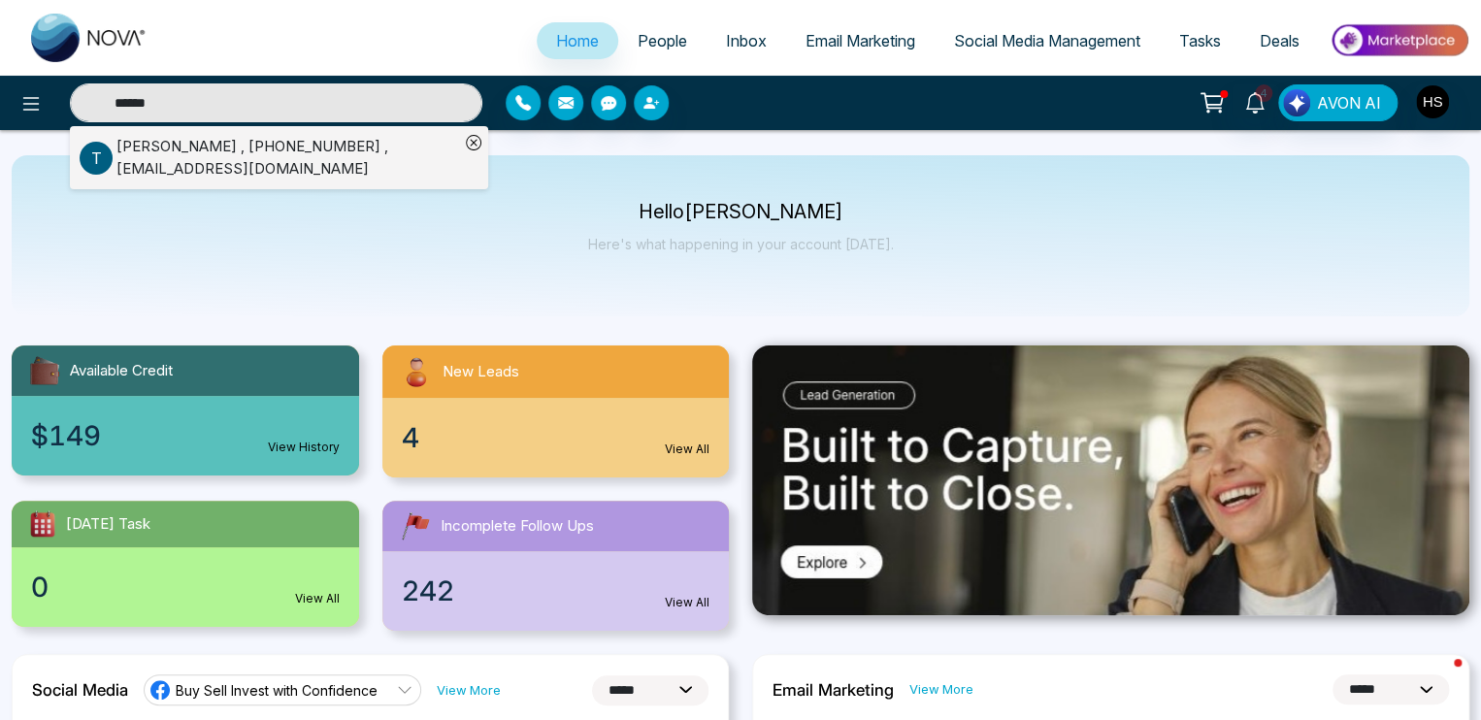
type input "******"
click at [248, 160] on div "[PERSON_NAME] , [PHONE_NUMBER] , [EMAIL_ADDRESS][DOMAIN_NAME]" at bounding box center [287, 158] width 343 height 44
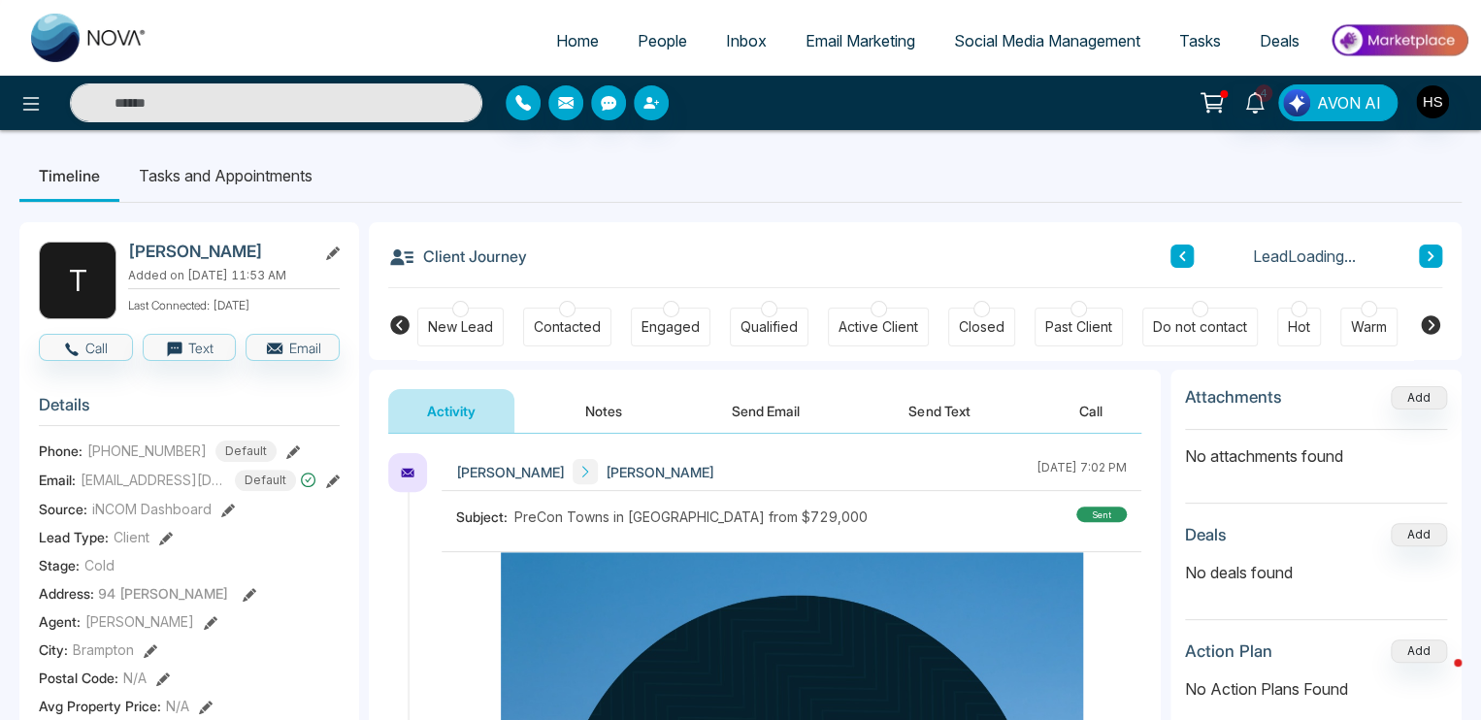
click at [1432, 325] on icon at bounding box center [1430, 324] width 23 height 23
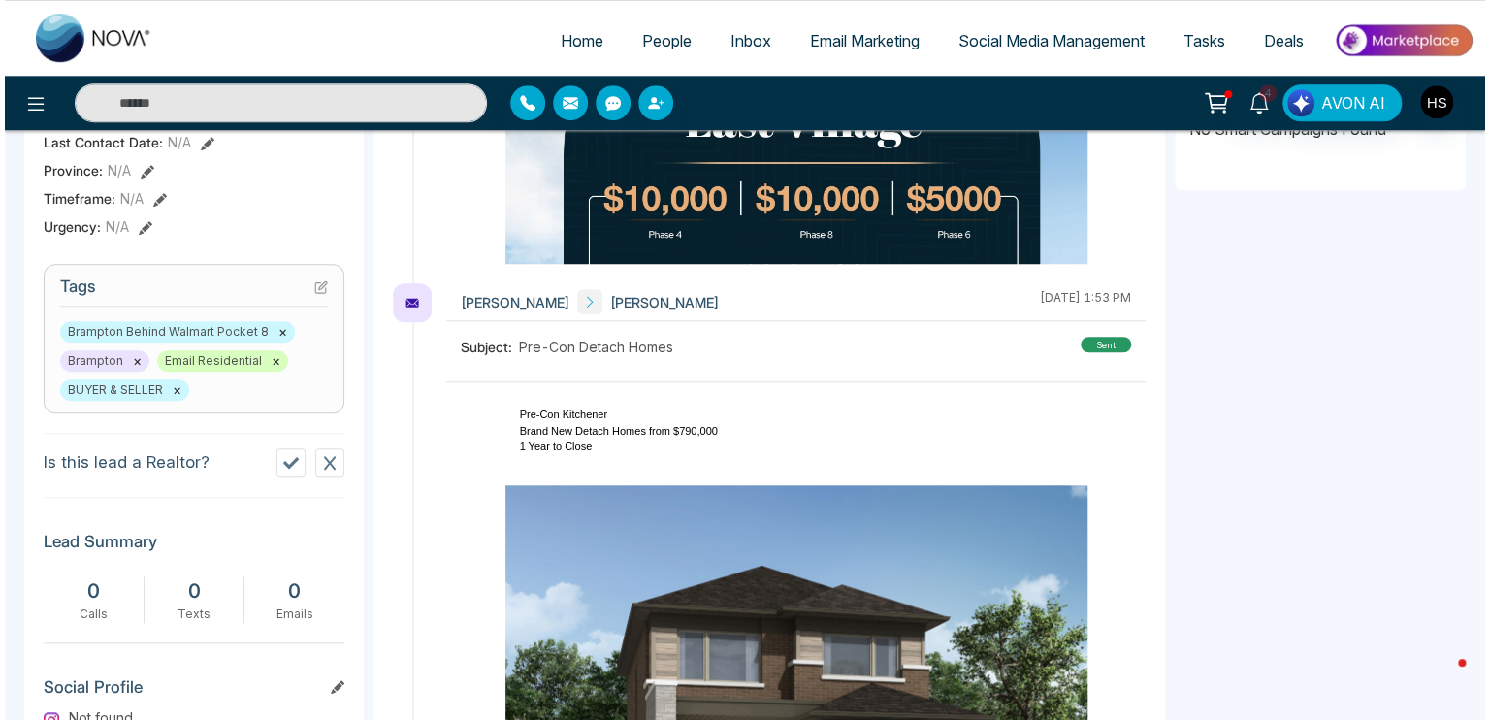
scroll to position [679, 0]
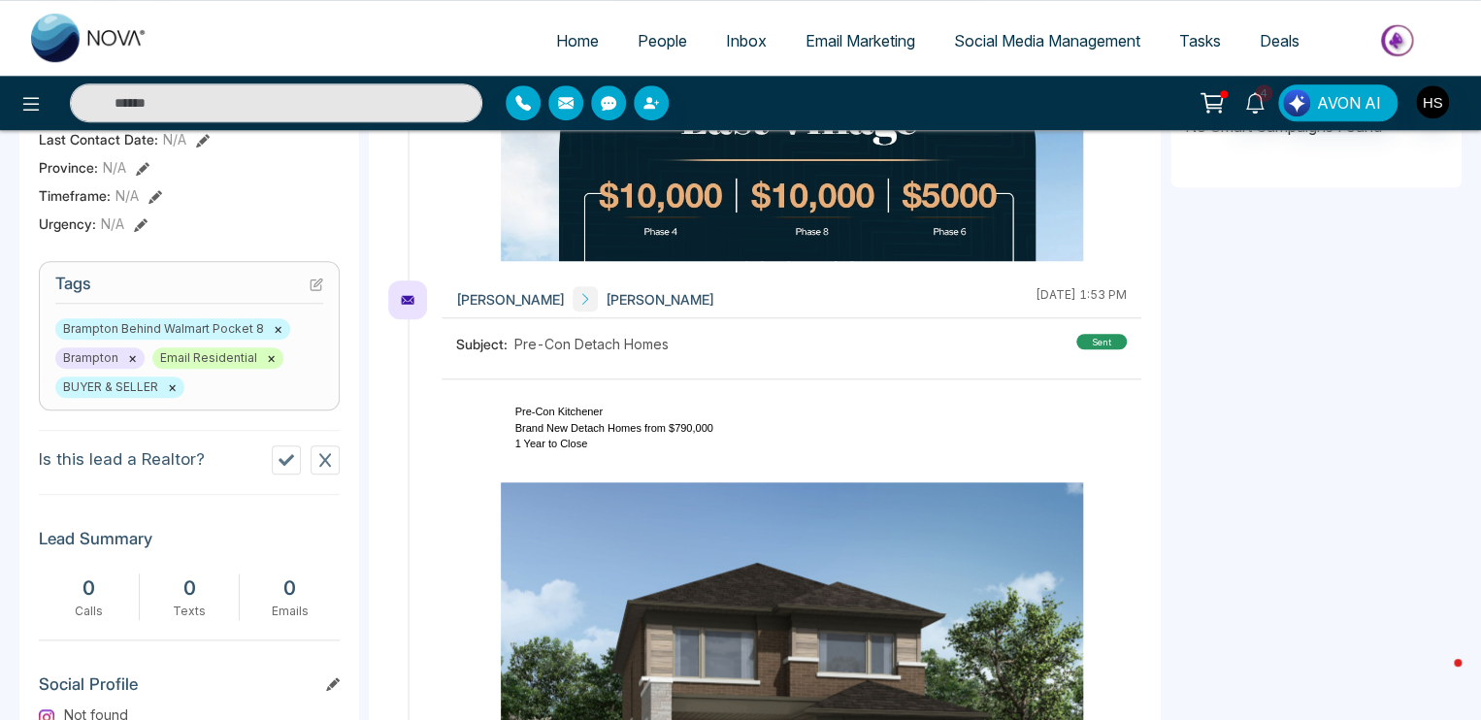
click at [311, 291] on icon at bounding box center [317, 285] width 14 height 14
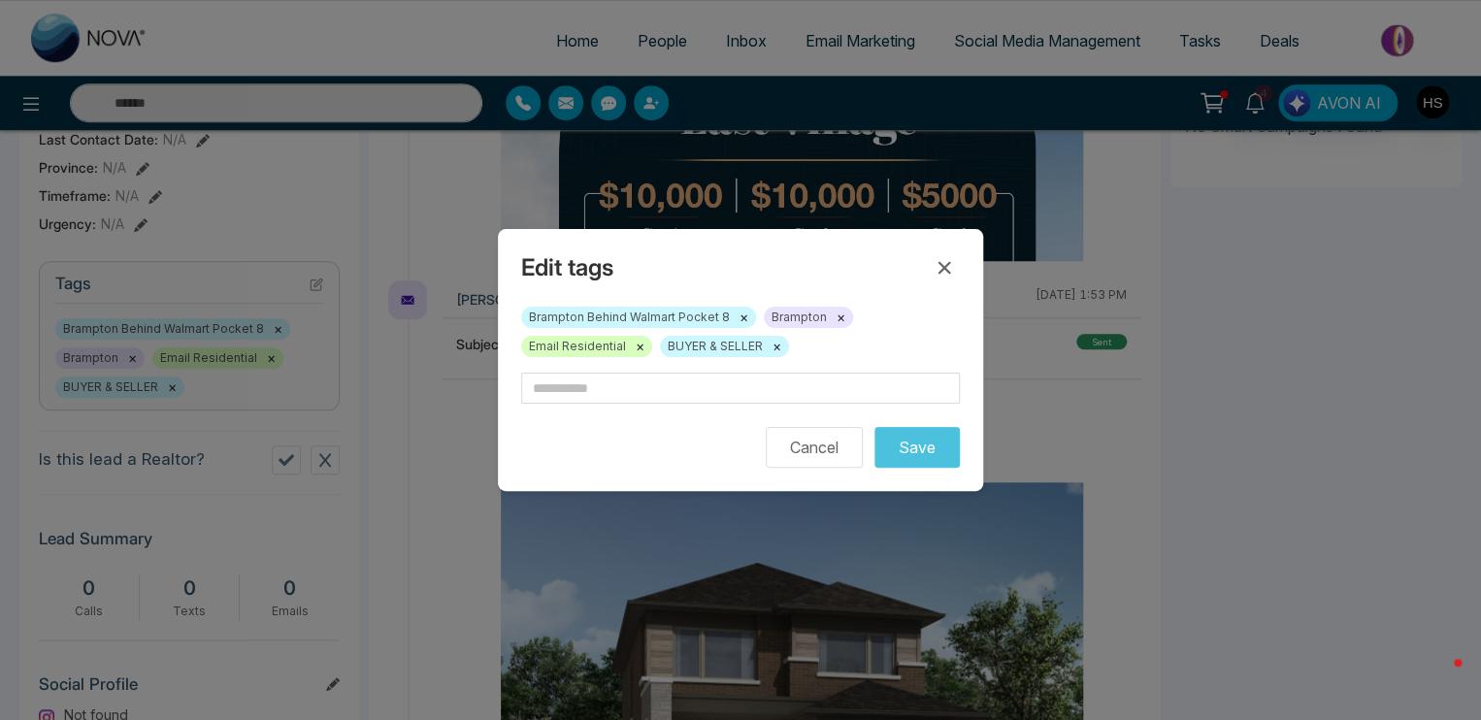
click at [623, 368] on div "Brampton Behind Walmart Pocket 8 × Brampton × Email Residential × BUYER & SELLE…" at bounding box center [740, 340] width 439 height 66
click at [622, 384] on input "text" at bounding box center [740, 388] width 439 height 31
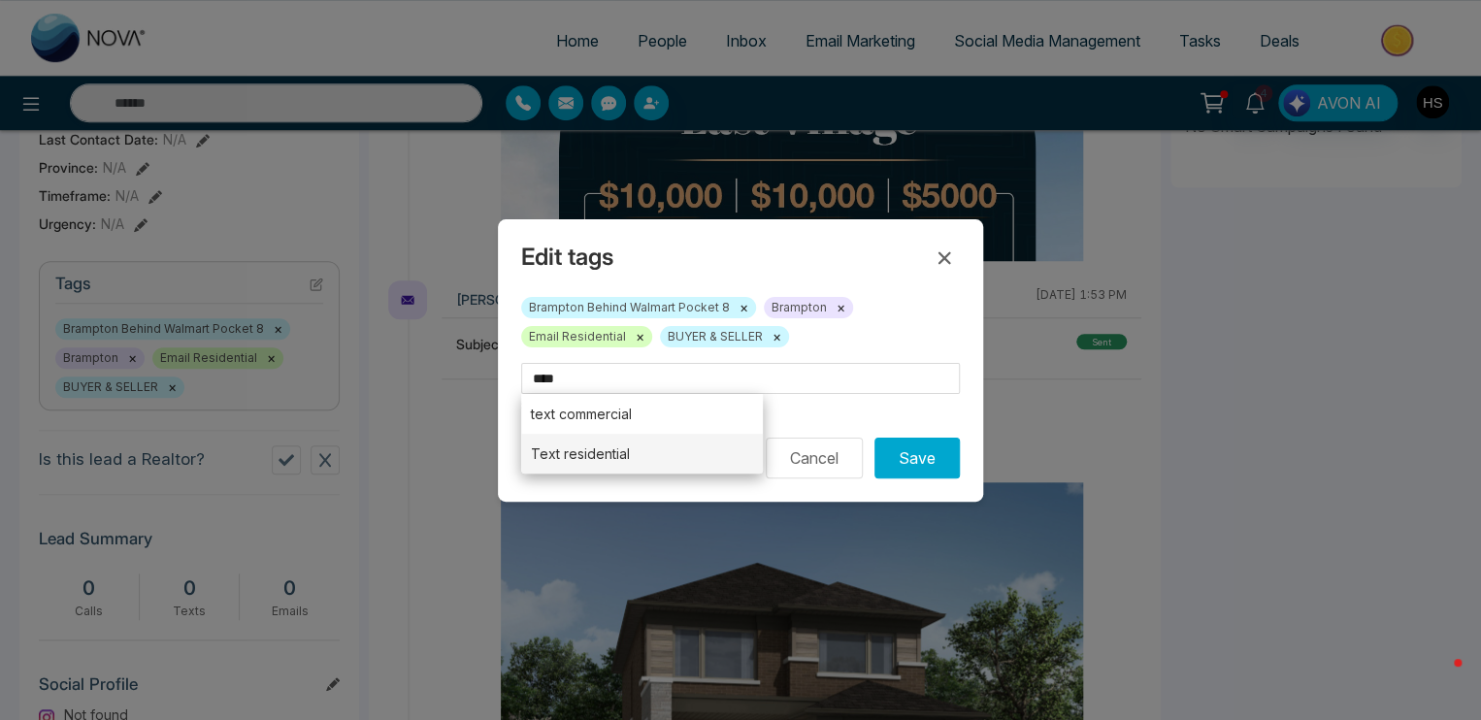
click at [633, 461] on li "Text residential" at bounding box center [642, 454] width 242 height 40
type input "**********"
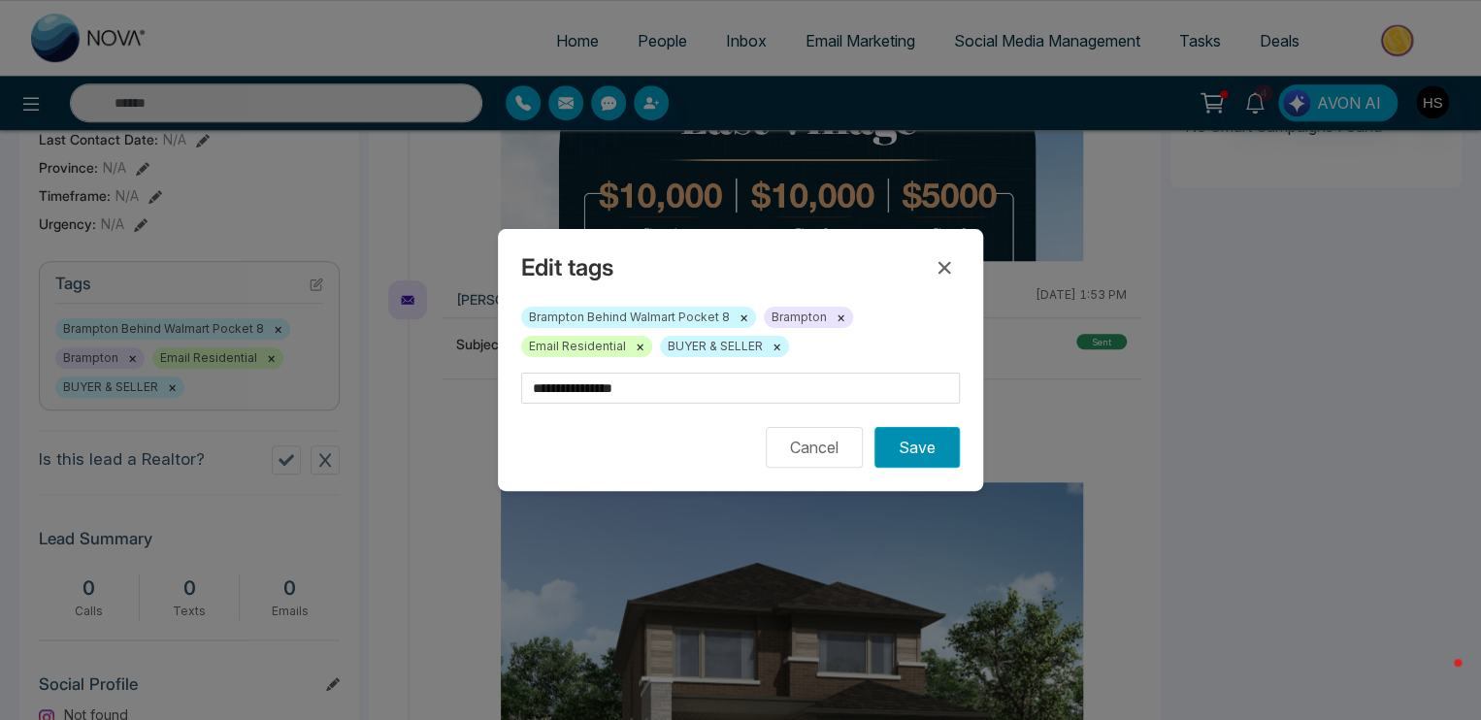
click at [931, 449] on button "Save" at bounding box center [916, 447] width 85 height 41
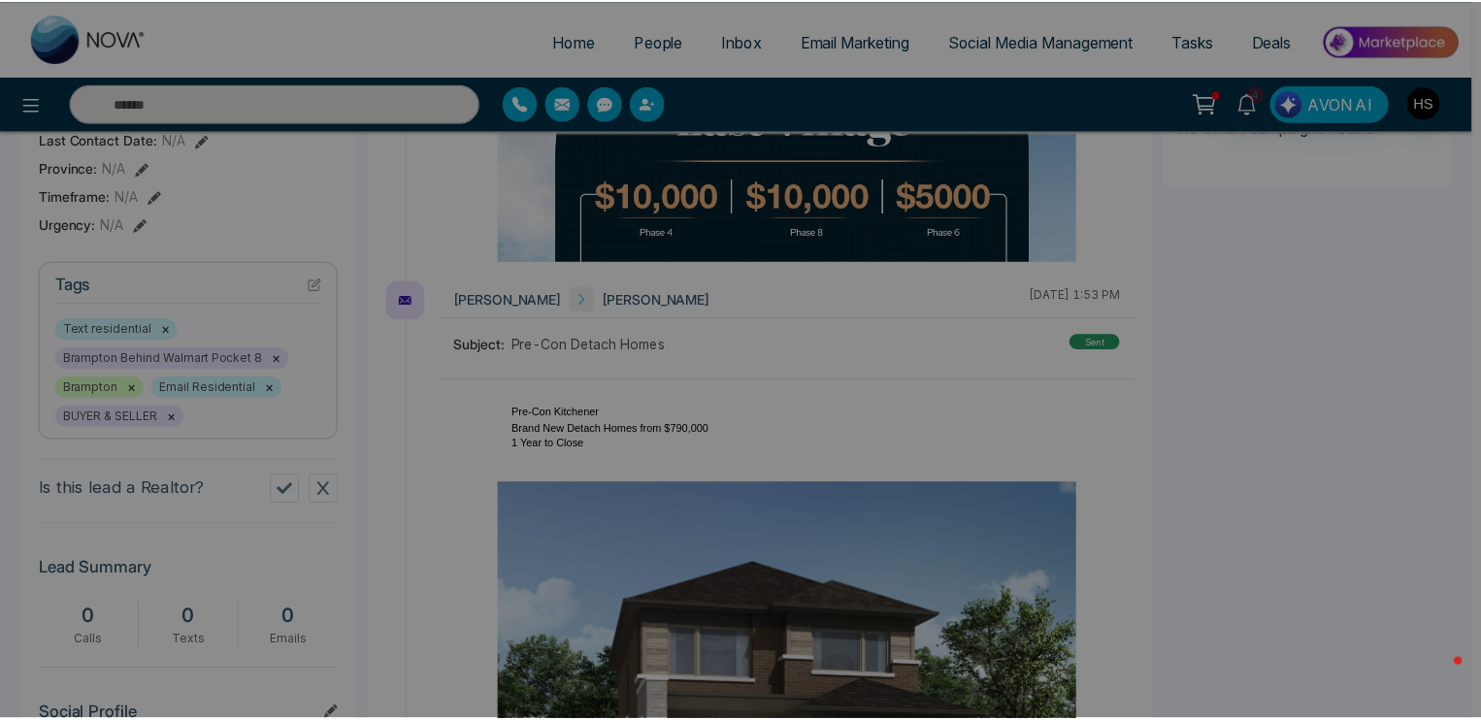
scroll to position [0, 431]
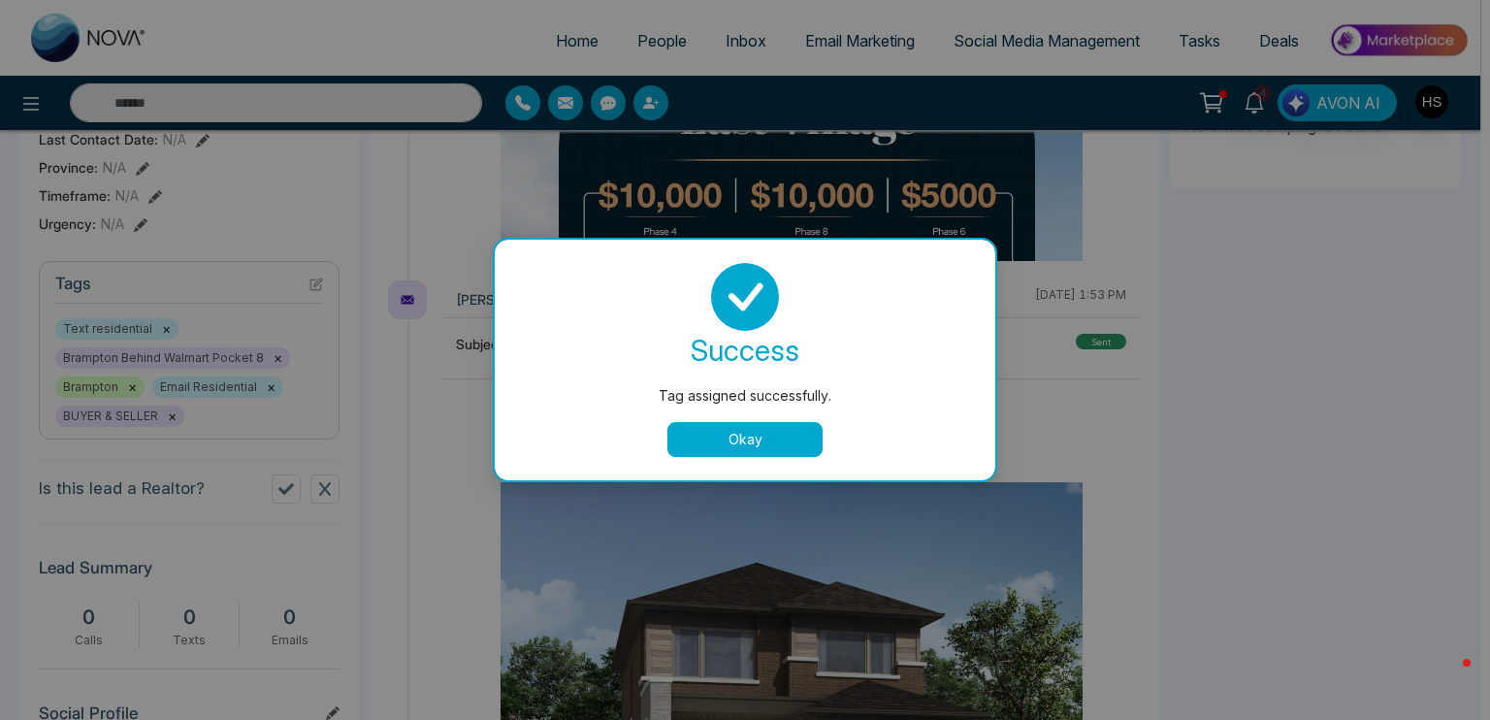
click at [783, 446] on button "Okay" at bounding box center [745, 439] width 155 height 35
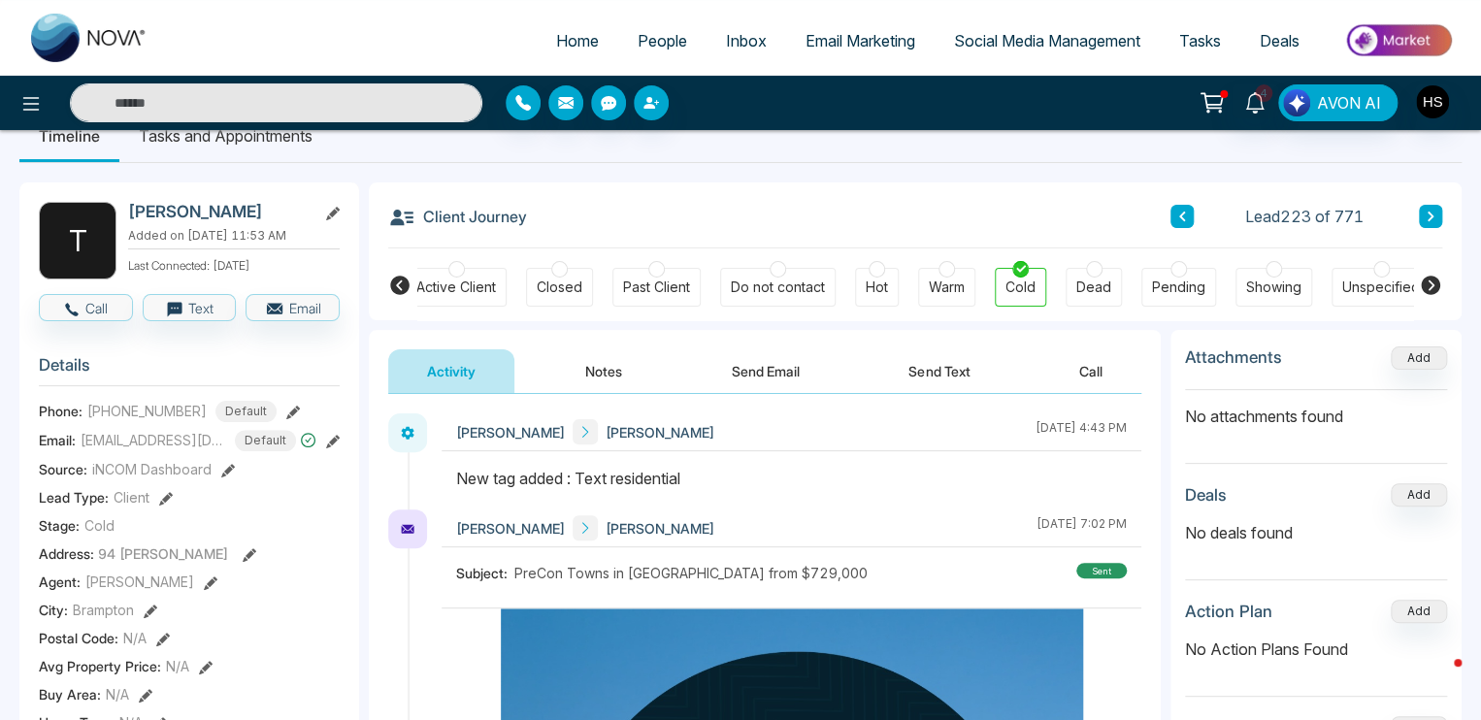
scroll to position [0, 0]
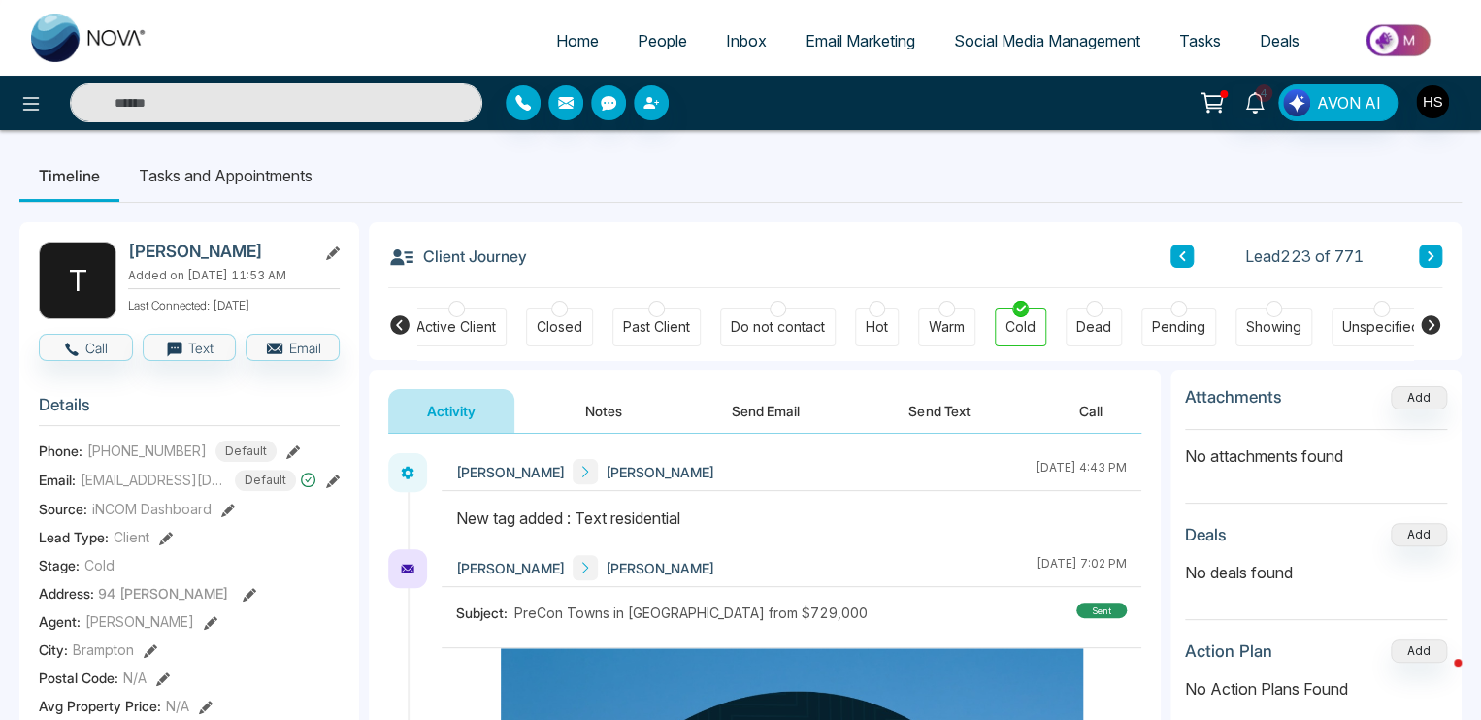
click at [212, 111] on input "text" at bounding box center [276, 102] width 412 height 39
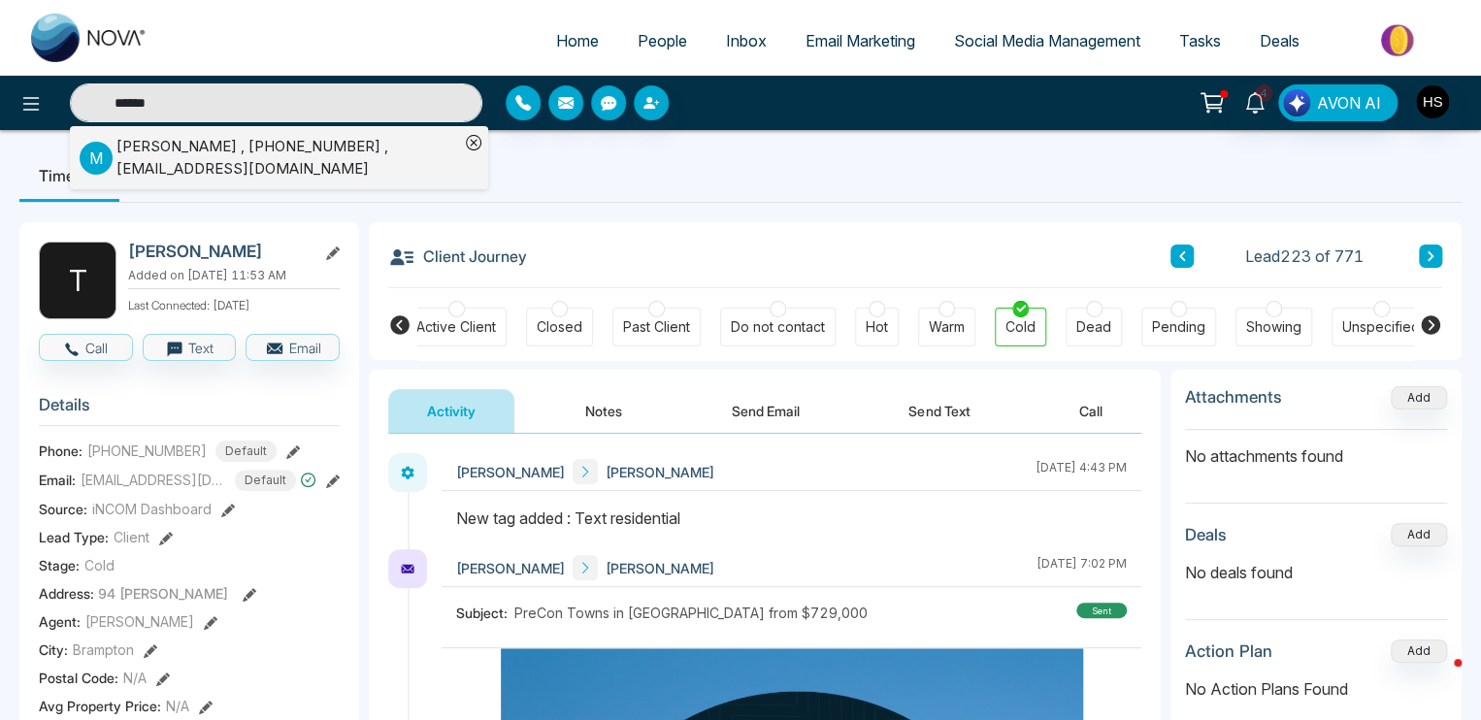
type input "******"
click at [217, 155] on div "[PERSON_NAME] , [PHONE_NUMBER] , [EMAIL_ADDRESS][DOMAIN_NAME]" at bounding box center [287, 158] width 343 height 44
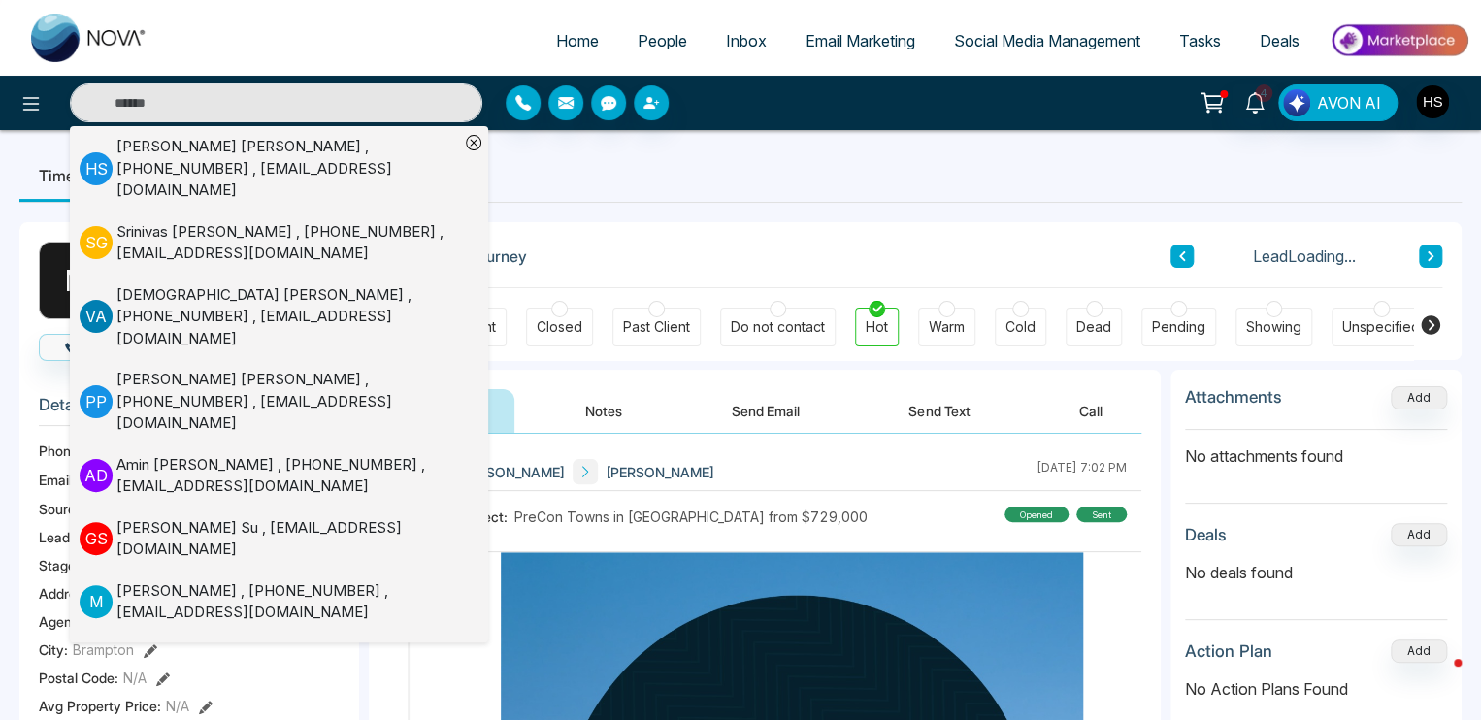
click at [1014, 313] on div at bounding box center [1020, 309] width 16 height 16
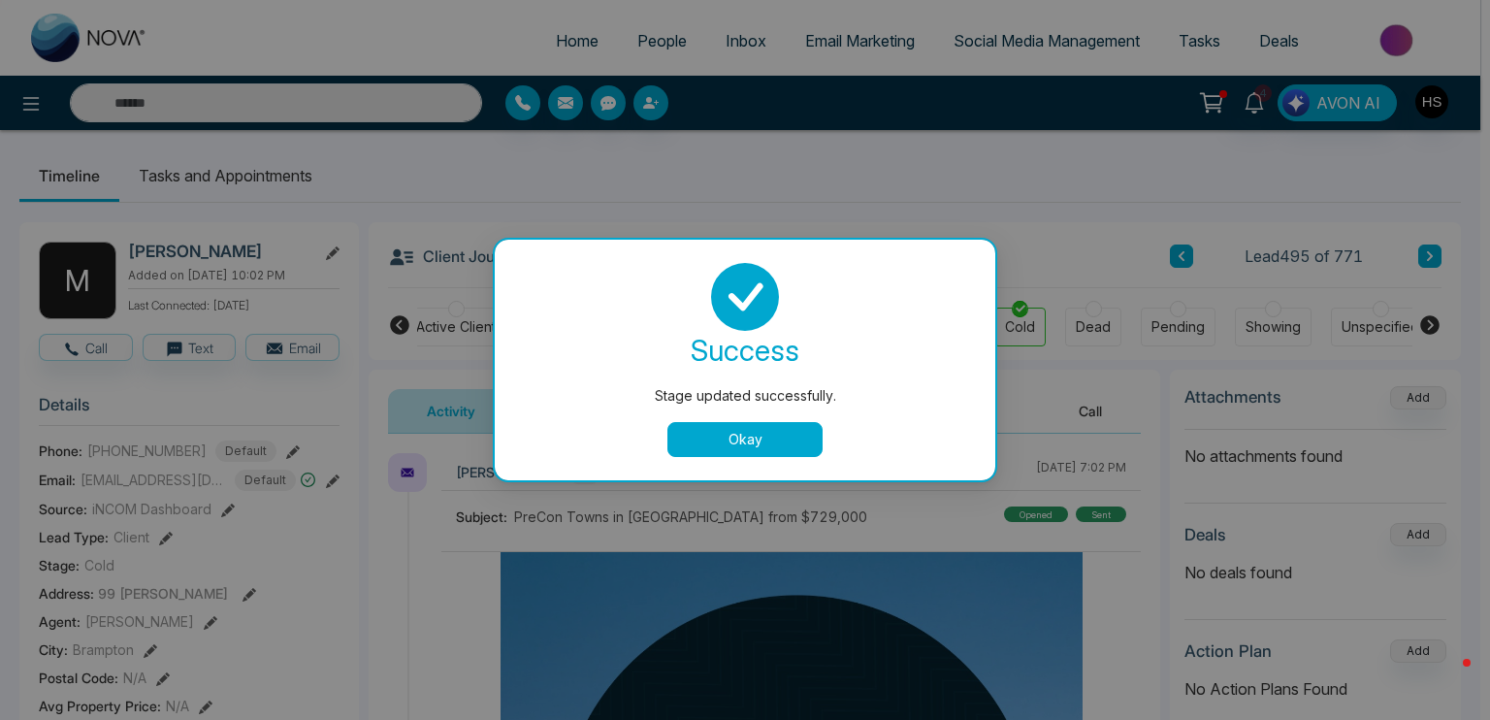
drag, startPoint x: 780, startPoint y: 441, endPoint x: 438, endPoint y: 508, distance: 349.0
click at [780, 441] on button "Okay" at bounding box center [745, 439] width 155 height 35
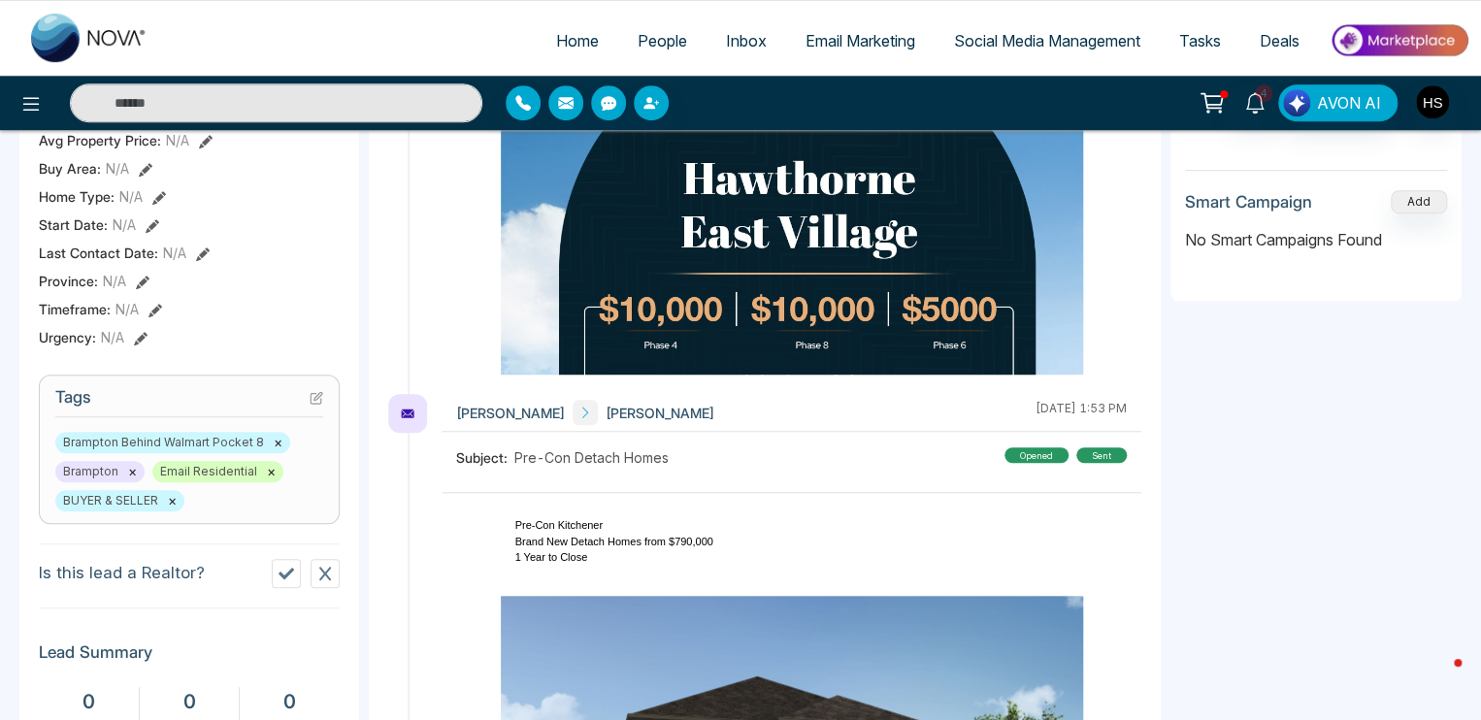
scroll to position [582, 0]
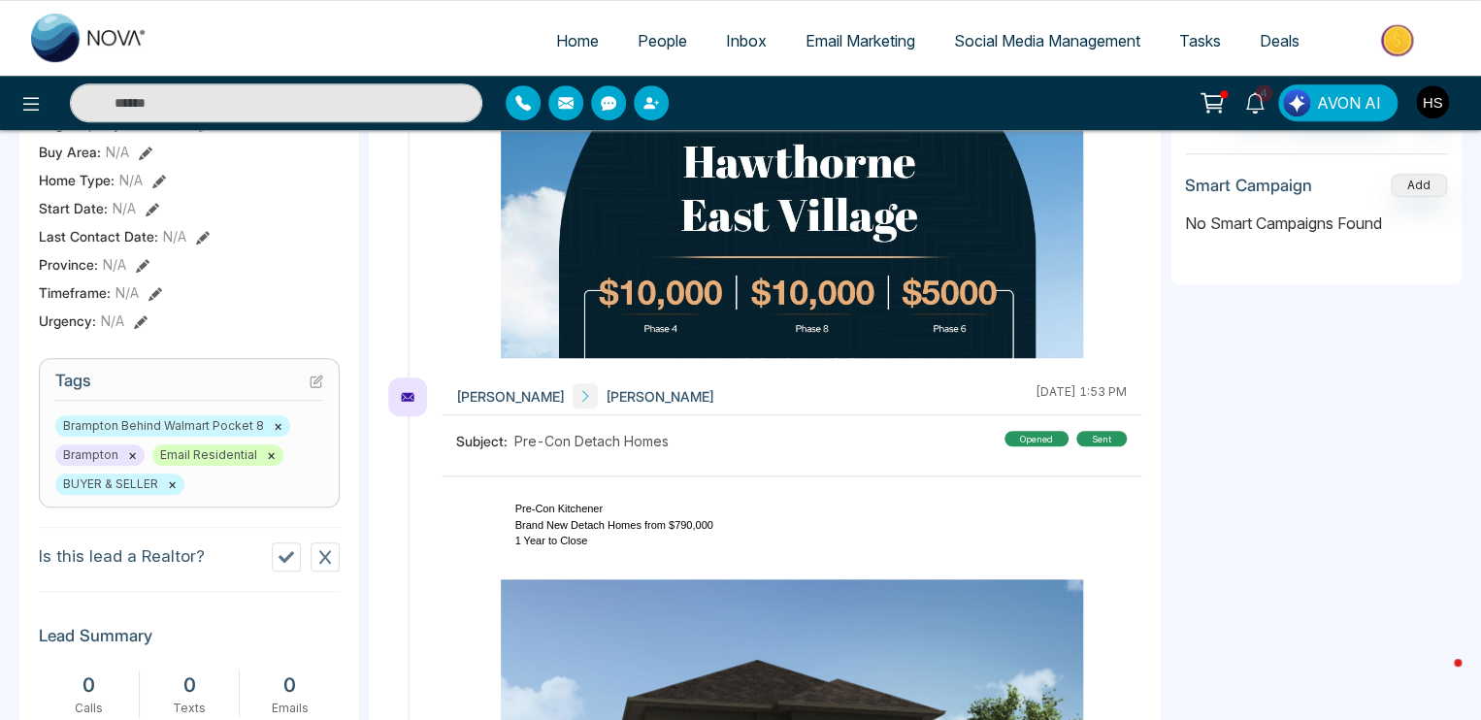
click at [316, 379] on icon at bounding box center [317, 382] width 14 height 14
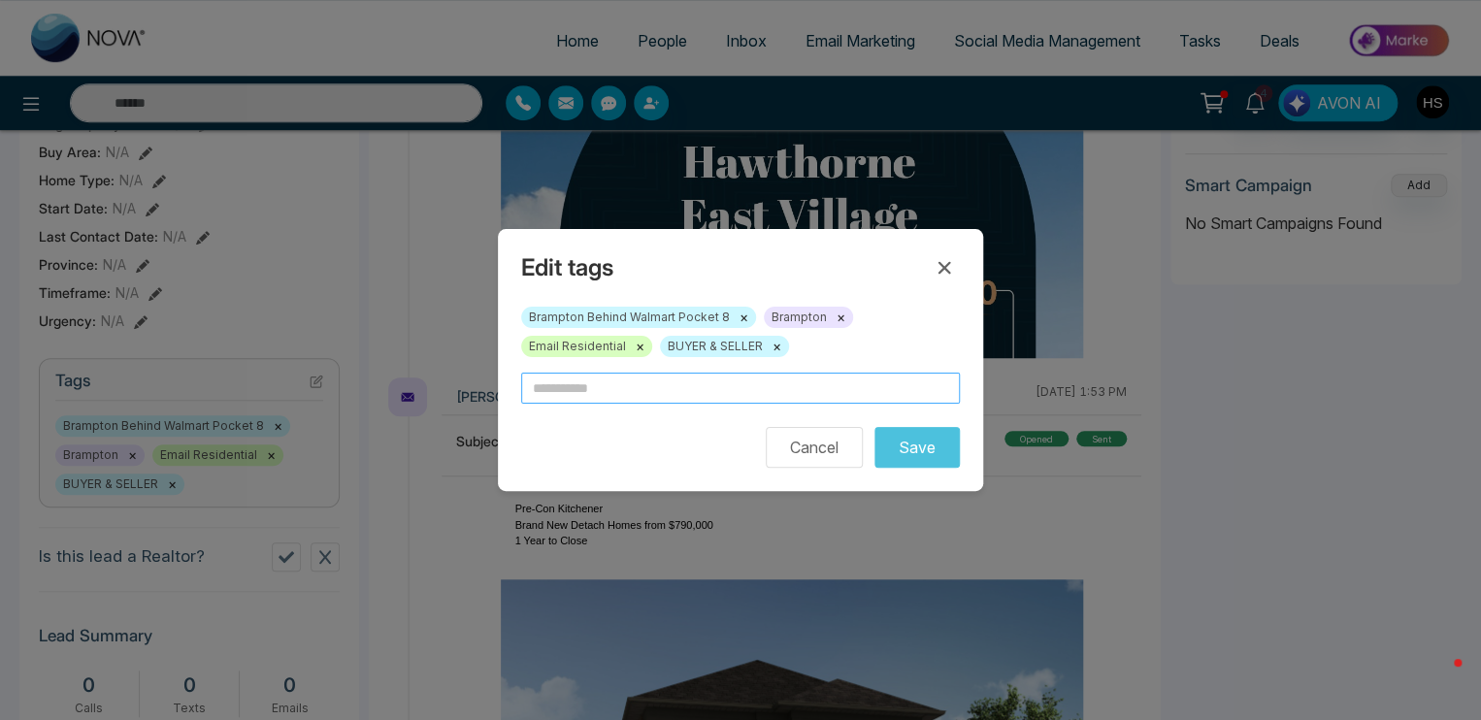
click at [553, 394] on input "text" at bounding box center [740, 388] width 439 height 31
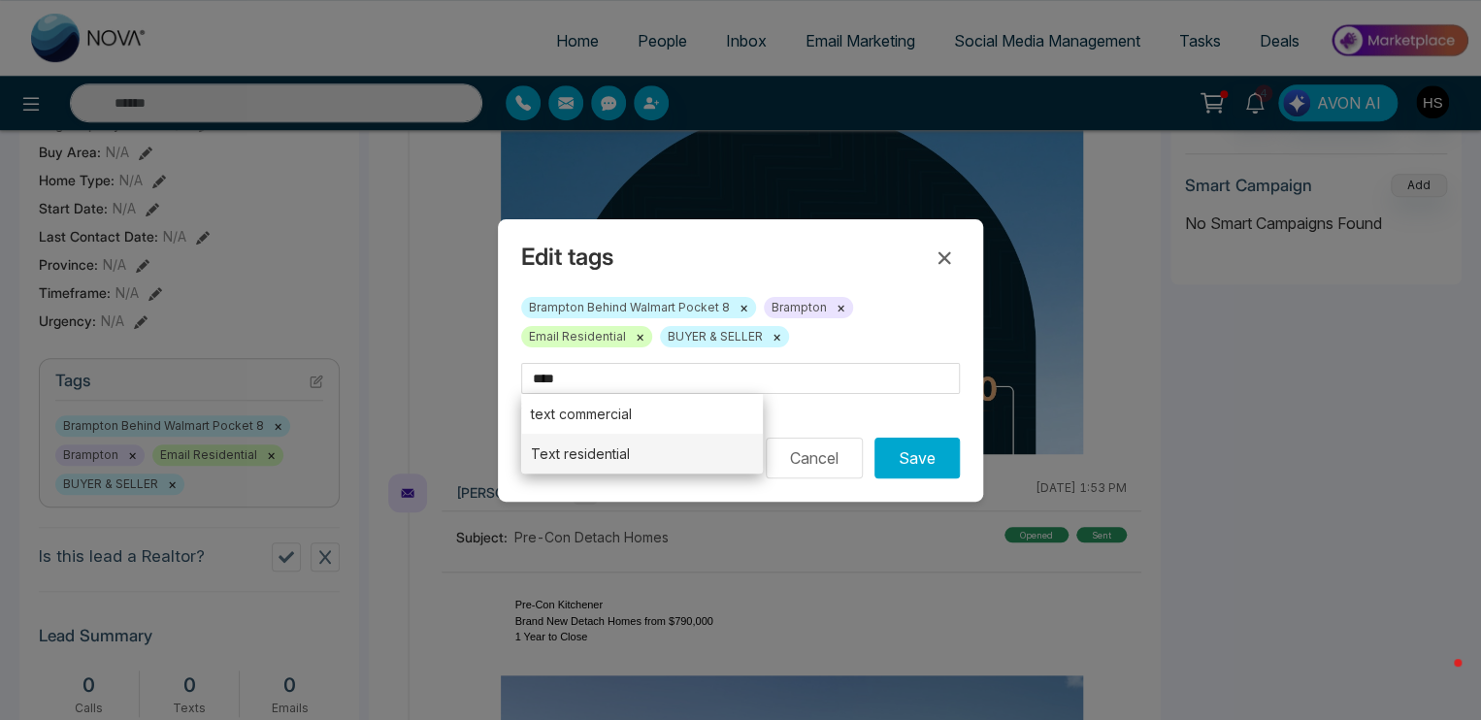
click at [590, 453] on li "Text residential" at bounding box center [642, 454] width 242 height 40
type input "**********"
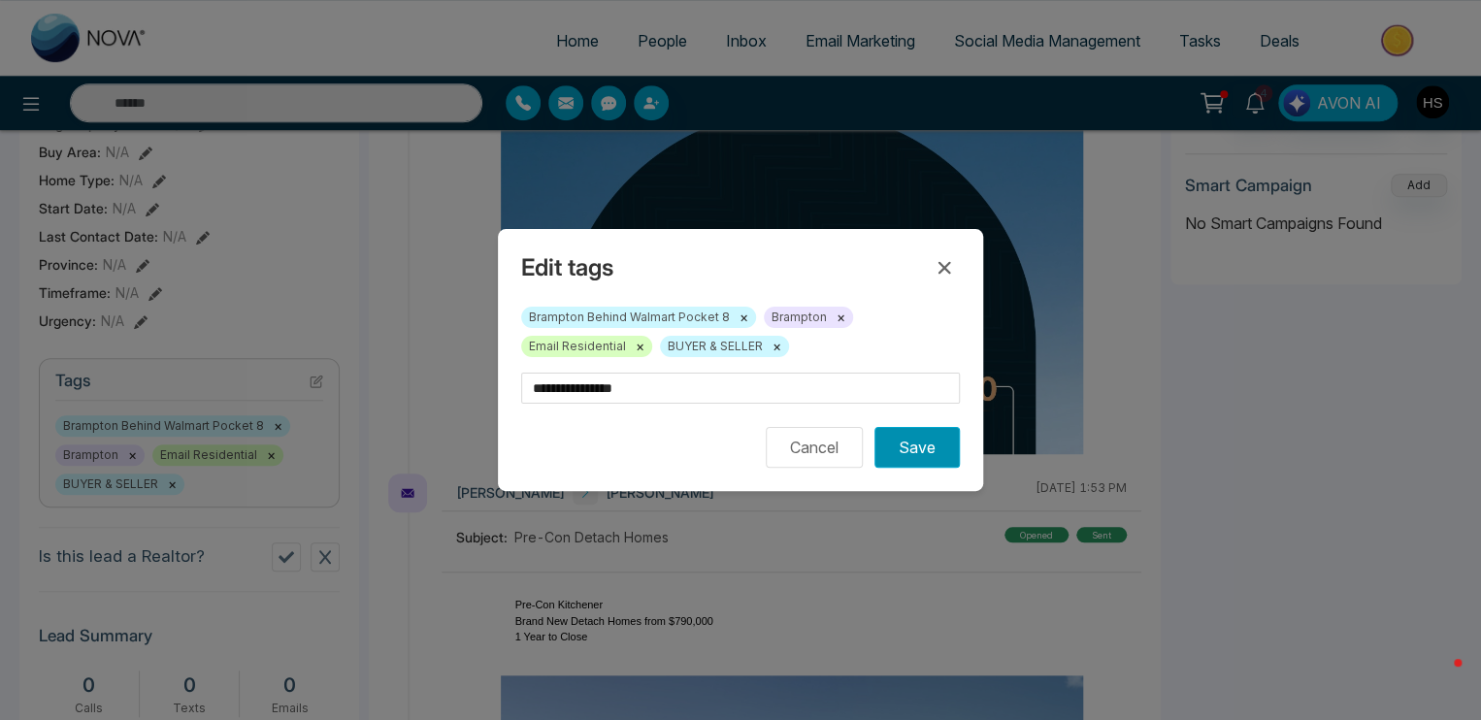
click at [926, 455] on button "Save" at bounding box center [916, 447] width 85 height 41
